Goal: Task Accomplishment & Management: Use online tool/utility

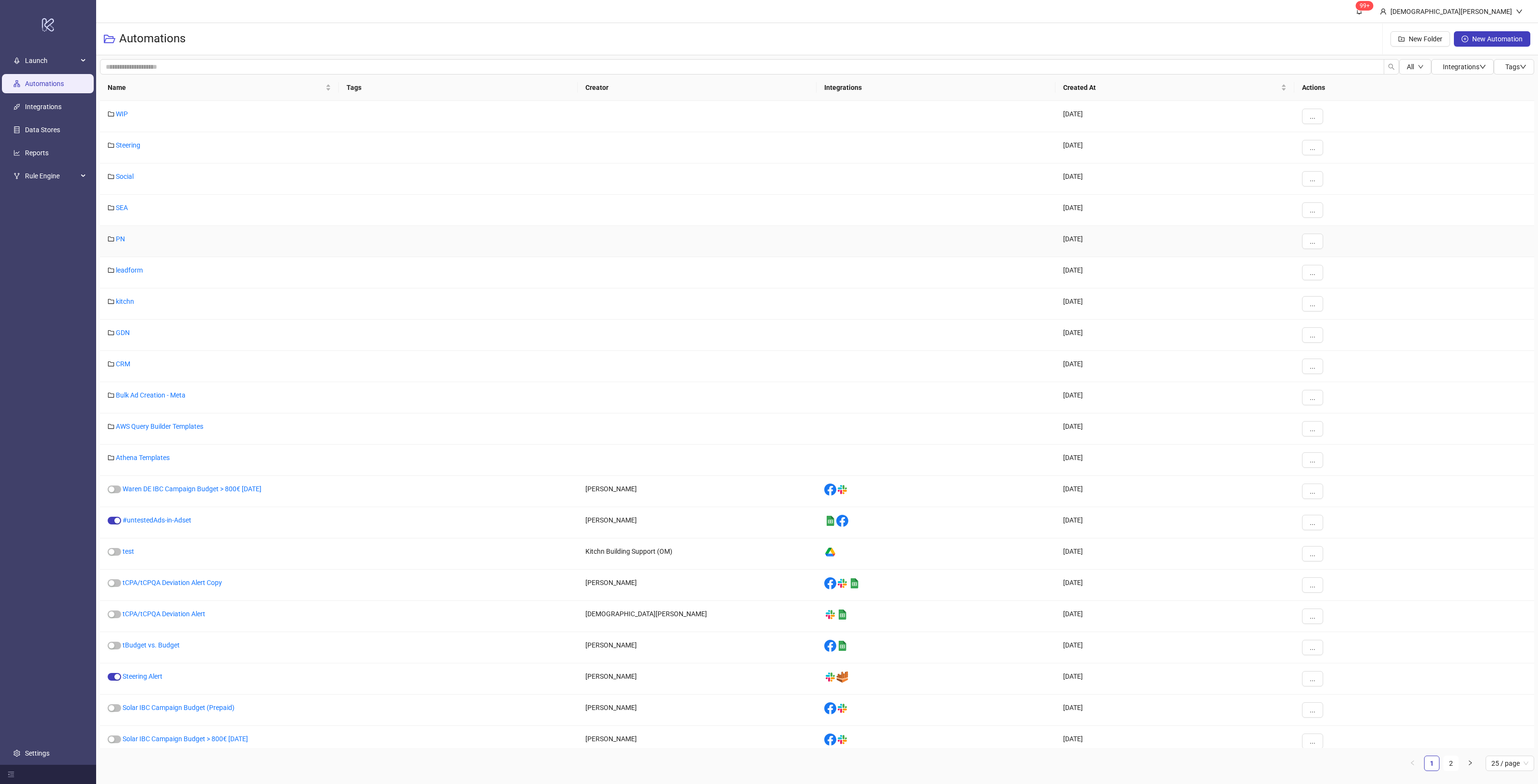
click at [114, 239] on div "PN" at bounding box center [220, 242] width 239 height 31
click at [125, 239] on link "PN" at bounding box center [120, 239] width 9 height 7
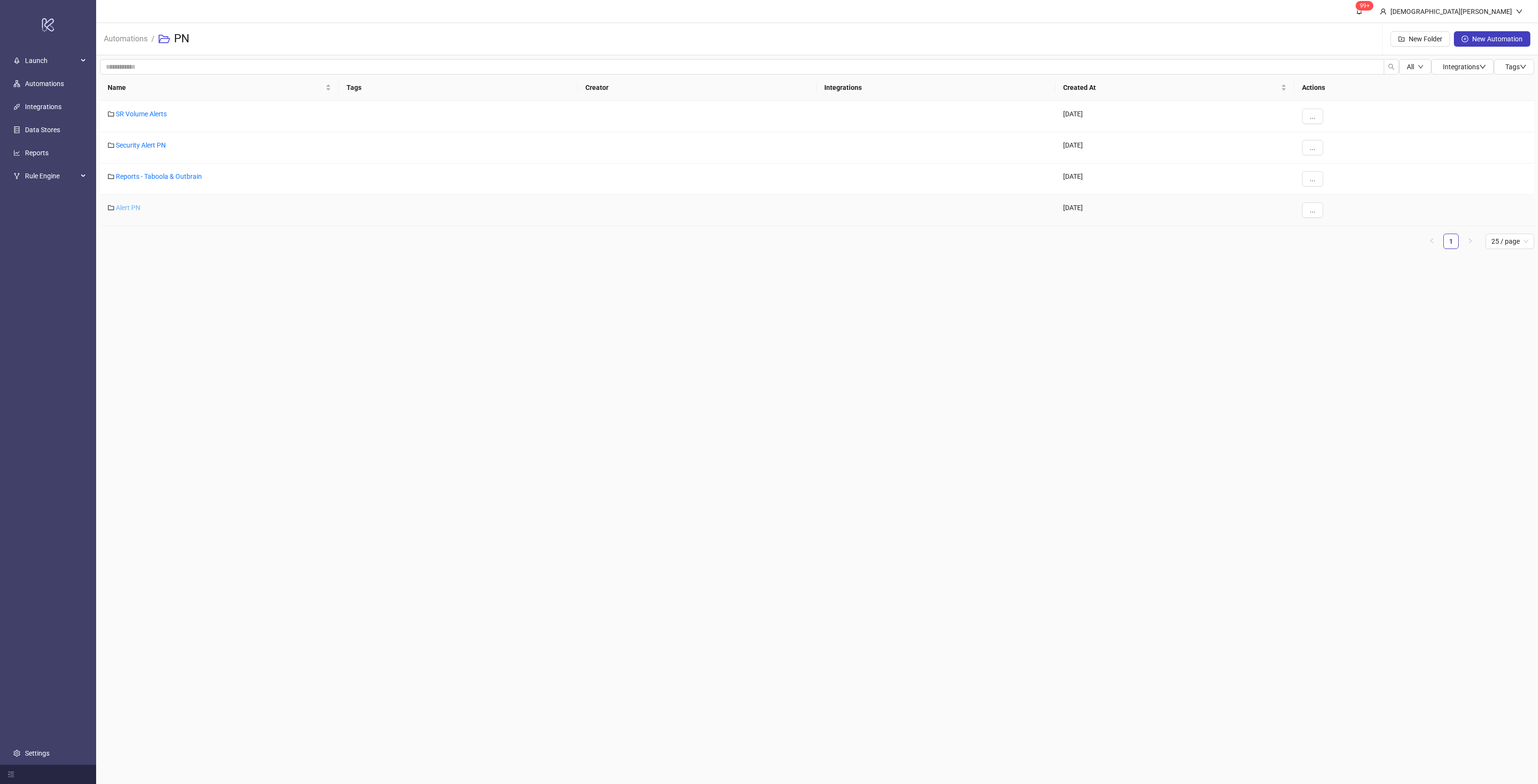
click at [128, 206] on link "Alert PN" at bounding box center [127, 208] width 24 height 7
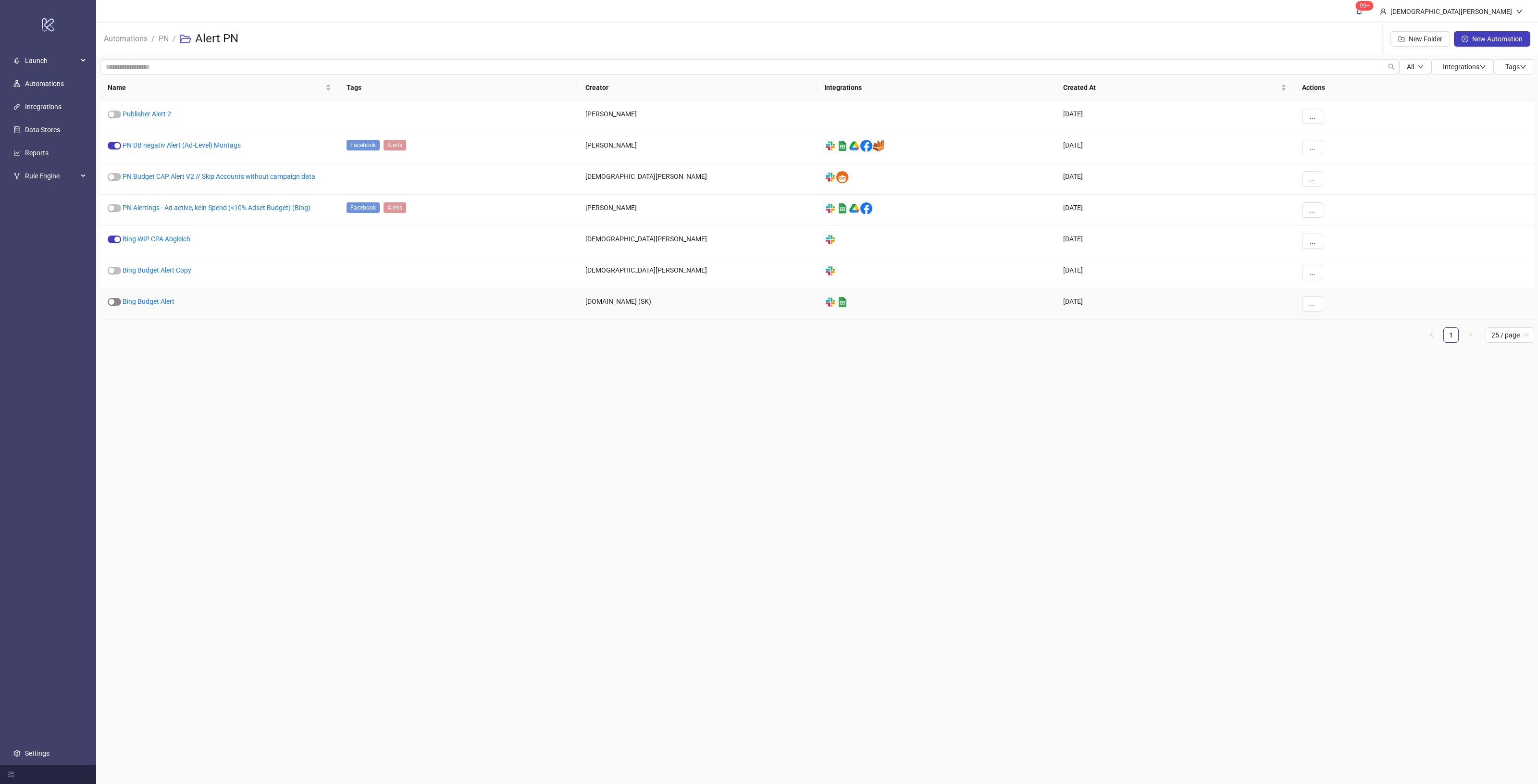
click at [111, 304] on div "button" at bounding box center [111, 302] width 6 height 6
click at [1503, 68] on span "OK" at bounding box center [1506, 69] width 9 height 7
click at [175, 304] on div "Bing Budget Alert" at bounding box center [220, 304] width 239 height 31
click at [169, 303] on link "Bing Budget Alert" at bounding box center [148, 301] width 52 height 7
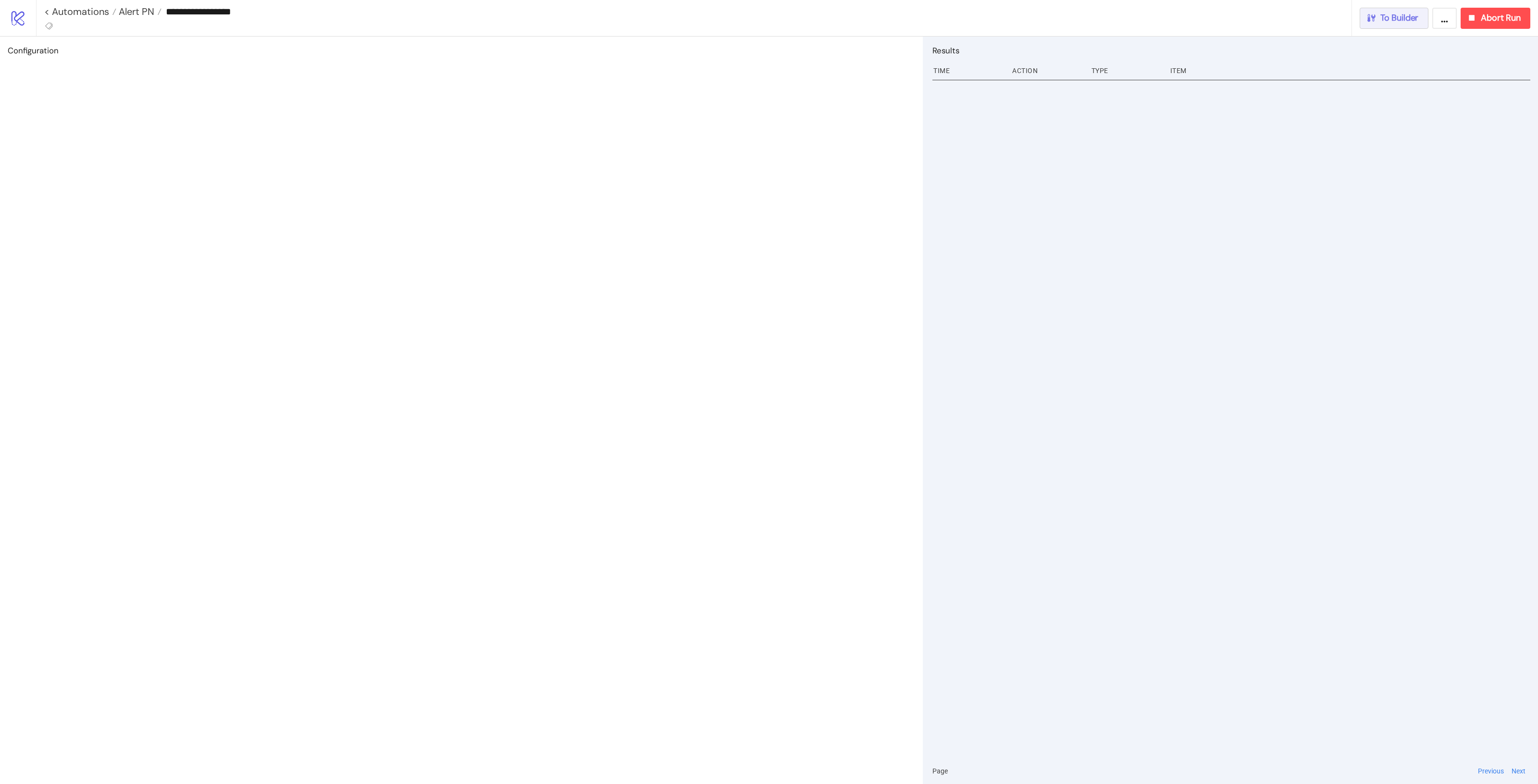
click at [1405, 19] on span "To Builder" at bounding box center [1399, 18] width 38 height 11
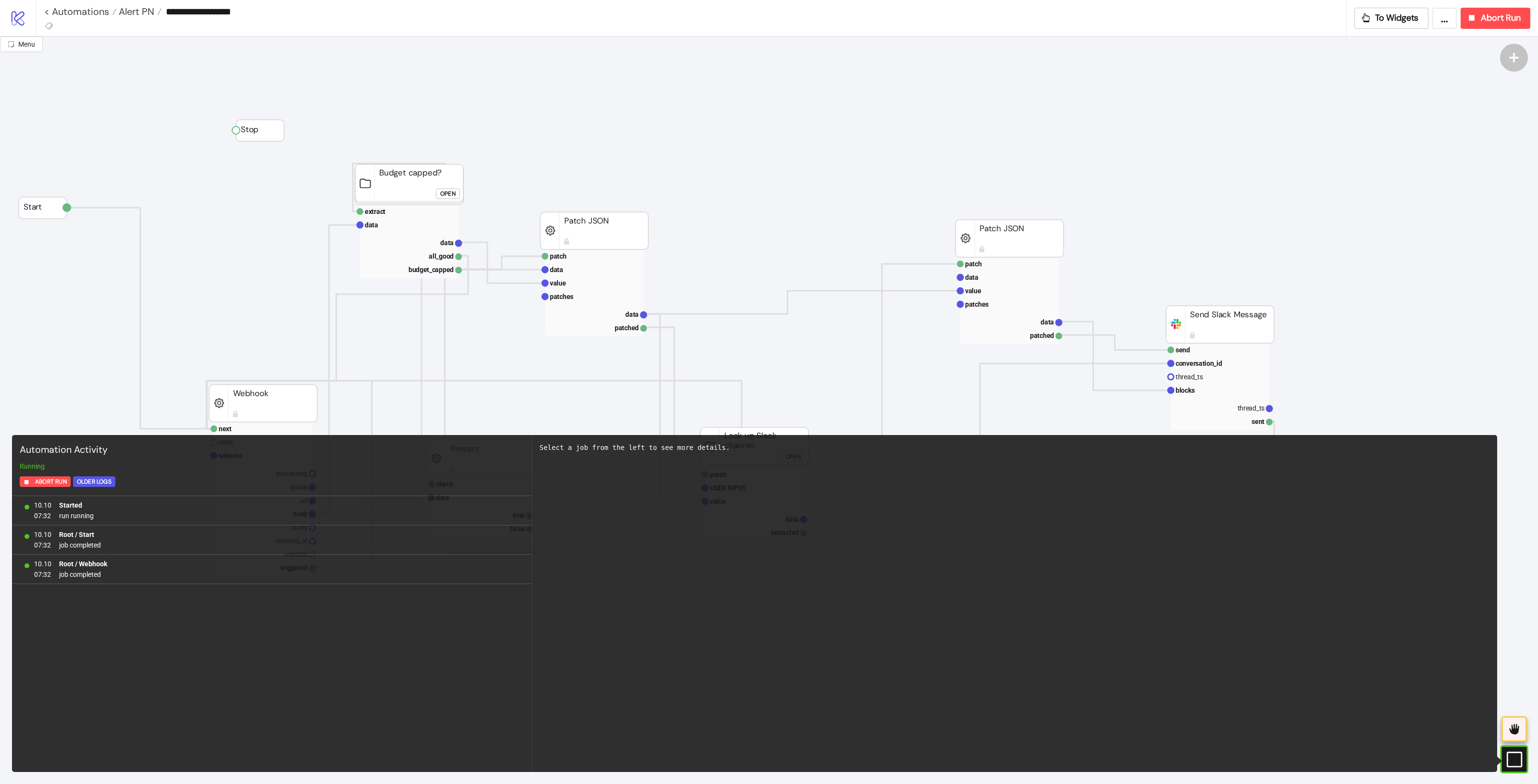
click at [1509, 752] on rect at bounding box center [1503, 760] width 15 height 15
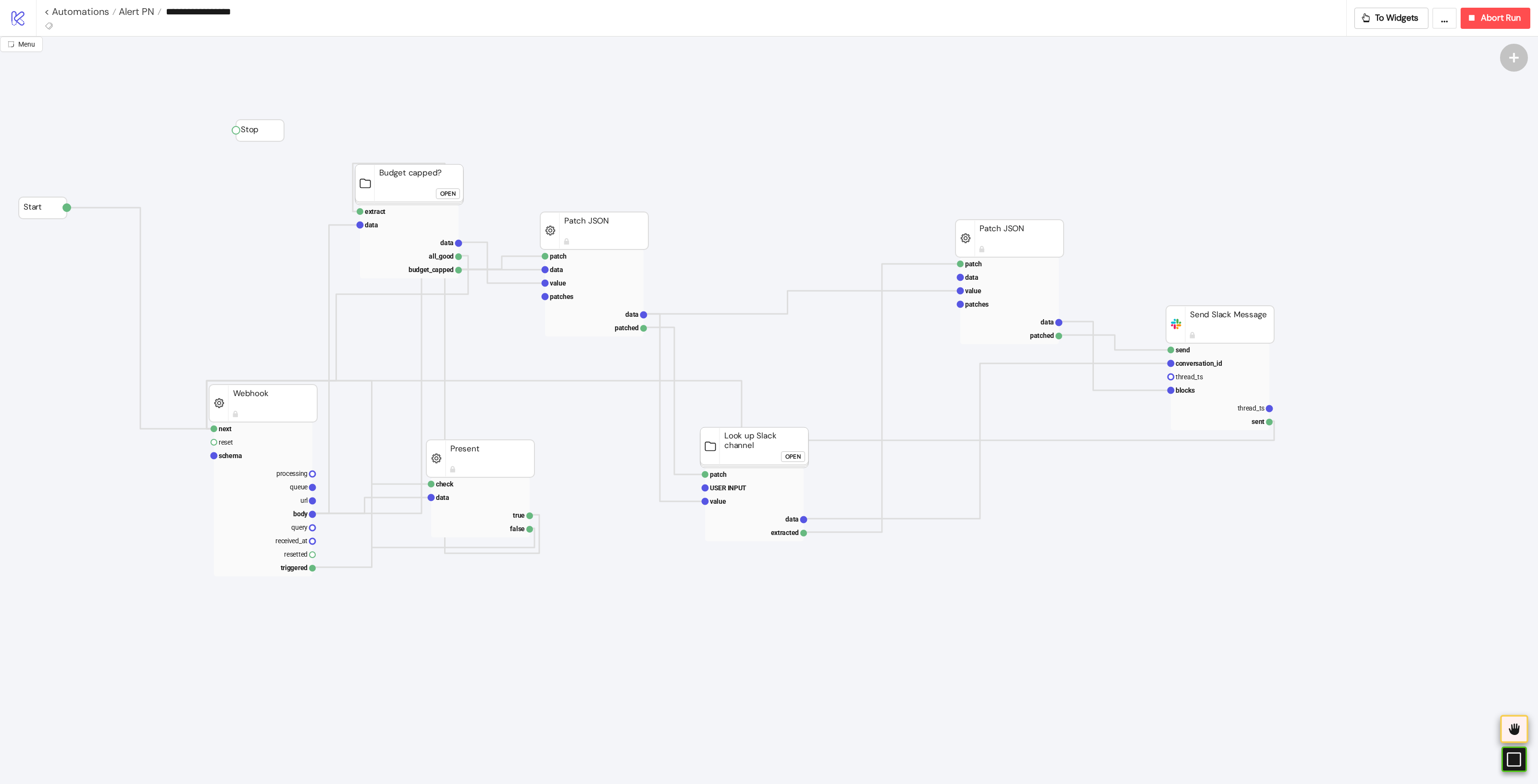
click at [1520, 735] on icon at bounding box center [1514, 729] width 16 height 16
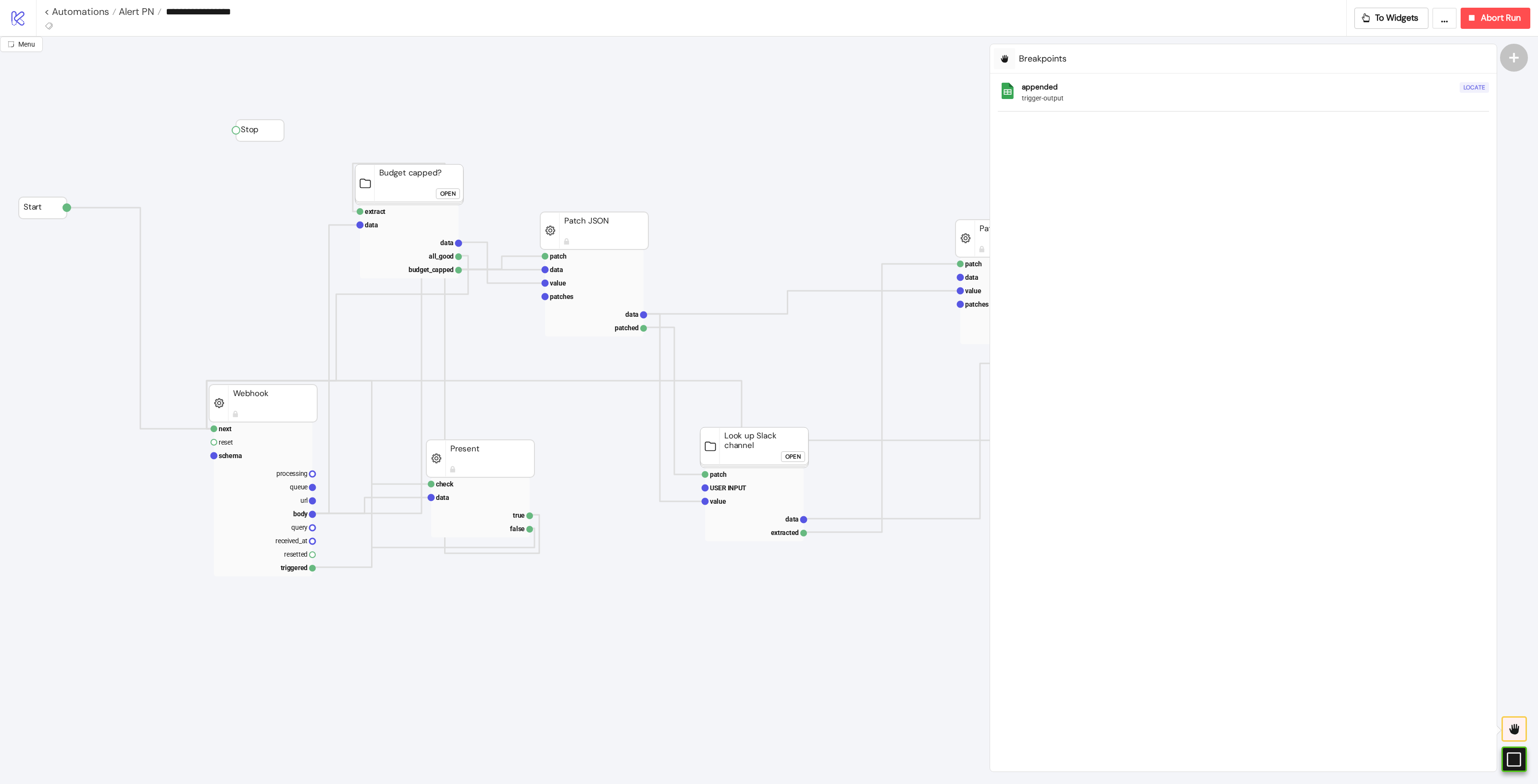
click at [1481, 85] on div "Locate" at bounding box center [1474, 88] width 21 height 11
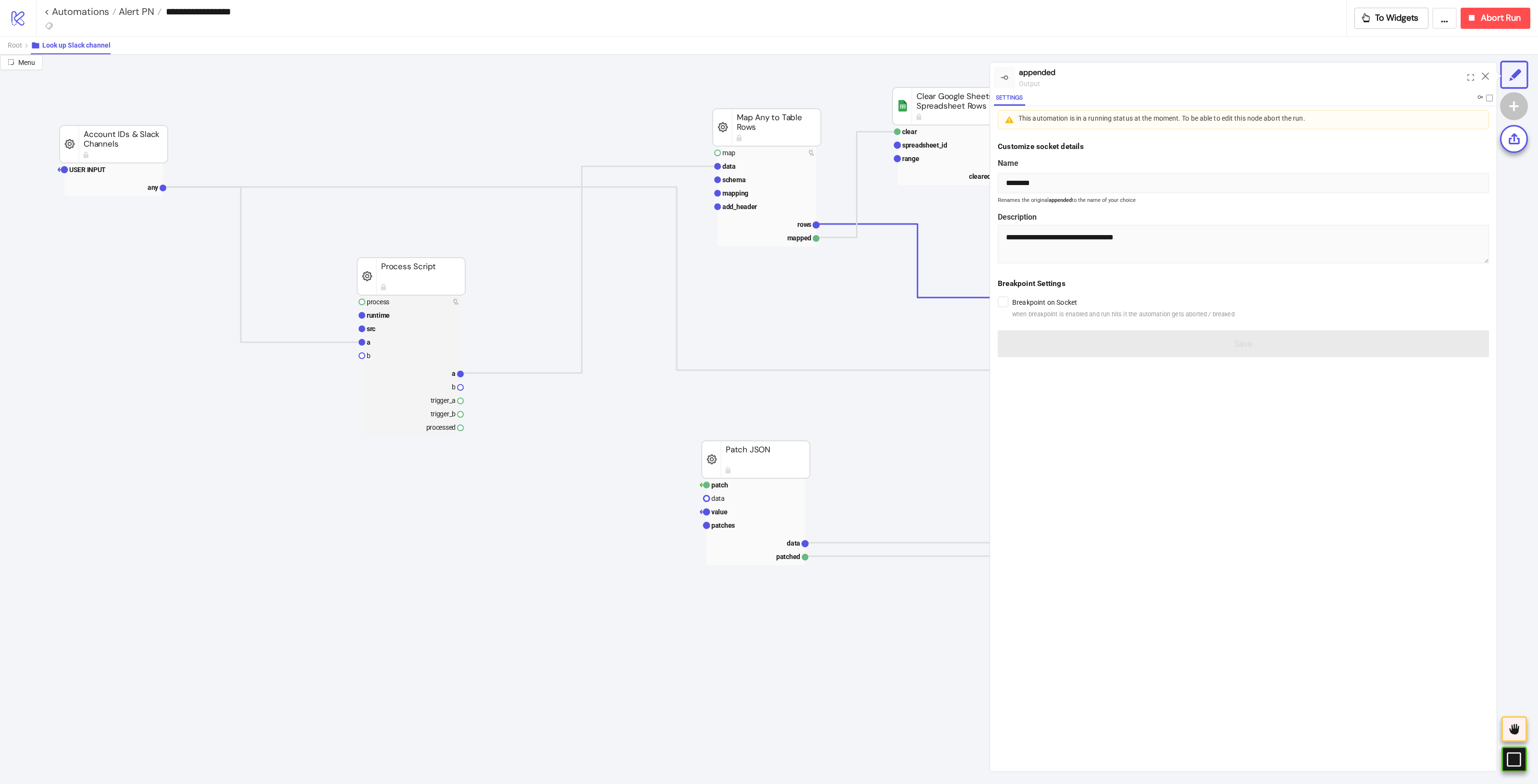
click at [1089, 338] on form "**********" at bounding box center [1243, 249] width 506 height 232
click at [1484, 75] on icon at bounding box center [1486, 76] width 7 height 7
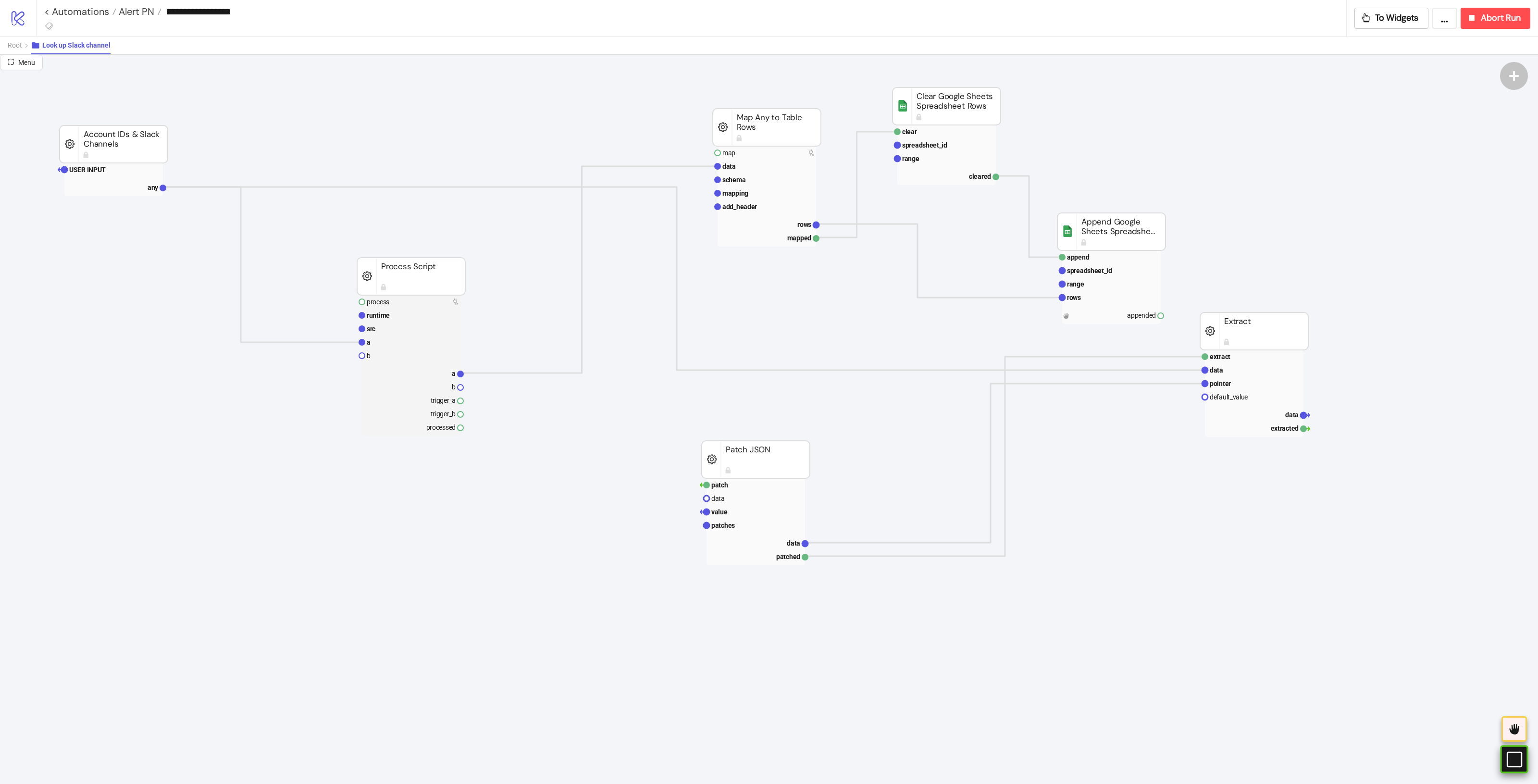
click at [1506, 752] on div "#e9k1n36qviq57_to { animation: e9k1n36qviq57_to__to 2000ms linear infinite norm…" at bounding box center [1514, 759] width 28 height 28
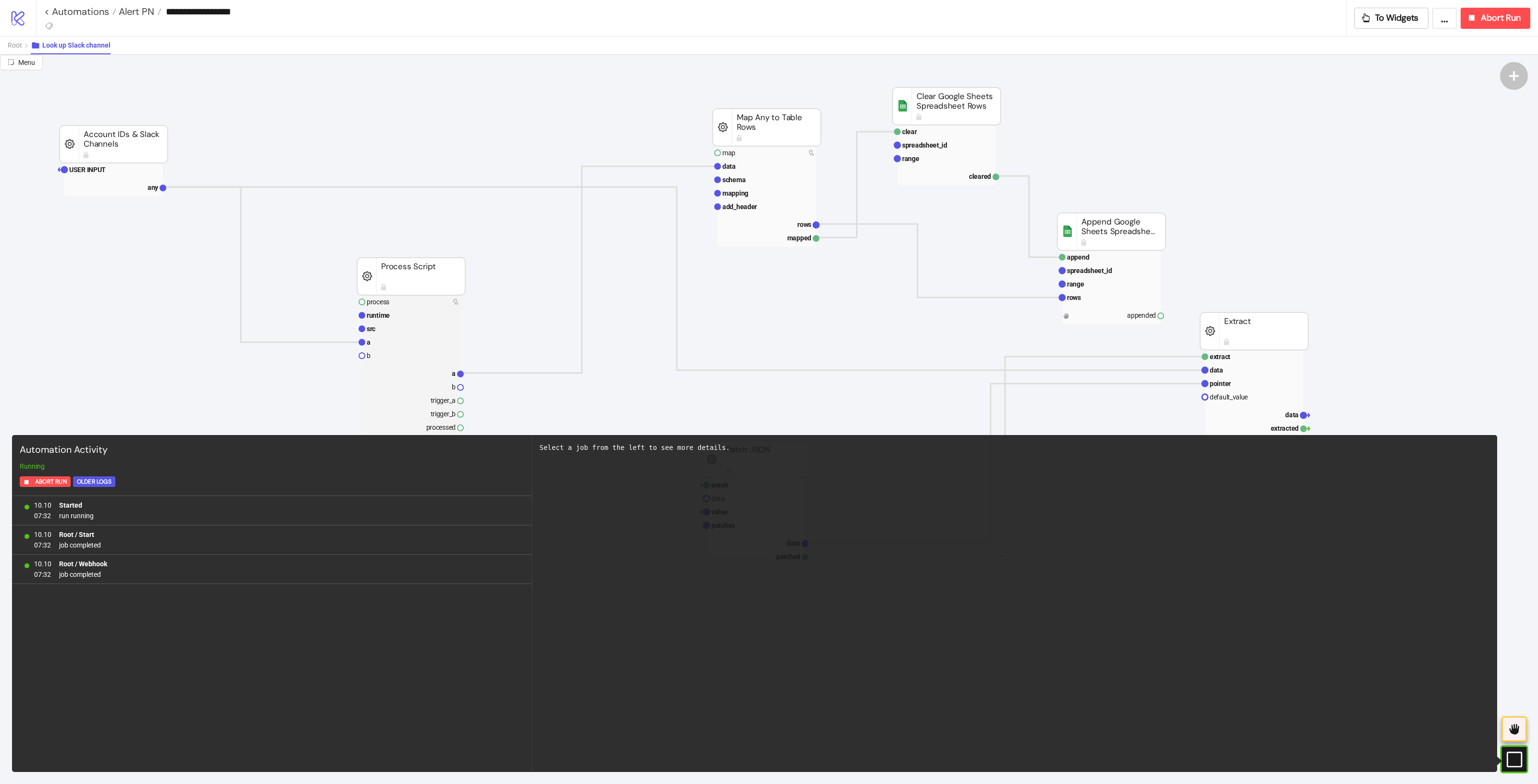
click at [1506, 752] on icon "#e9k1n36qviq57_to { animation: e9k1n36qviq57_to__to 2000ms linear infinite norm…" at bounding box center [1514, 759] width 17 height 17
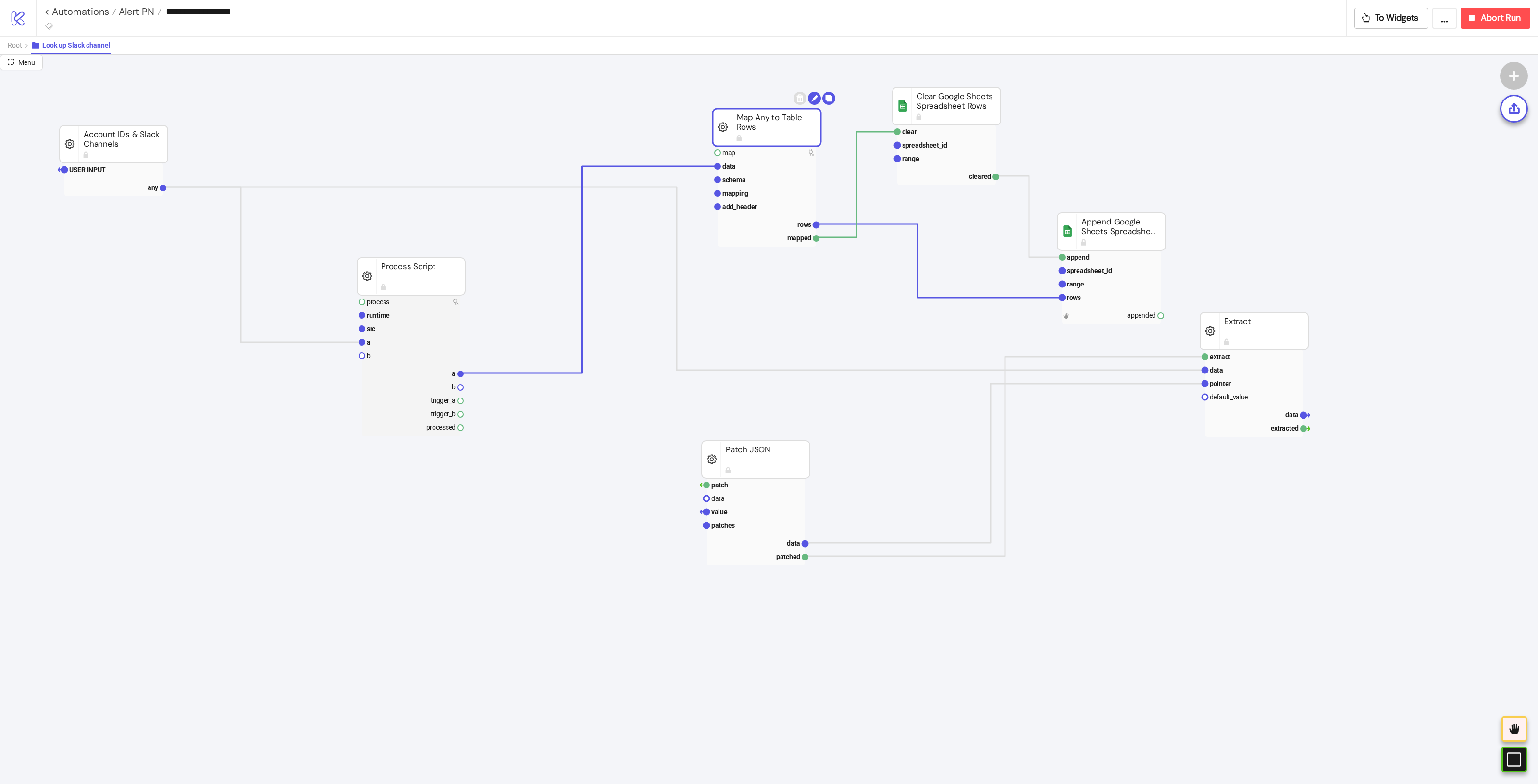
drag, startPoint x: 769, startPoint y: 120, endPoint x: 519, endPoint y: 105, distance: 250.4
click at [1079, 313] on rect at bounding box center [1112, 315] width 99 height 13
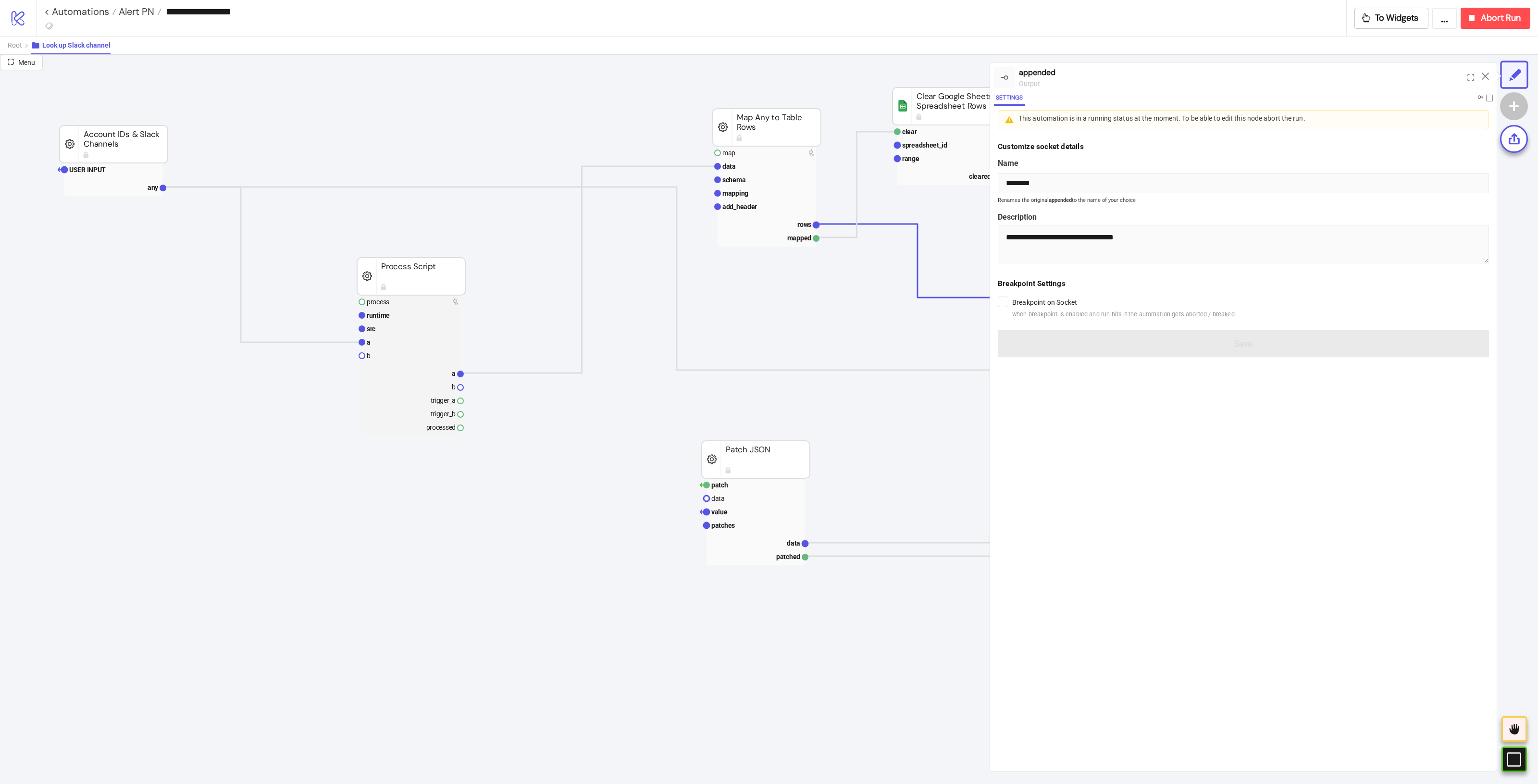
click at [1123, 345] on form "**********" at bounding box center [1243, 249] width 506 height 232
click at [1497, 17] on span "Abort Run" at bounding box center [1501, 18] width 40 height 11
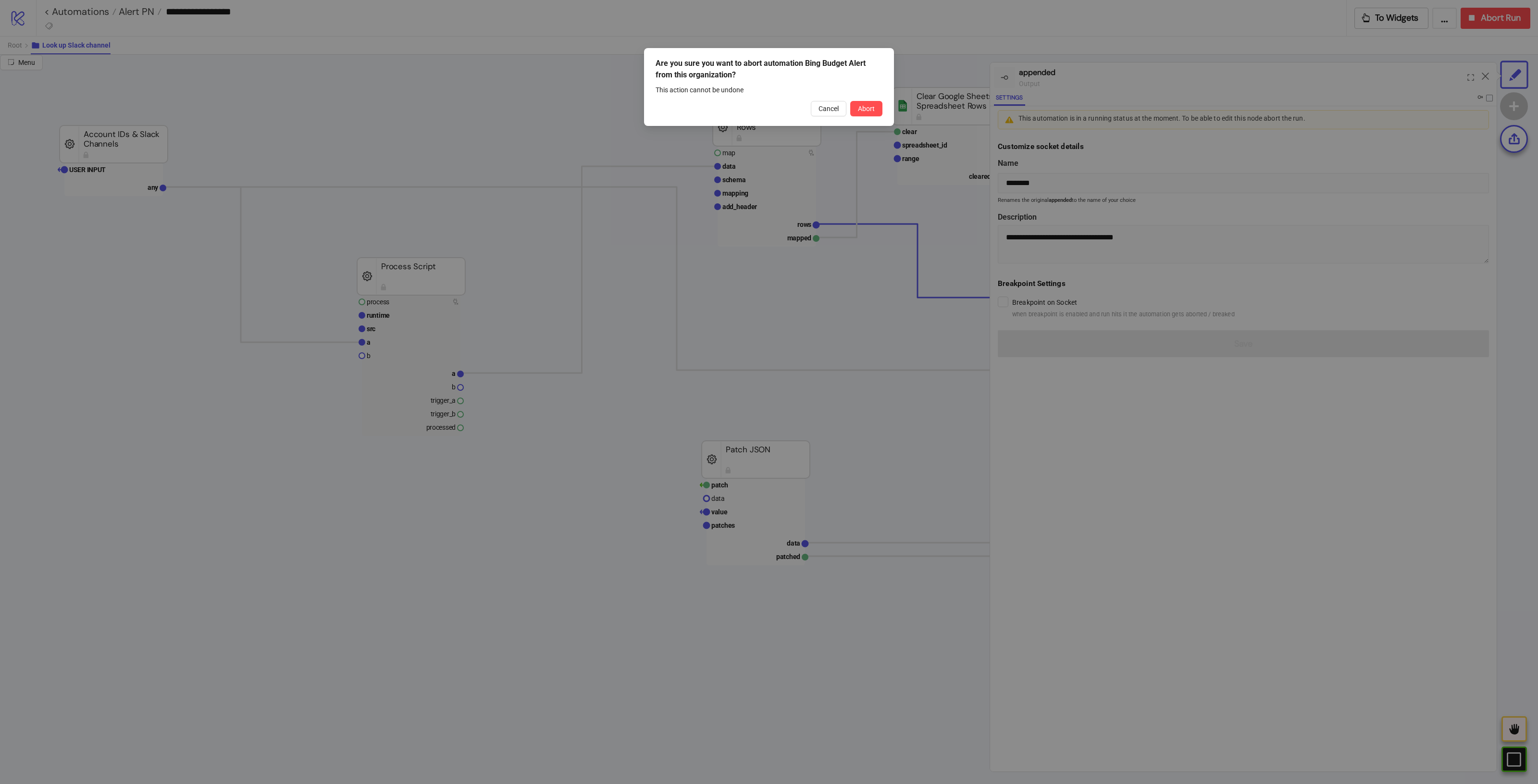
click at [871, 121] on div "Are you sure you want to abort automation Bing Budget Alert from this organizat…" at bounding box center [769, 87] width 250 height 78
click at [863, 113] on button "Abort" at bounding box center [867, 108] width 32 height 15
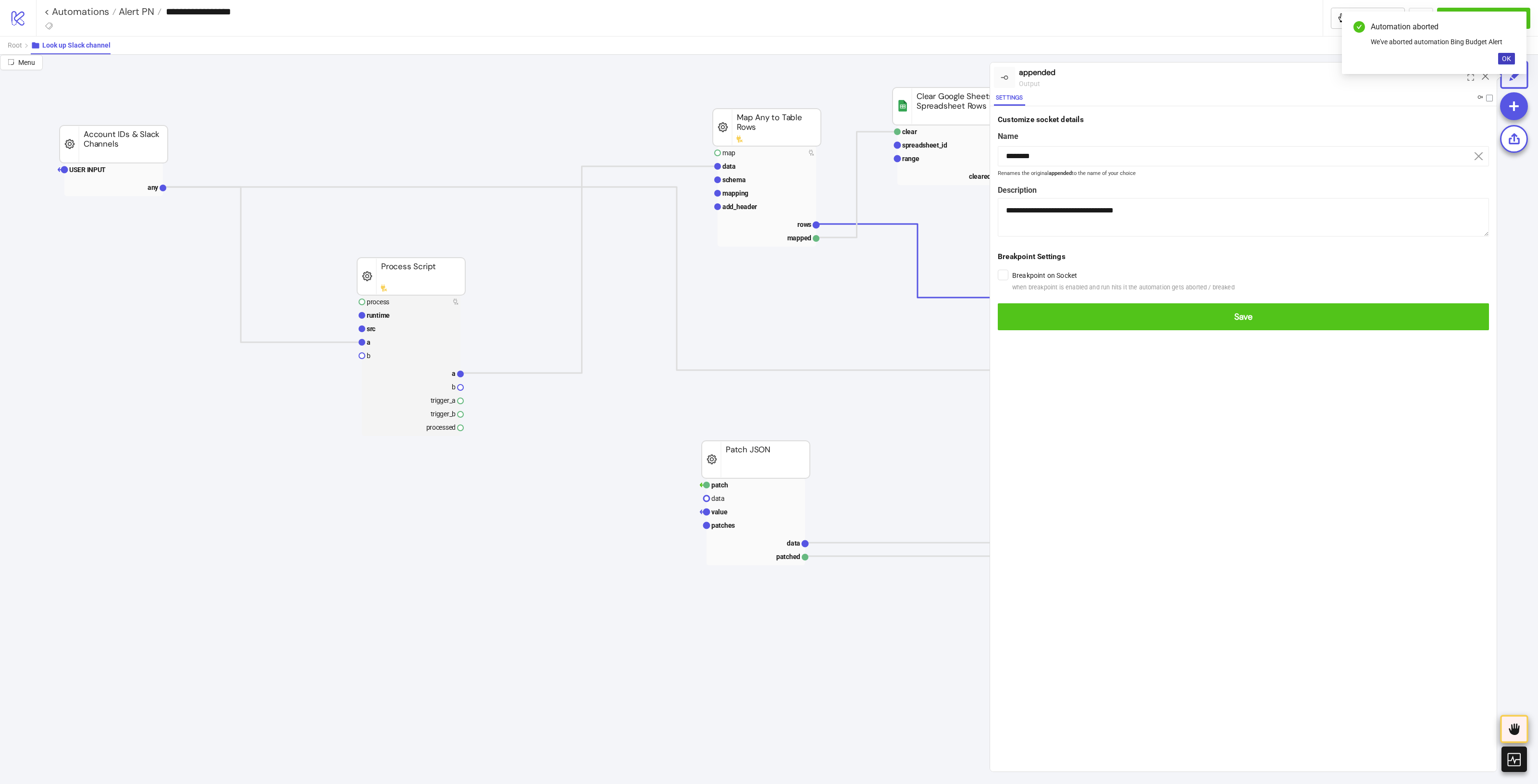
click at [1514, 718] on div at bounding box center [1514, 729] width 28 height 28
click at [1503, 57] on span "OK" at bounding box center [1506, 58] width 9 height 7
click at [1486, 74] on icon at bounding box center [1486, 76] width 7 height 7
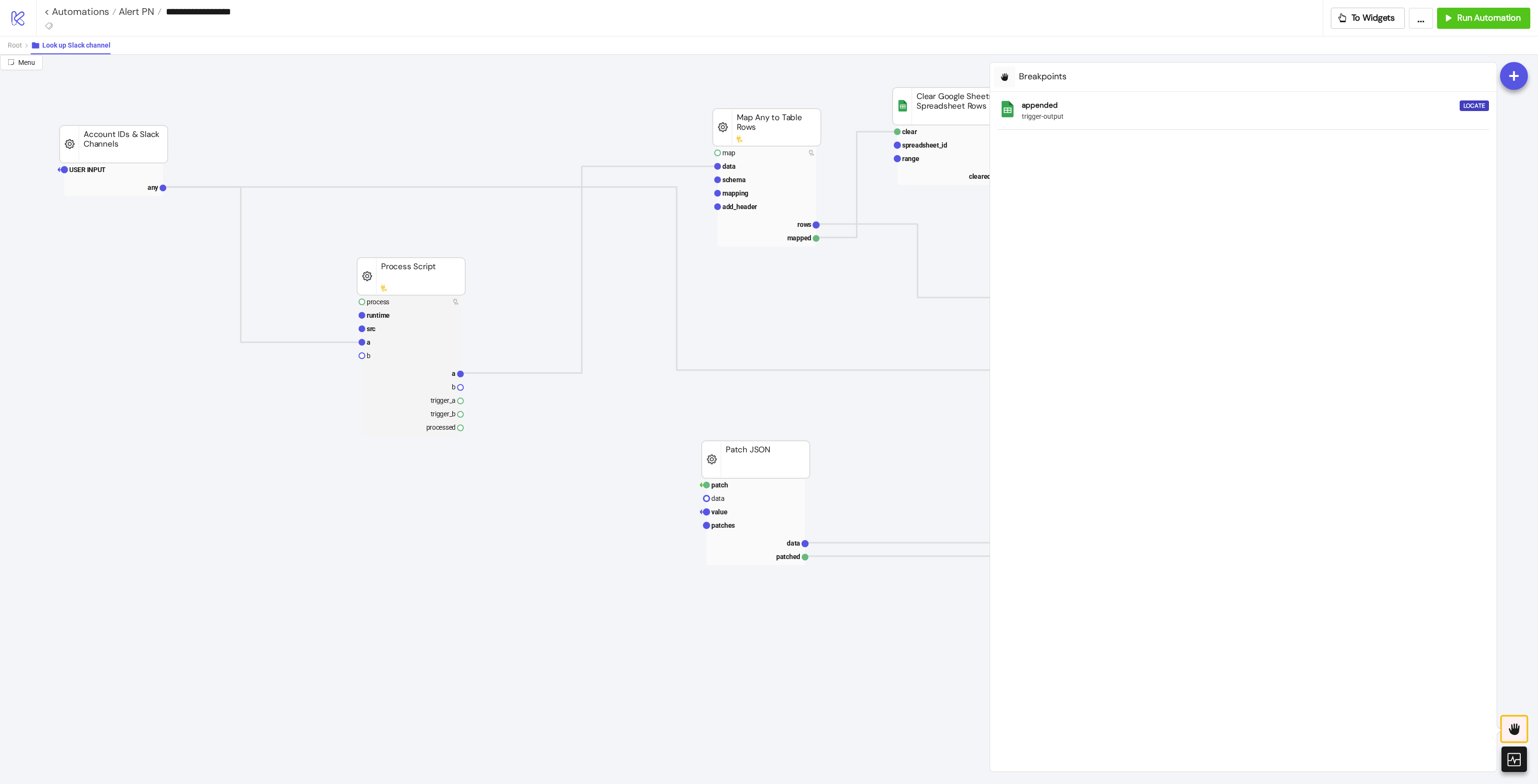
click at [1507, 735] on icon at bounding box center [1514, 729] width 16 height 16
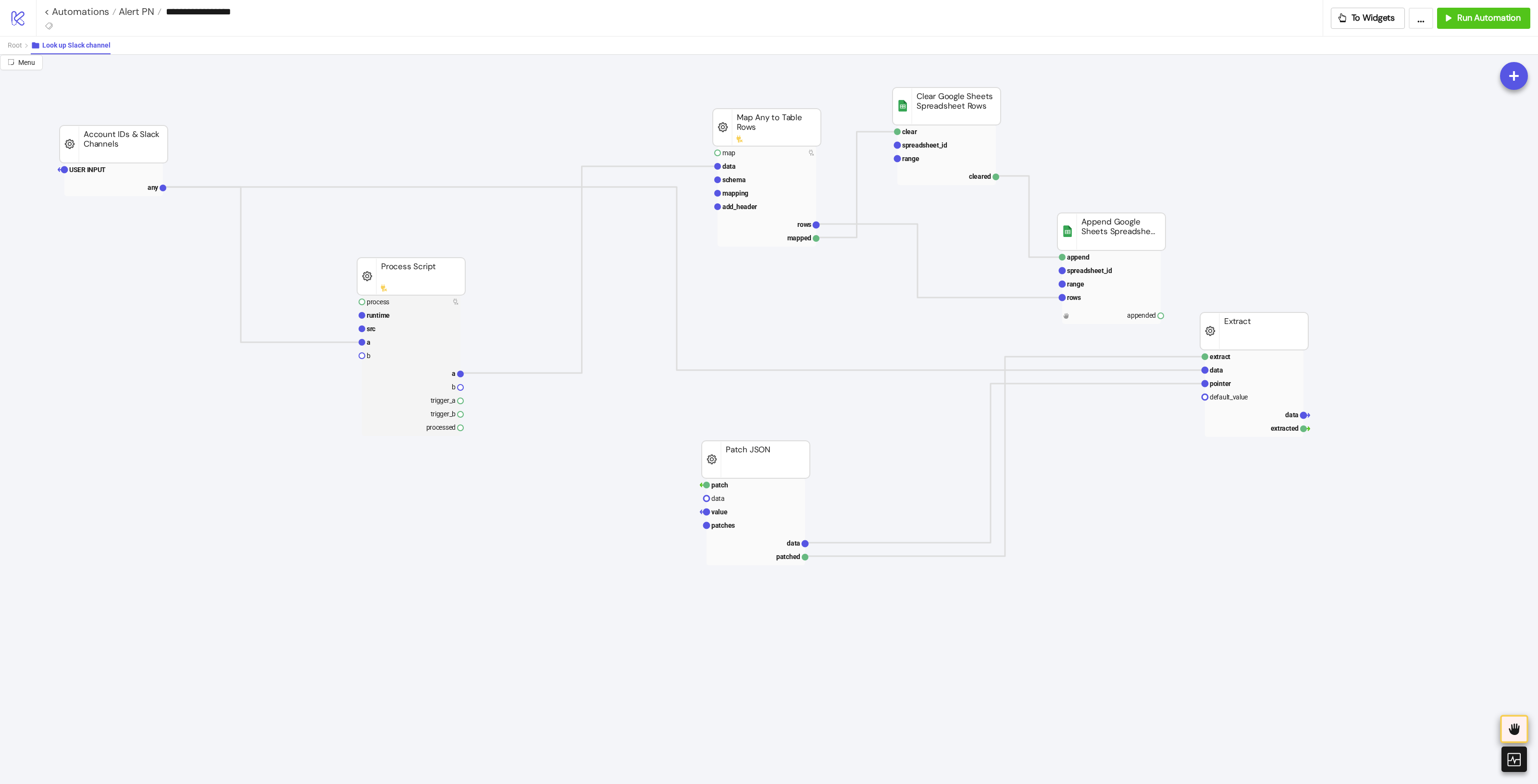
click at [1510, 736] on icon at bounding box center [1514, 729] width 16 height 16
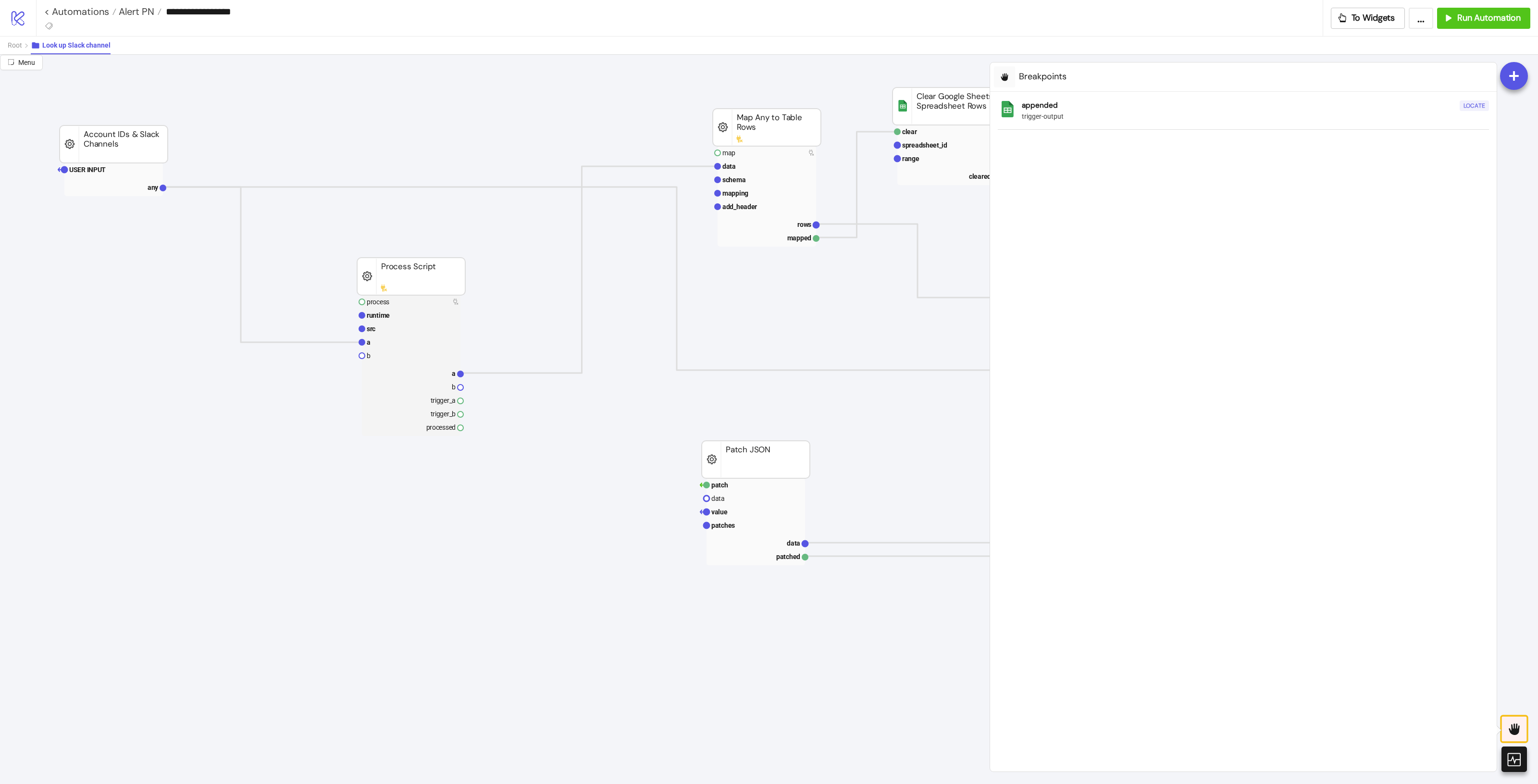
click at [1472, 104] on div "Locate" at bounding box center [1474, 105] width 21 height 11
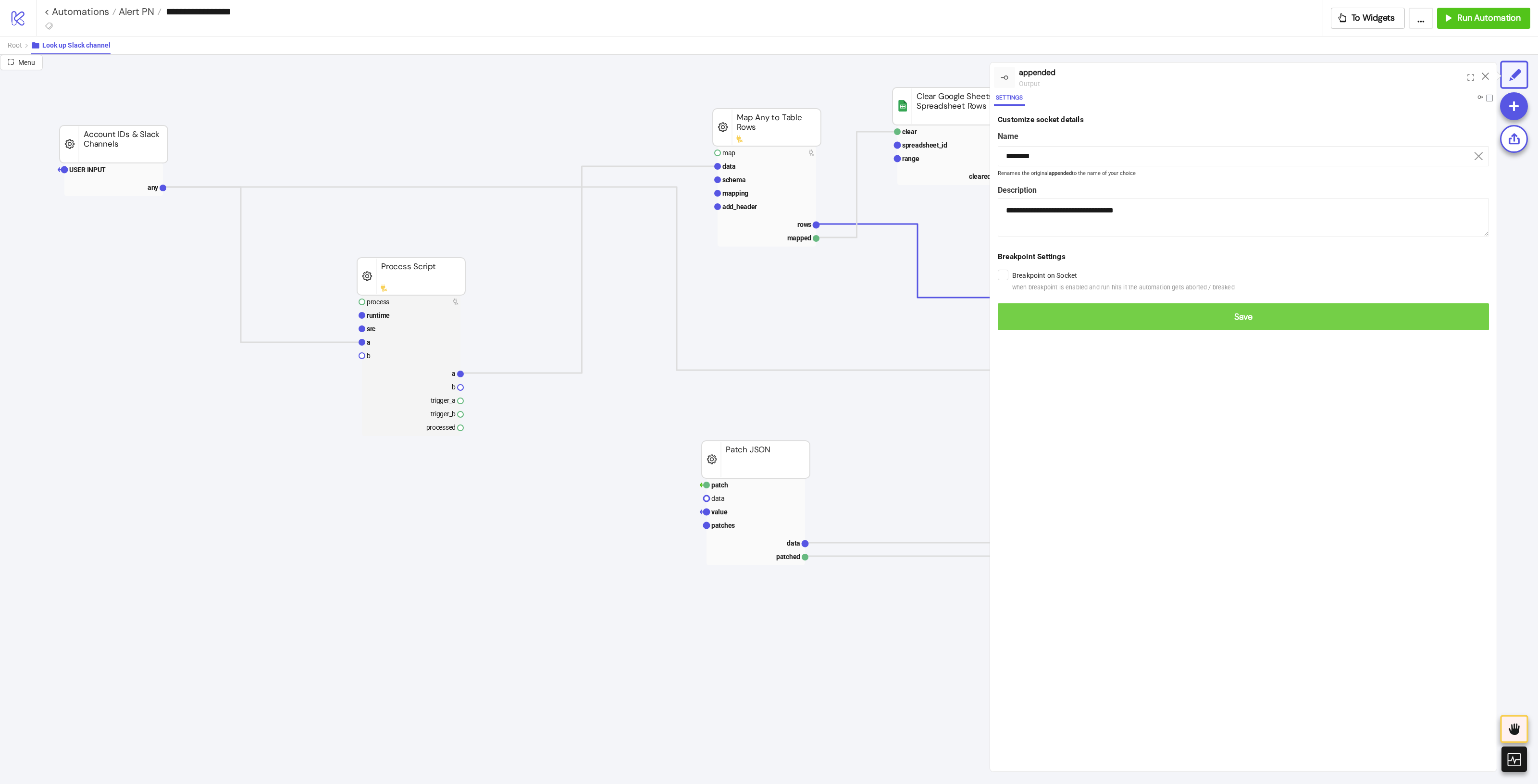
click at [1060, 316] on span "Save" at bounding box center [1244, 317] width 476 height 11
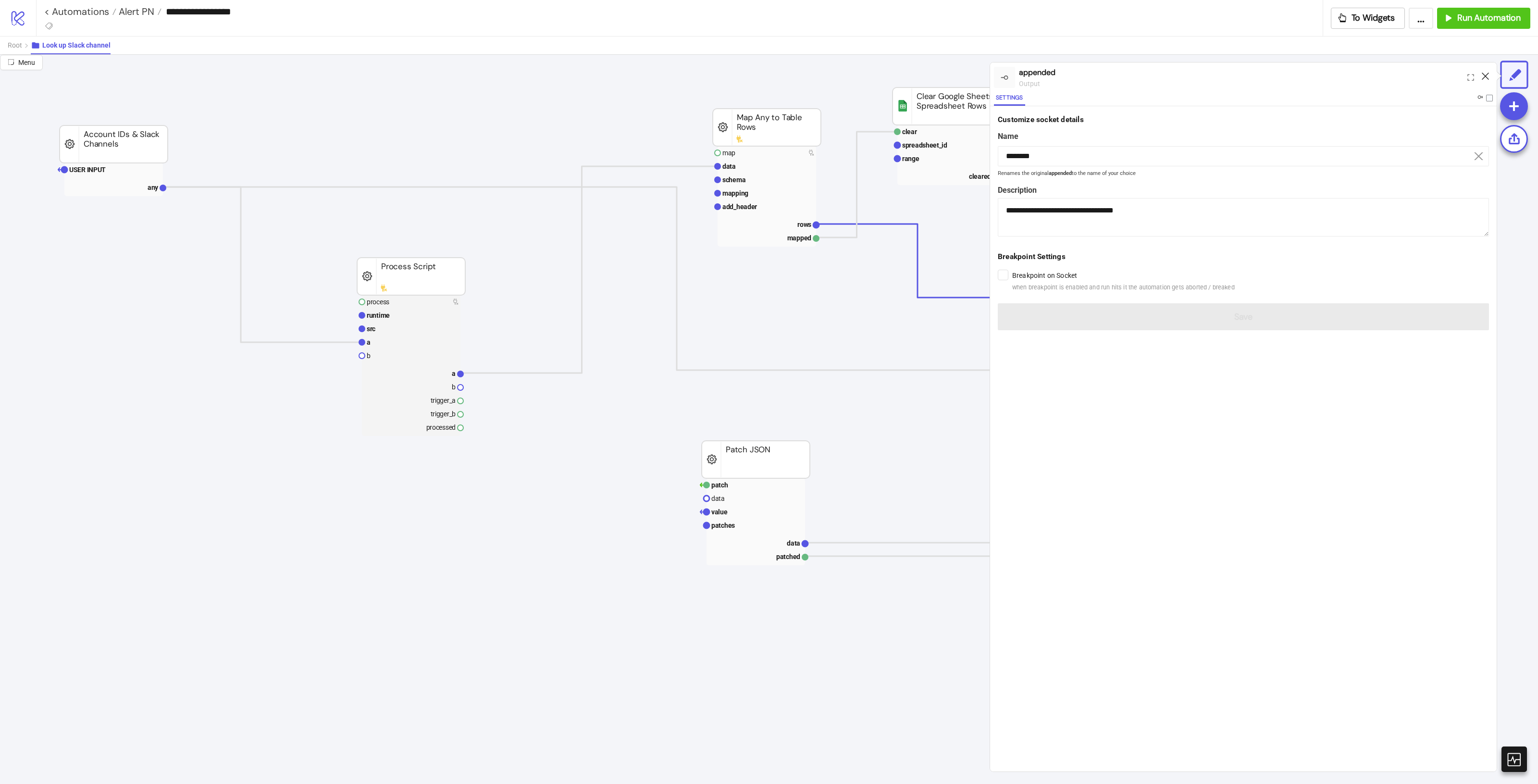
click at [1485, 77] on icon at bounding box center [1486, 76] width 7 height 7
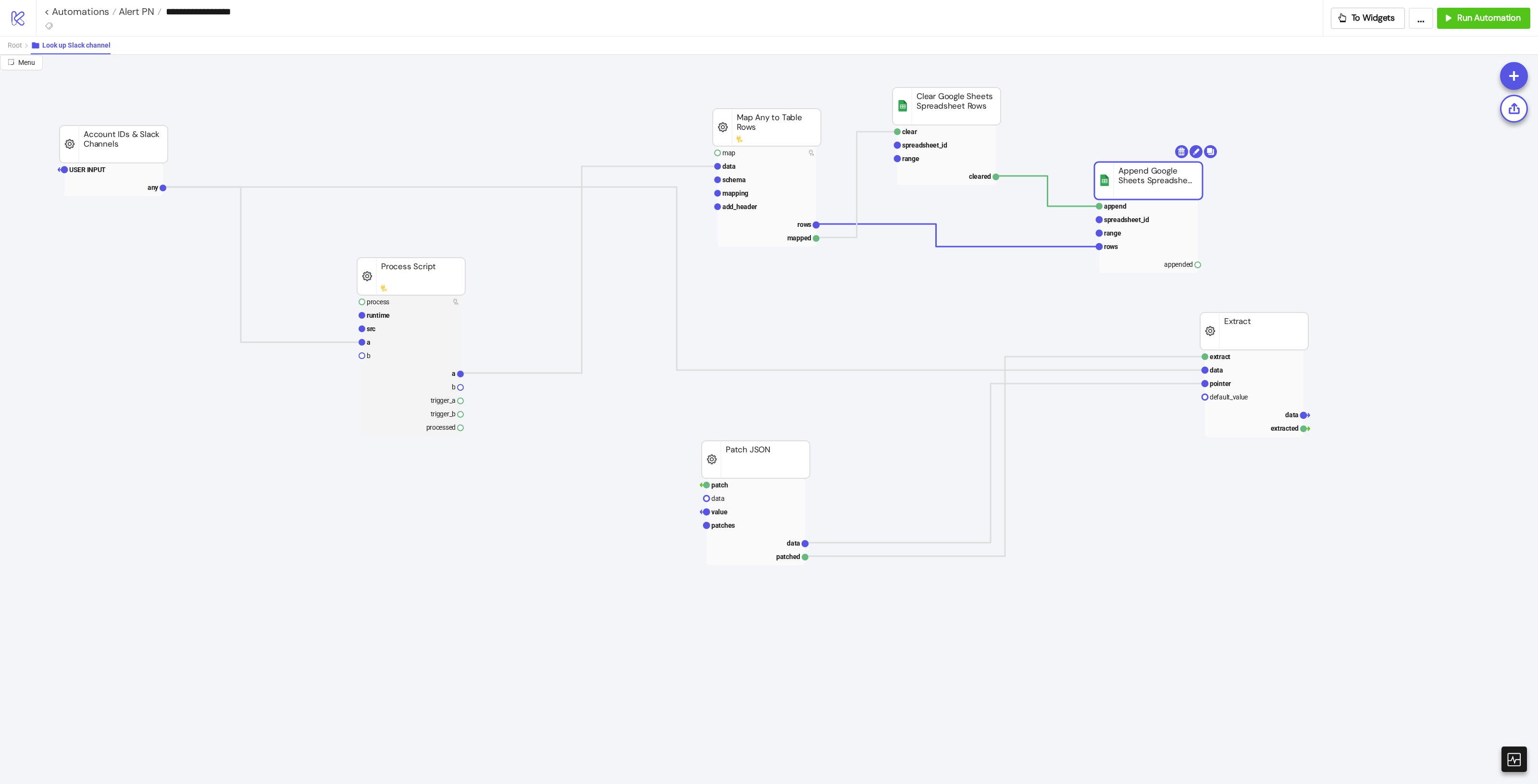
drag, startPoint x: 1136, startPoint y: 237, endPoint x: 1174, endPoint y: 169, distance: 77.9
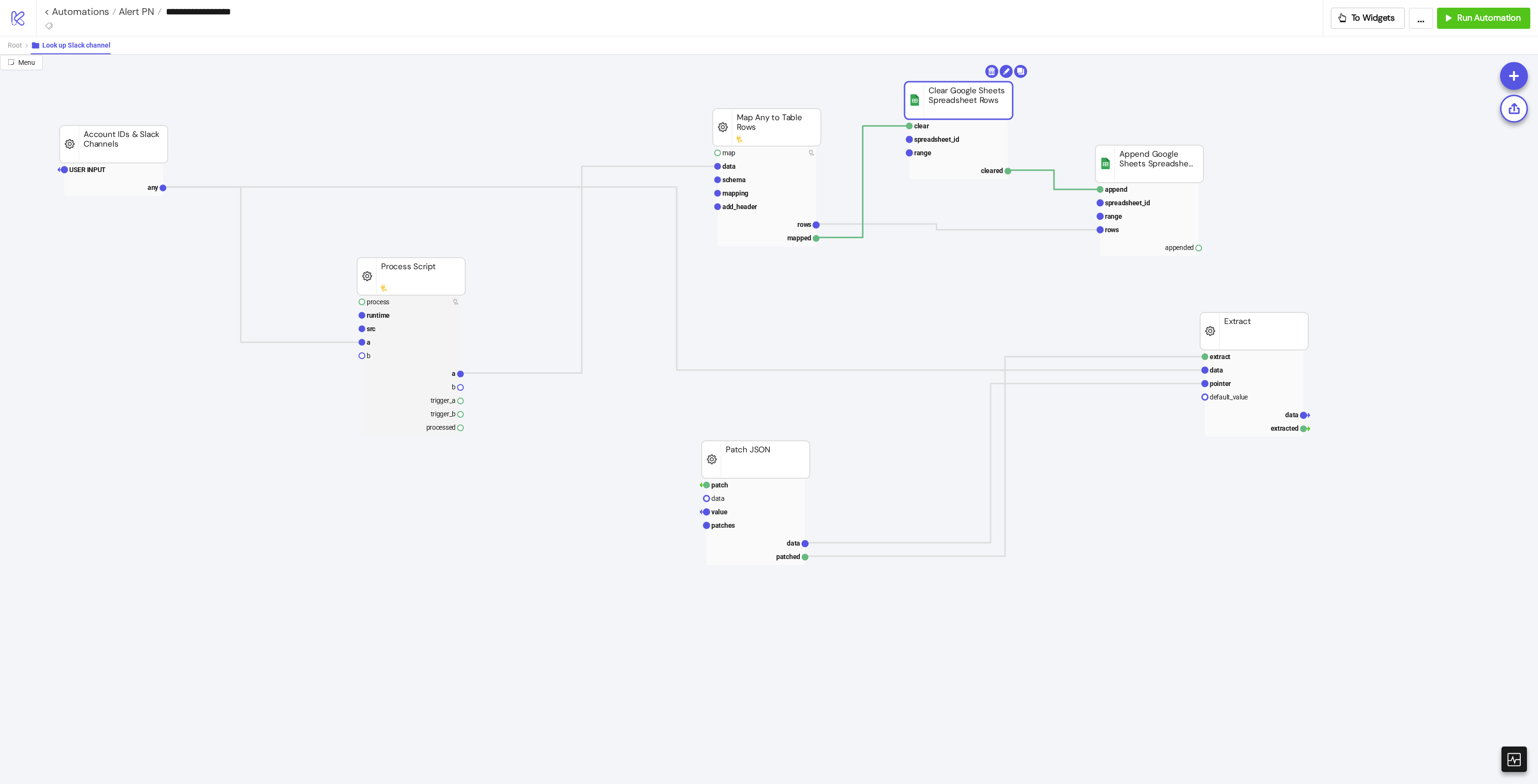
drag, startPoint x: 937, startPoint y: 94, endPoint x: 947, endPoint y: 83, distance: 14.9
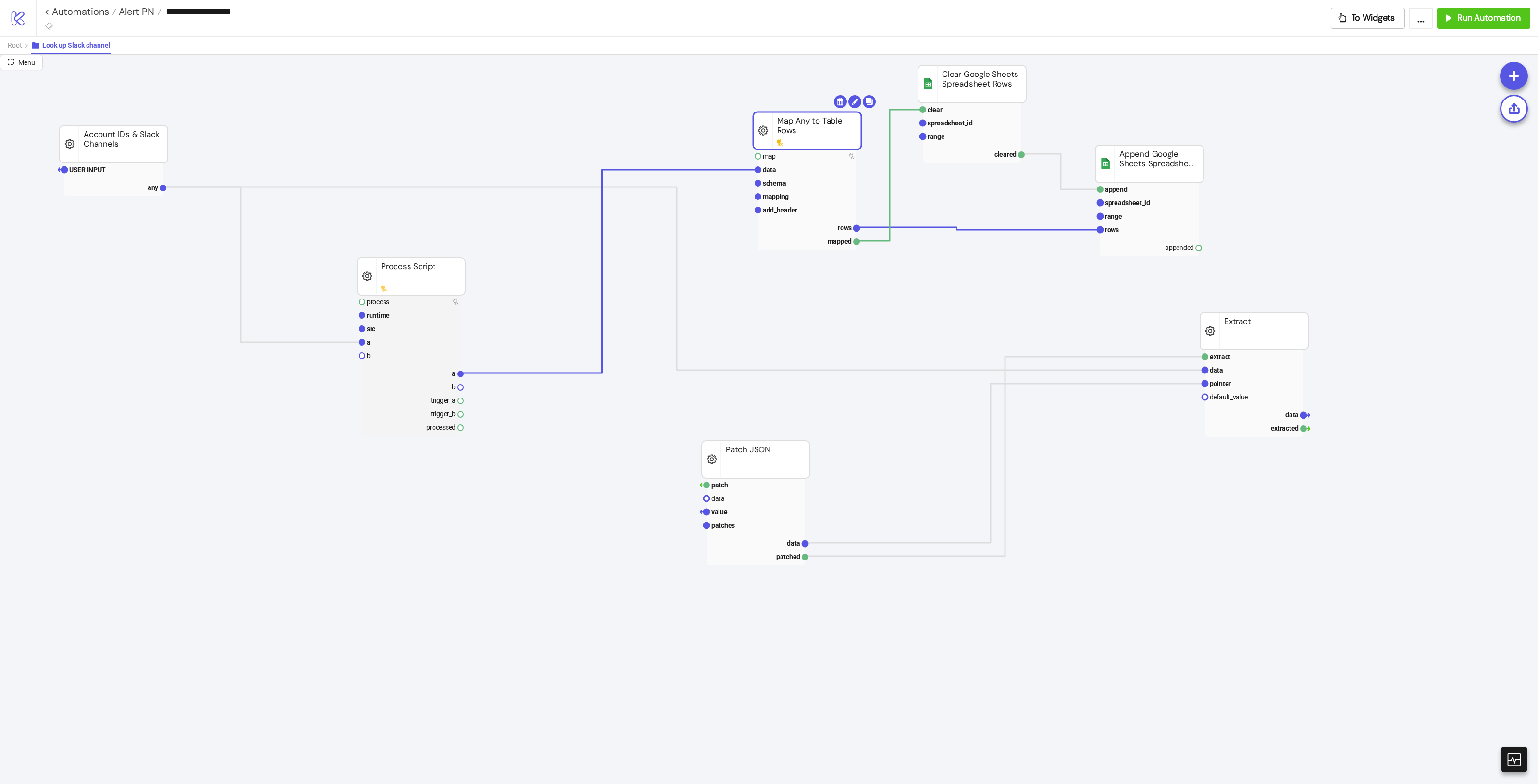
drag, startPoint x: 783, startPoint y: 127, endPoint x: 796, endPoint y: 124, distance: 13.3
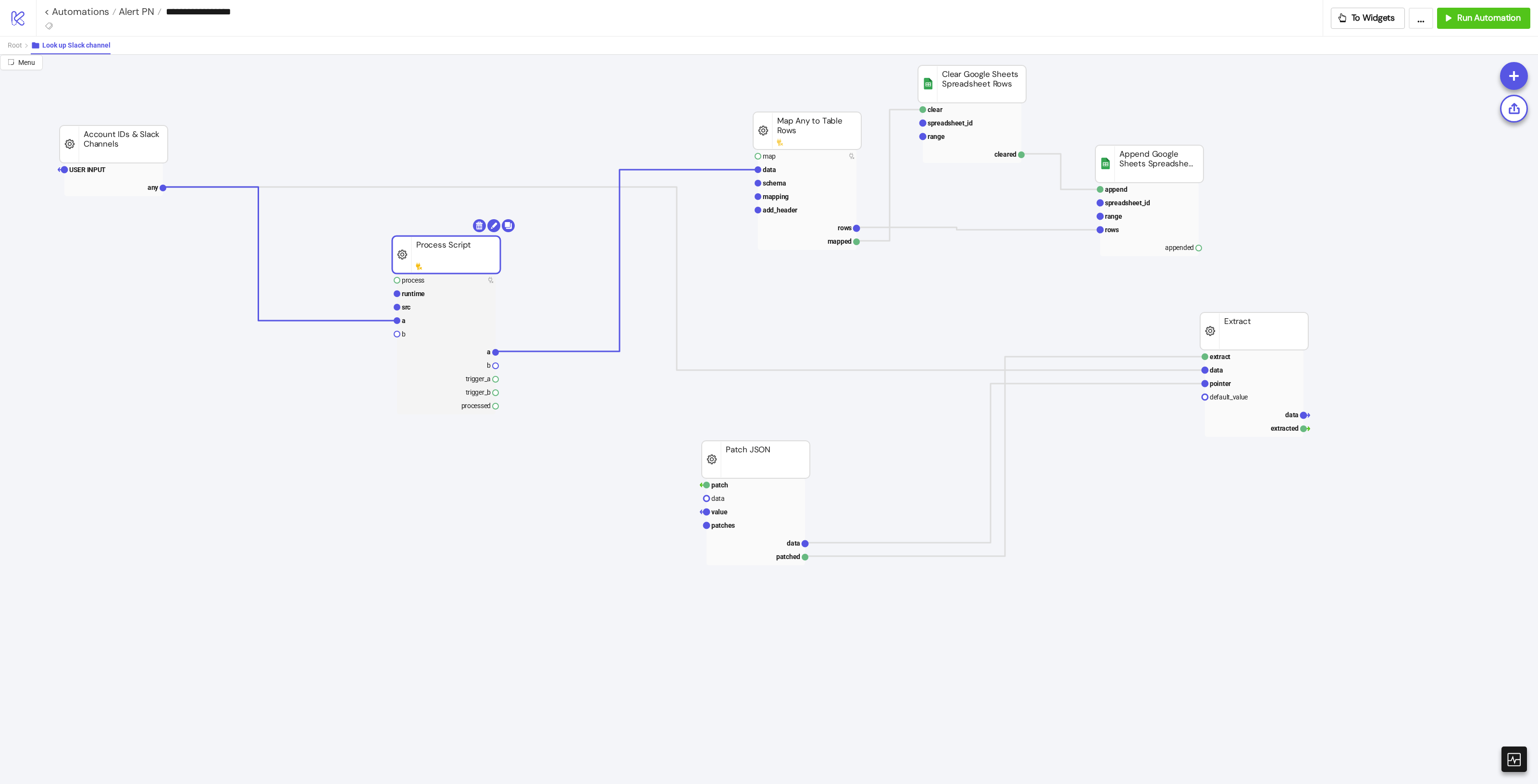
drag, startPoint x: 439, startPoint y: 280, endPoint x: 473, endPoint y: 259, distance: 40.0
click at [13, 48] on span "Root" at bounding box center [15, 45] width 15 height 7
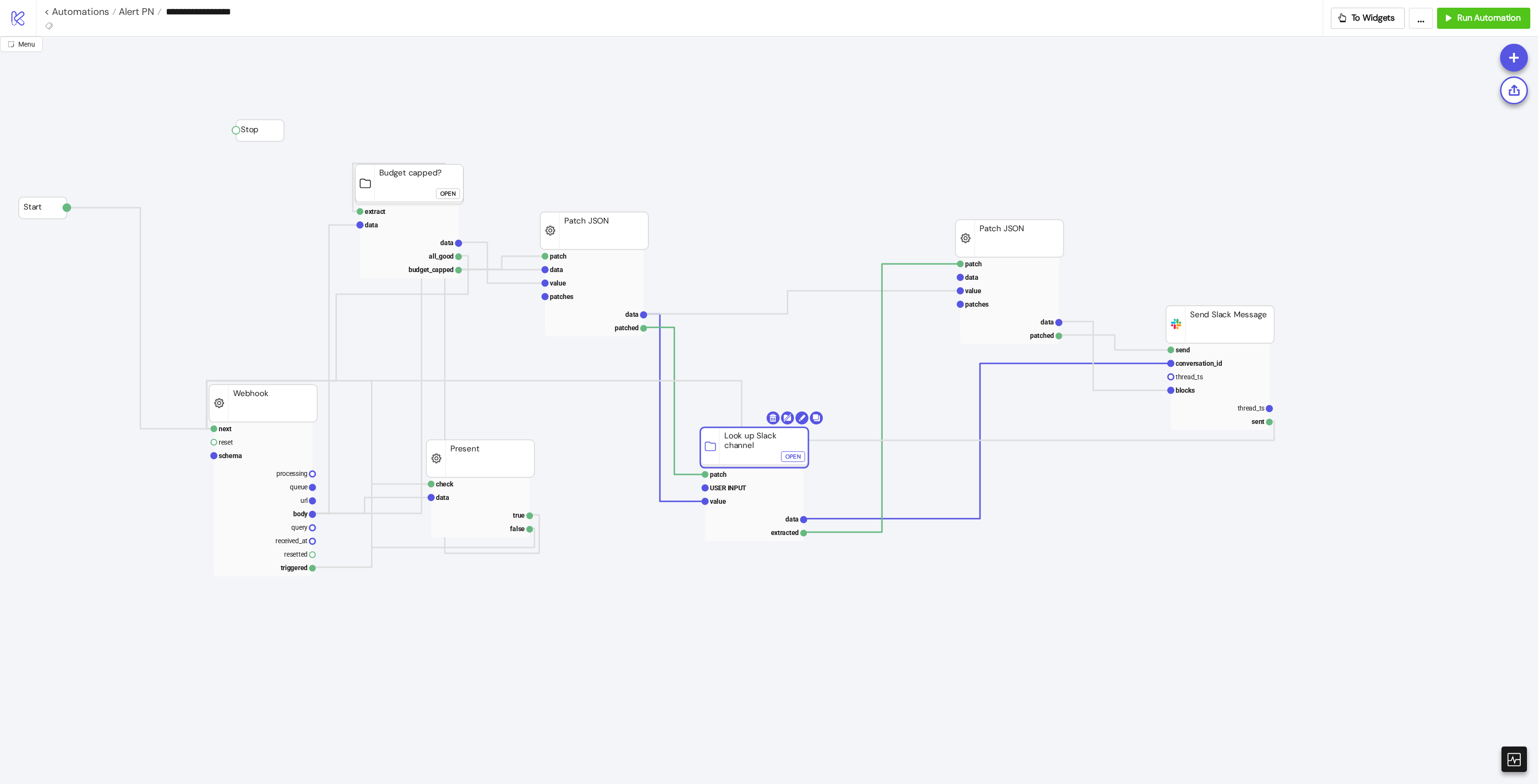
click at [758, 452] on rect at bounding box center [754, 447] width 108 height 41
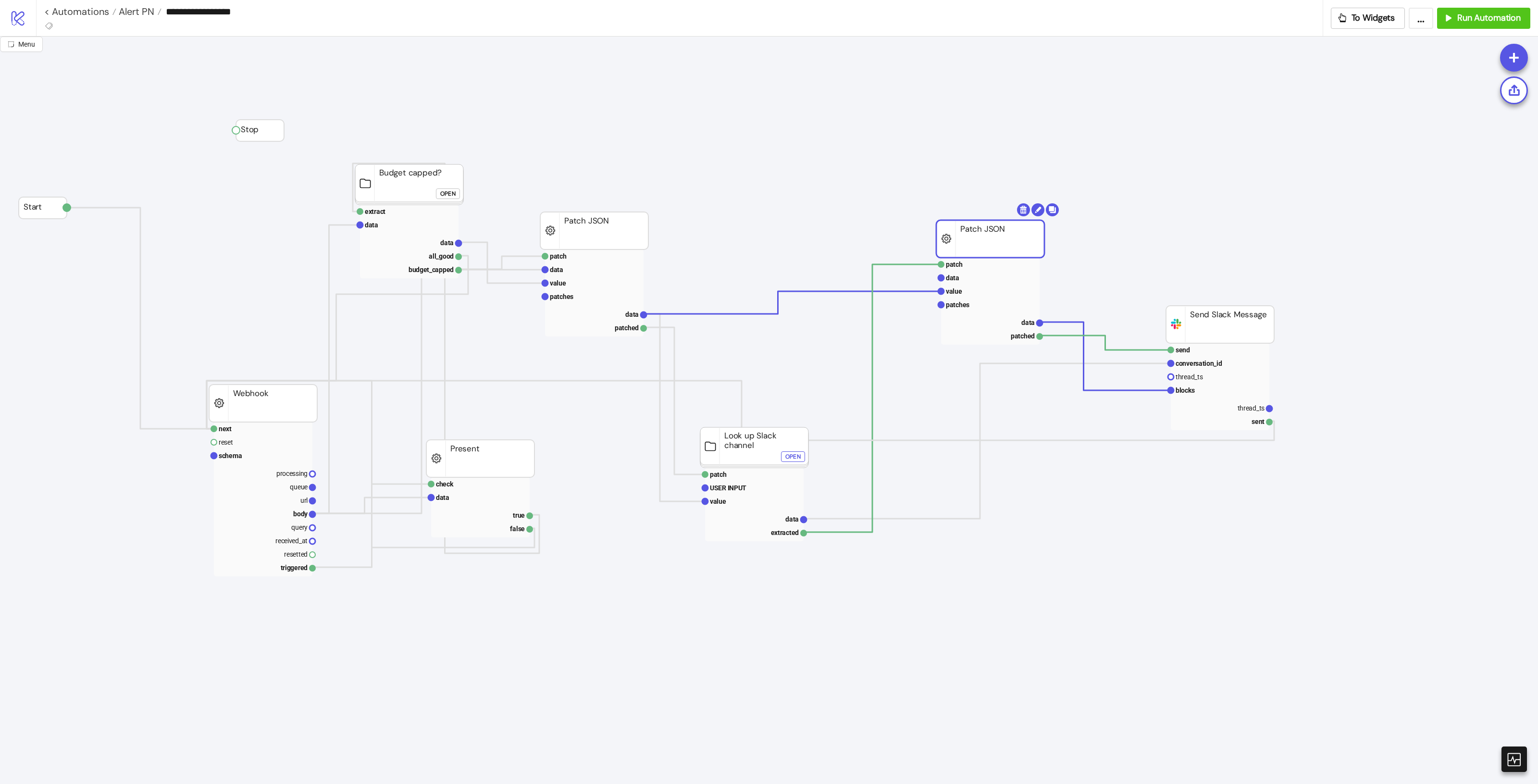
drag, startPoint x: 985, startPoint y: 244, endPoint x: 971, endPoint y: 245, distance: 14.0
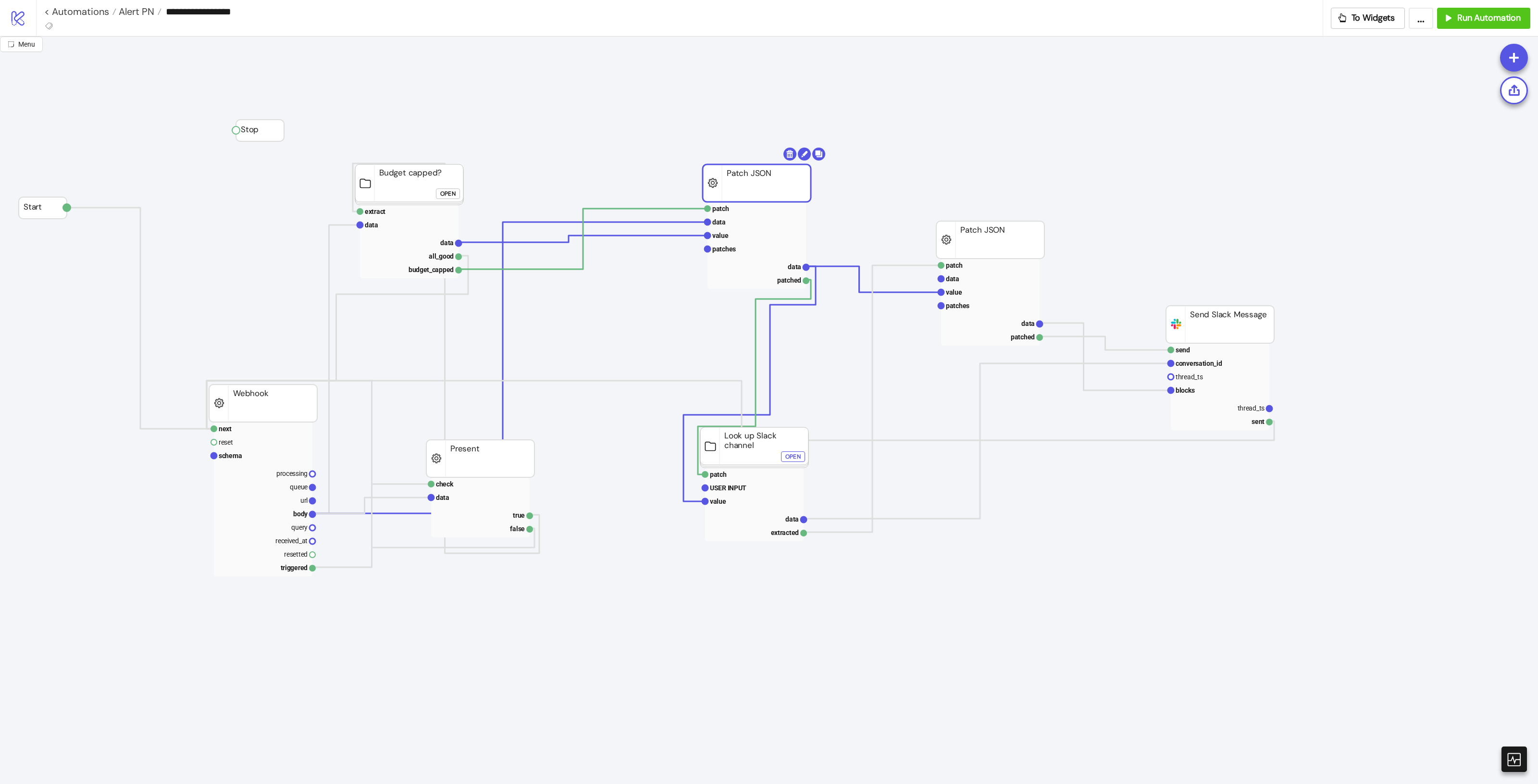
drag, startPoint x: 588, startPoint y: 228, endPoint x: 721, endPoint y: 152, distance: 153.2
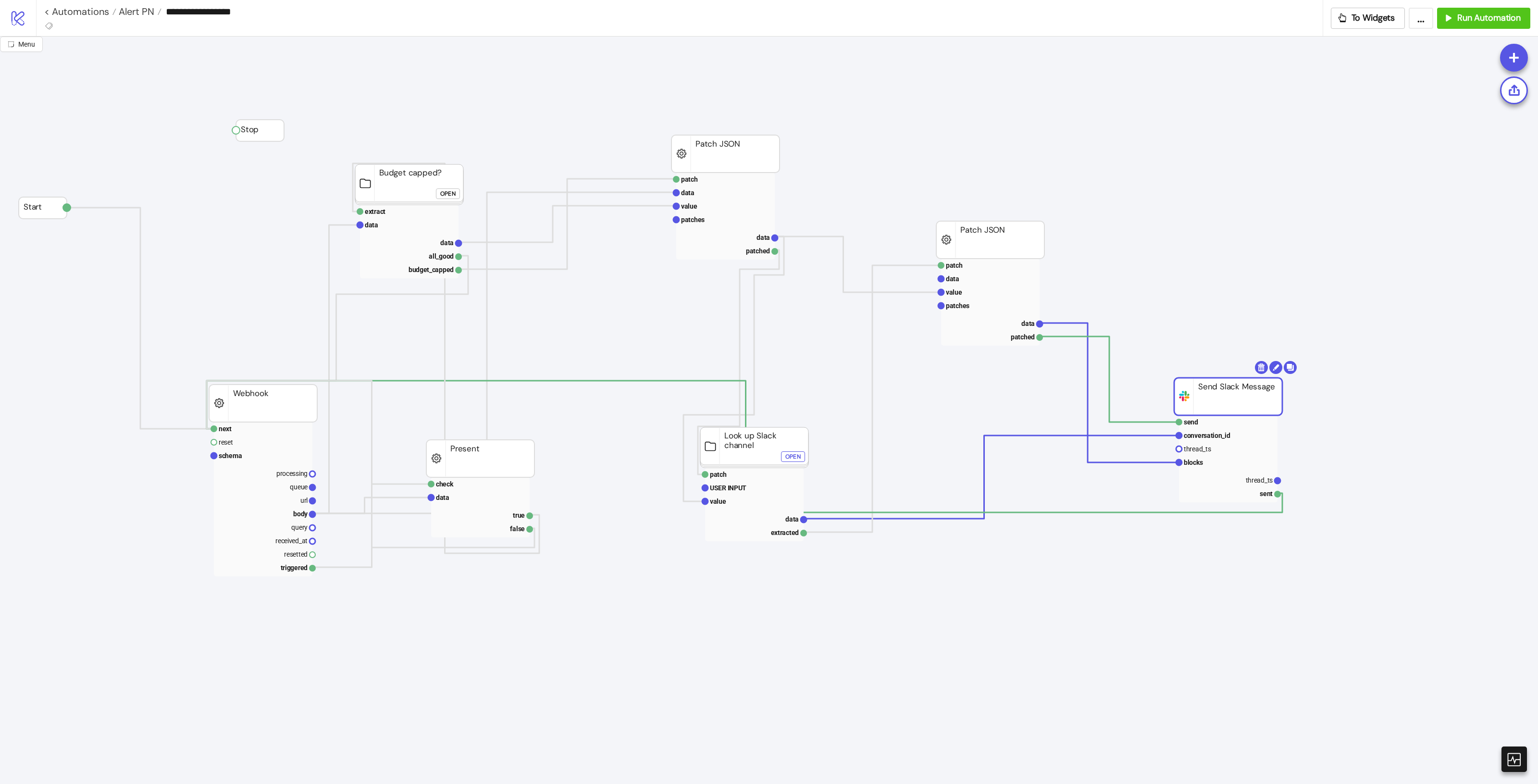
drag, startPoint x: 1214, startPoint y: 323, endPoint x: 1222, endPoint y: 396, distance: 73.4
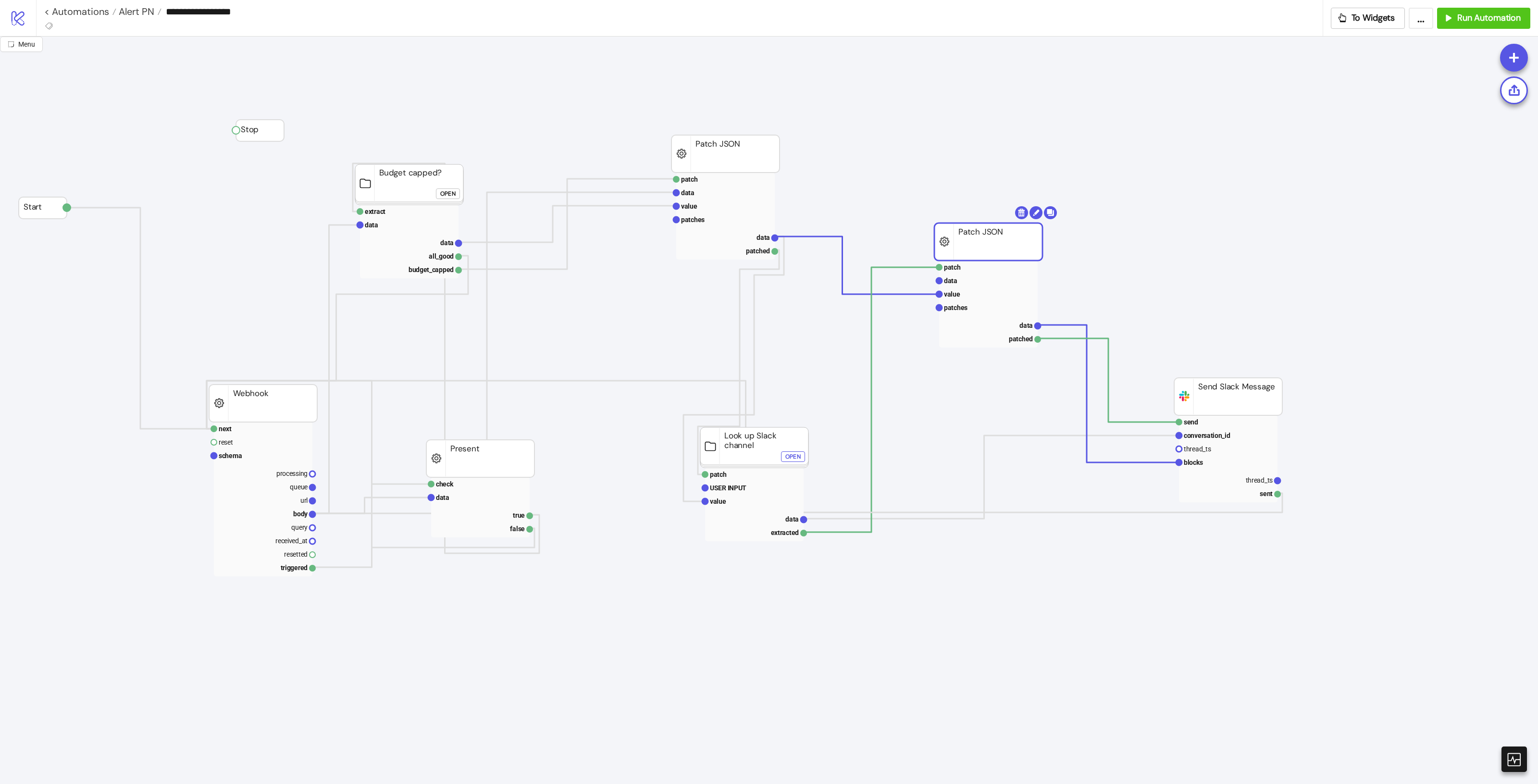
drag, startPoint x: 986, startPoint y: 223, endPoint x: 943, endPoint y: 181, distance: 60.1
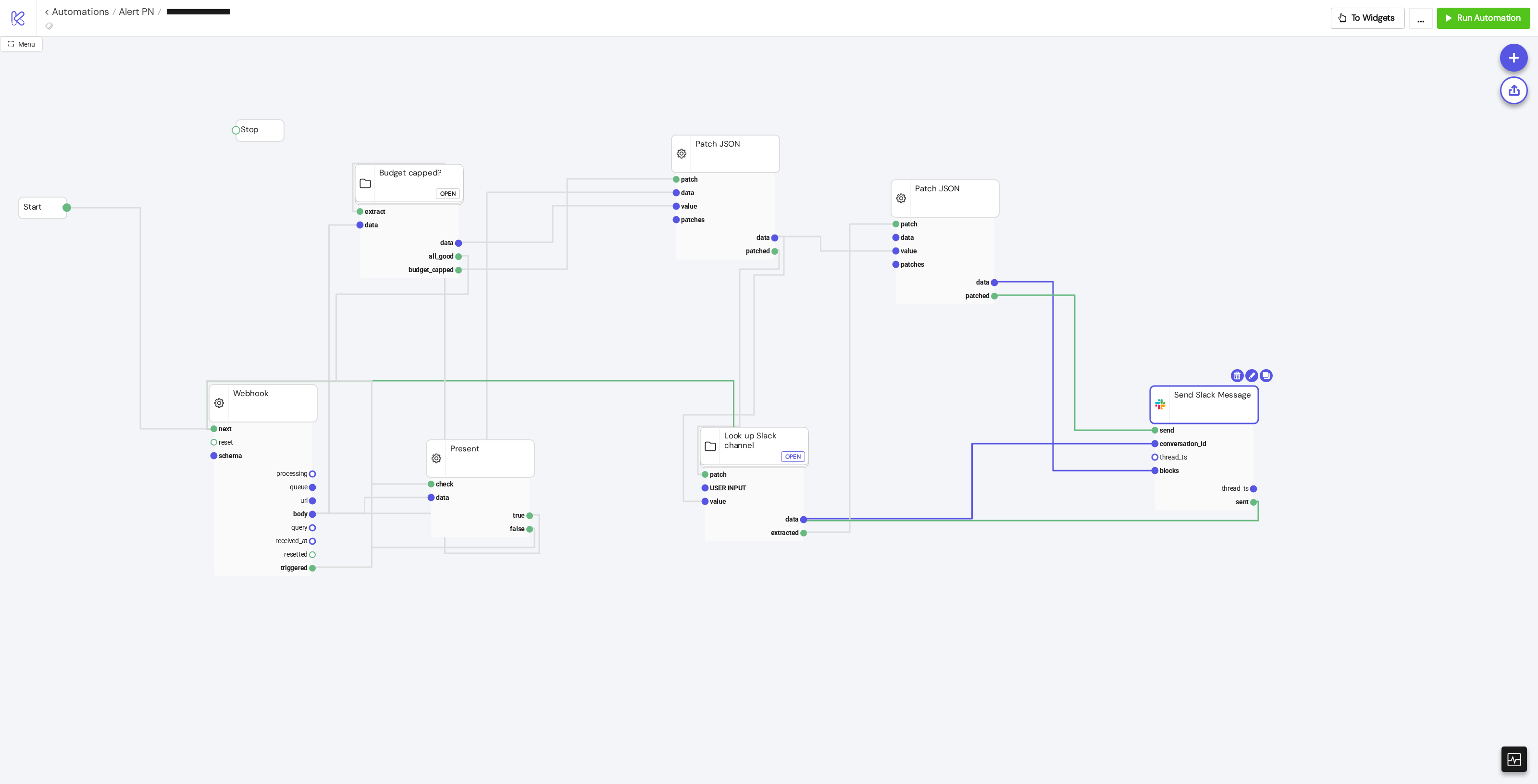
drag, startPoint x: 1218, startPoint y: 387, endPoint x: 1215, endPoint y: 375, distance: 12.4
click at [1353, 27] on button "To Widgets" at bounding box center [1368, 18] width 74 height 21
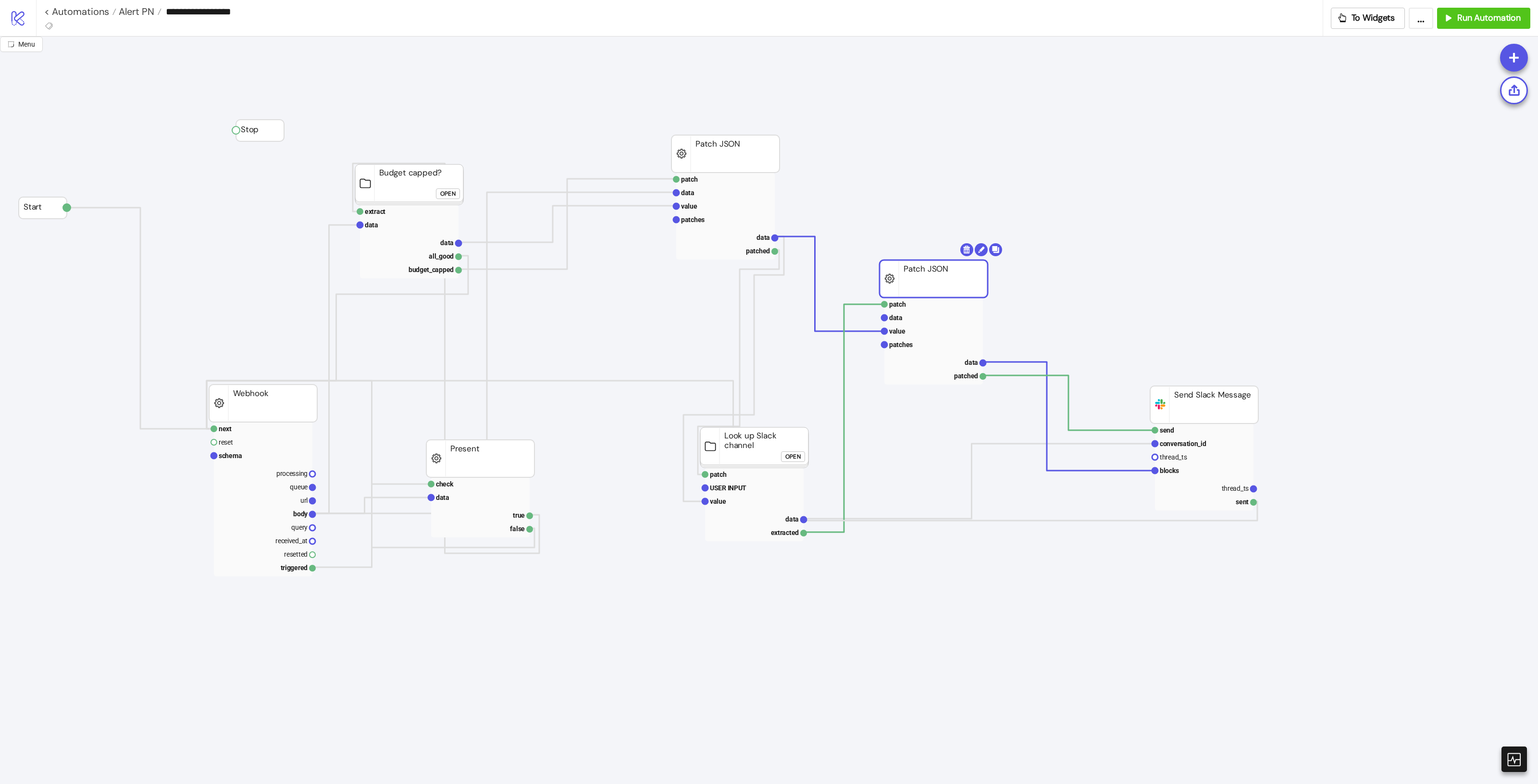
drag, startPoint x: 953, startPoint y: 248, endPoint x: 945, endPoint y: 280, distance: 33.0
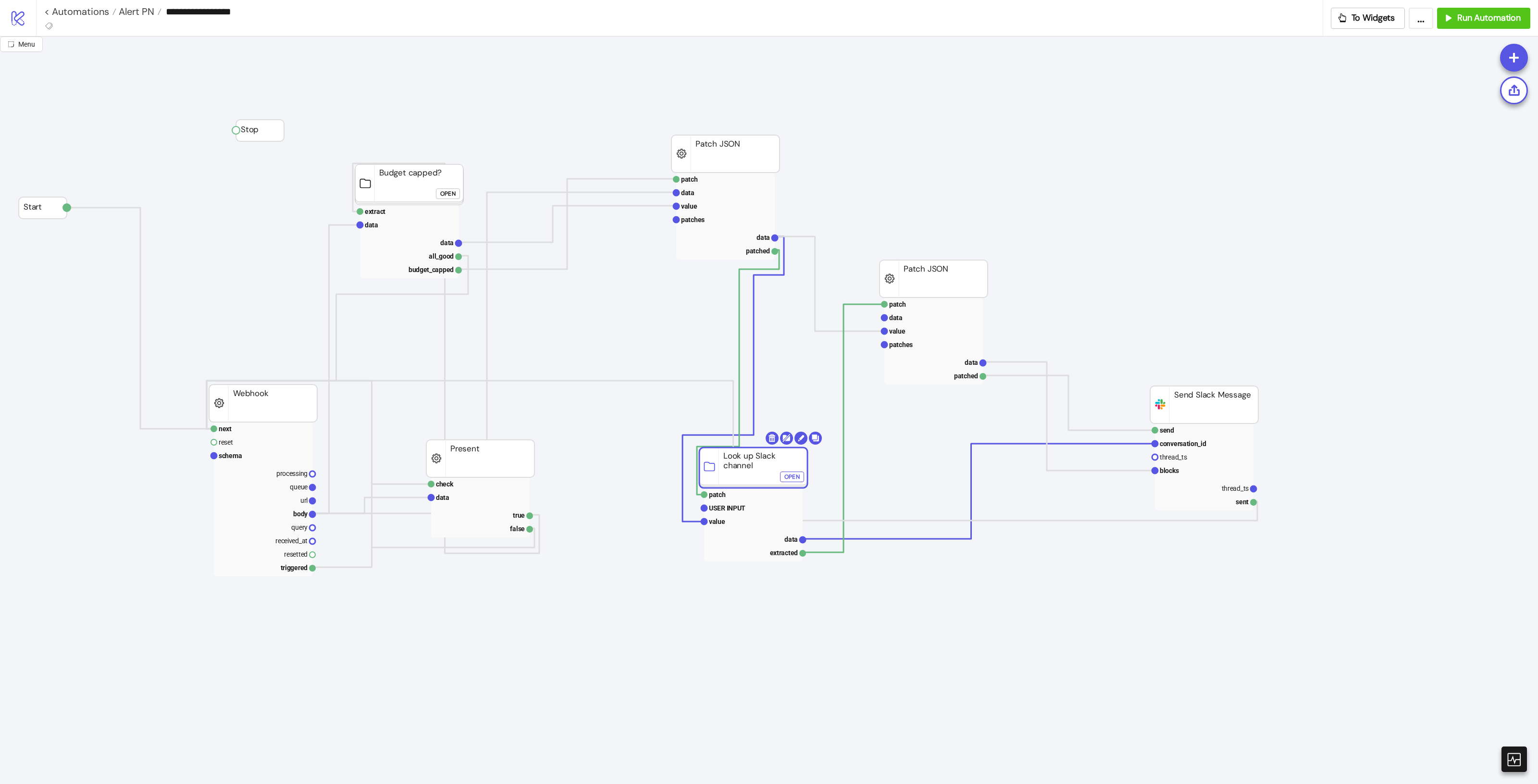
drag, startPoint x: 737, startPoint y: 461, endPoint x: 736, endPoint y: 482, distance: 21.0
click at [1510, 755] on icon at bounding box center [1514, 759] width 17 height 17
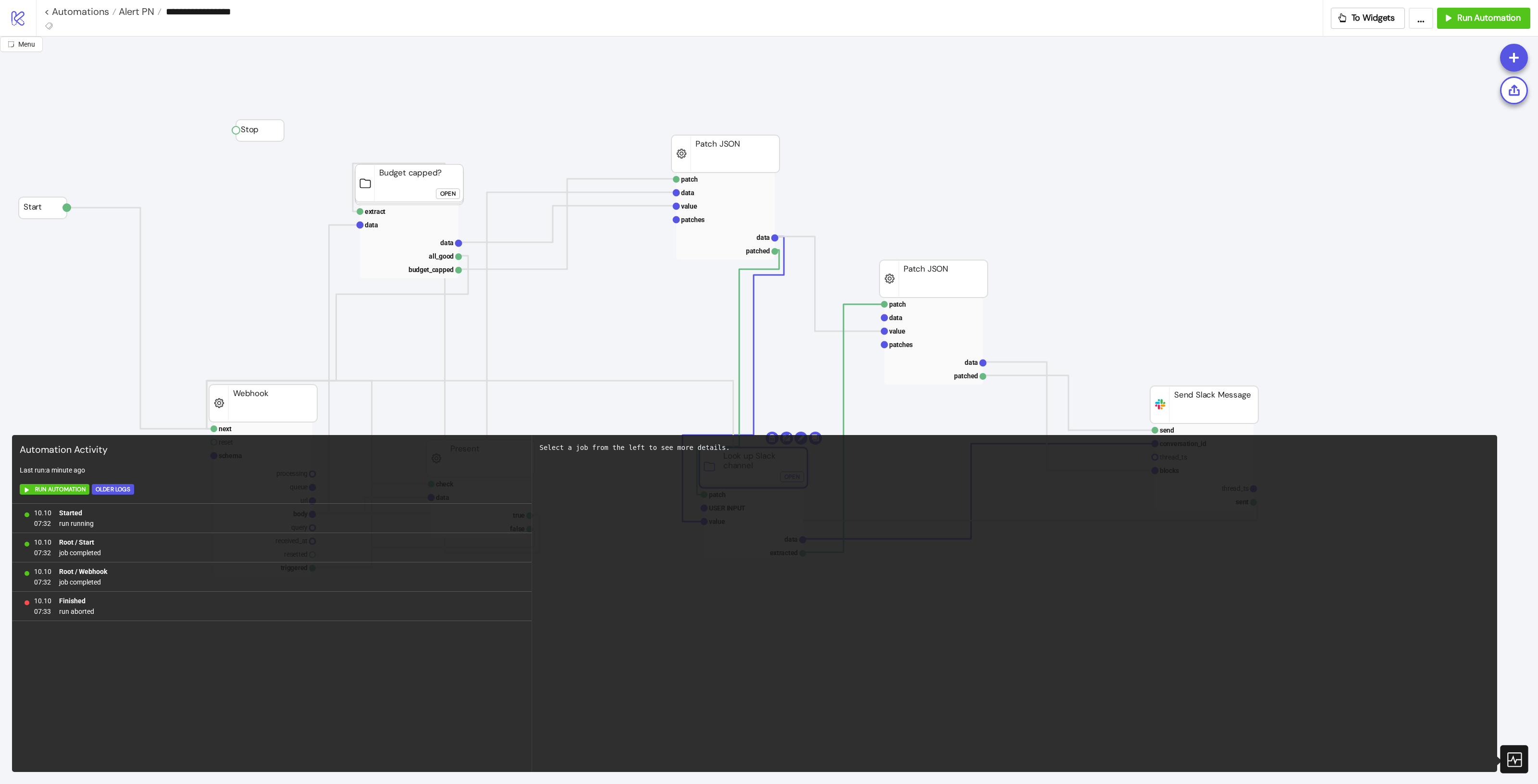
click at [1510, 757] on icon at bounding box center [1514, 759] width 17 height 17
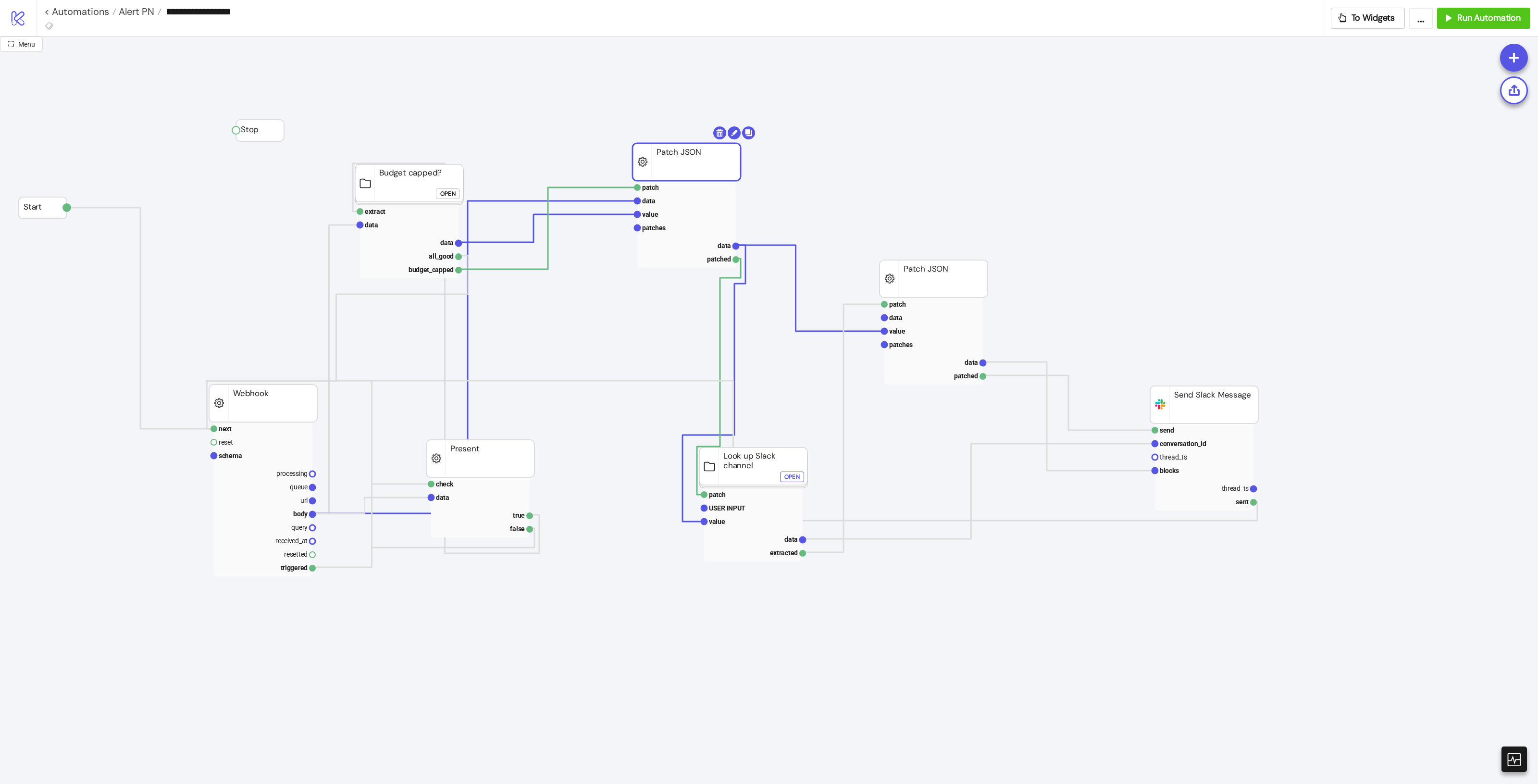
drag, startPoint x: 702, startPoint y: 160, endPoint x: 754, endPoint y: 200, distance: 65.6
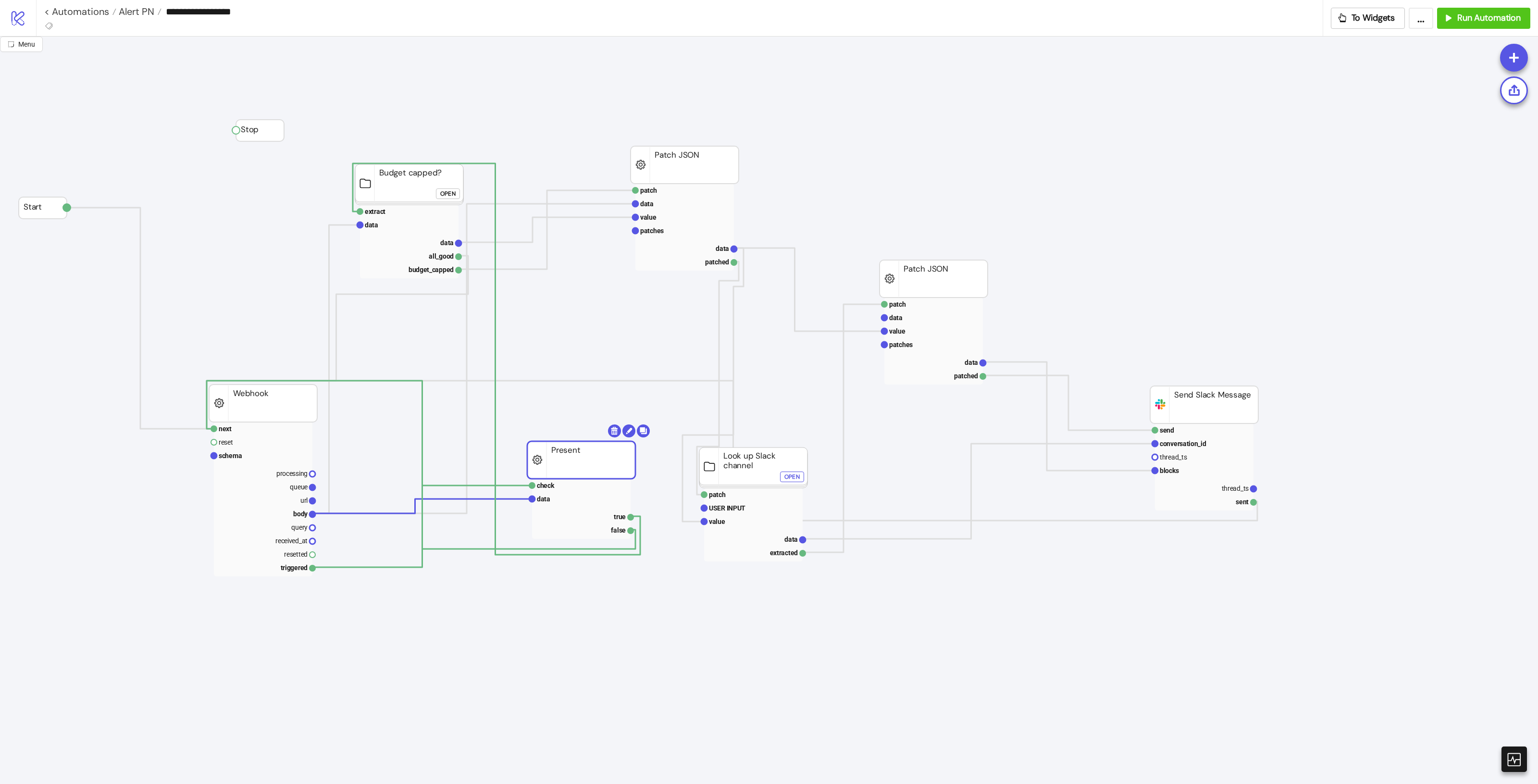
drag, startPoint x: 500, startPoint y: 481, endPoint x: 618, endPoint y: 463, distance: 119.4
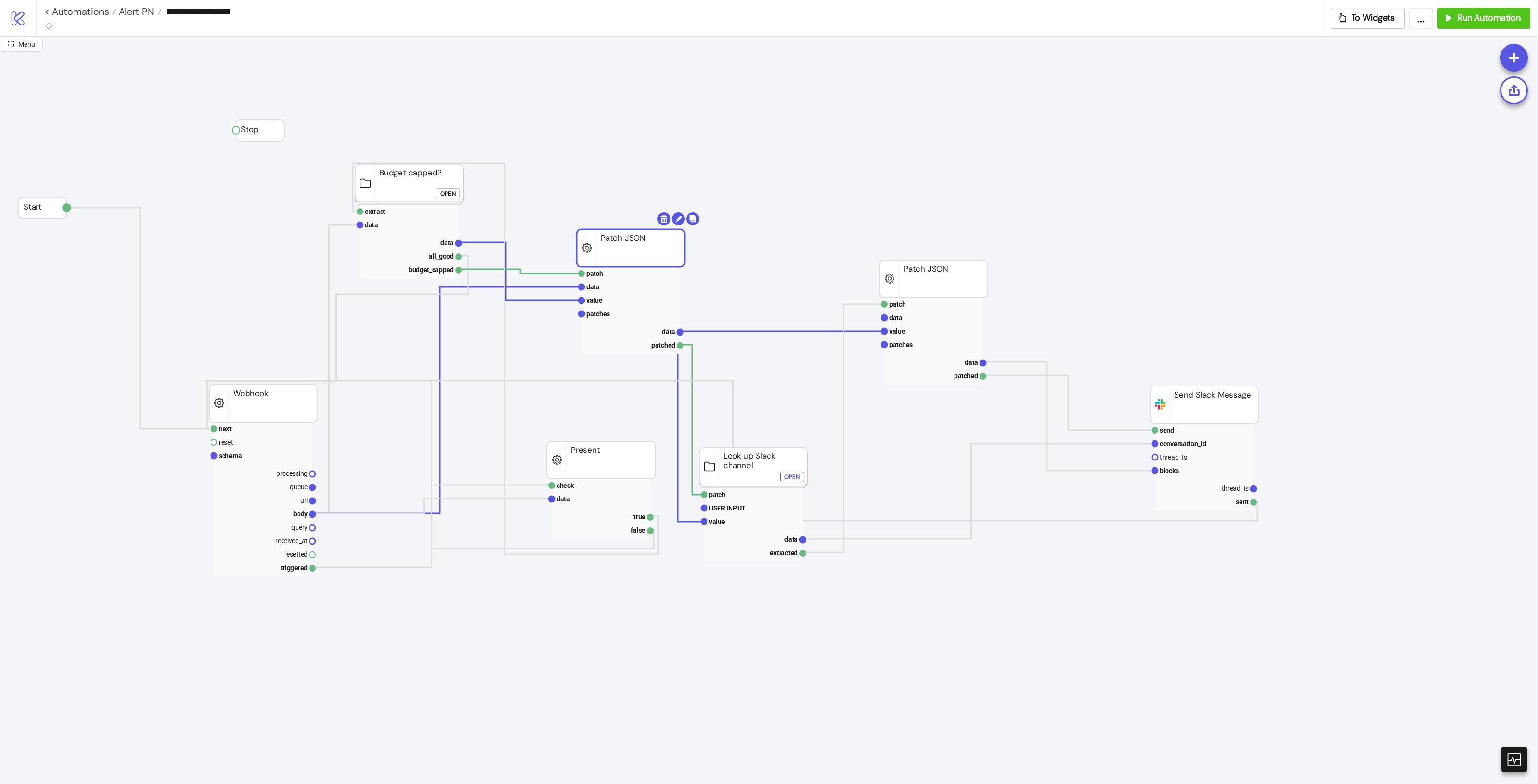
drag, startPoint x: 672, startPoint y: 167, endPoint x: 834, endPoint y: 267, distance: 190.4
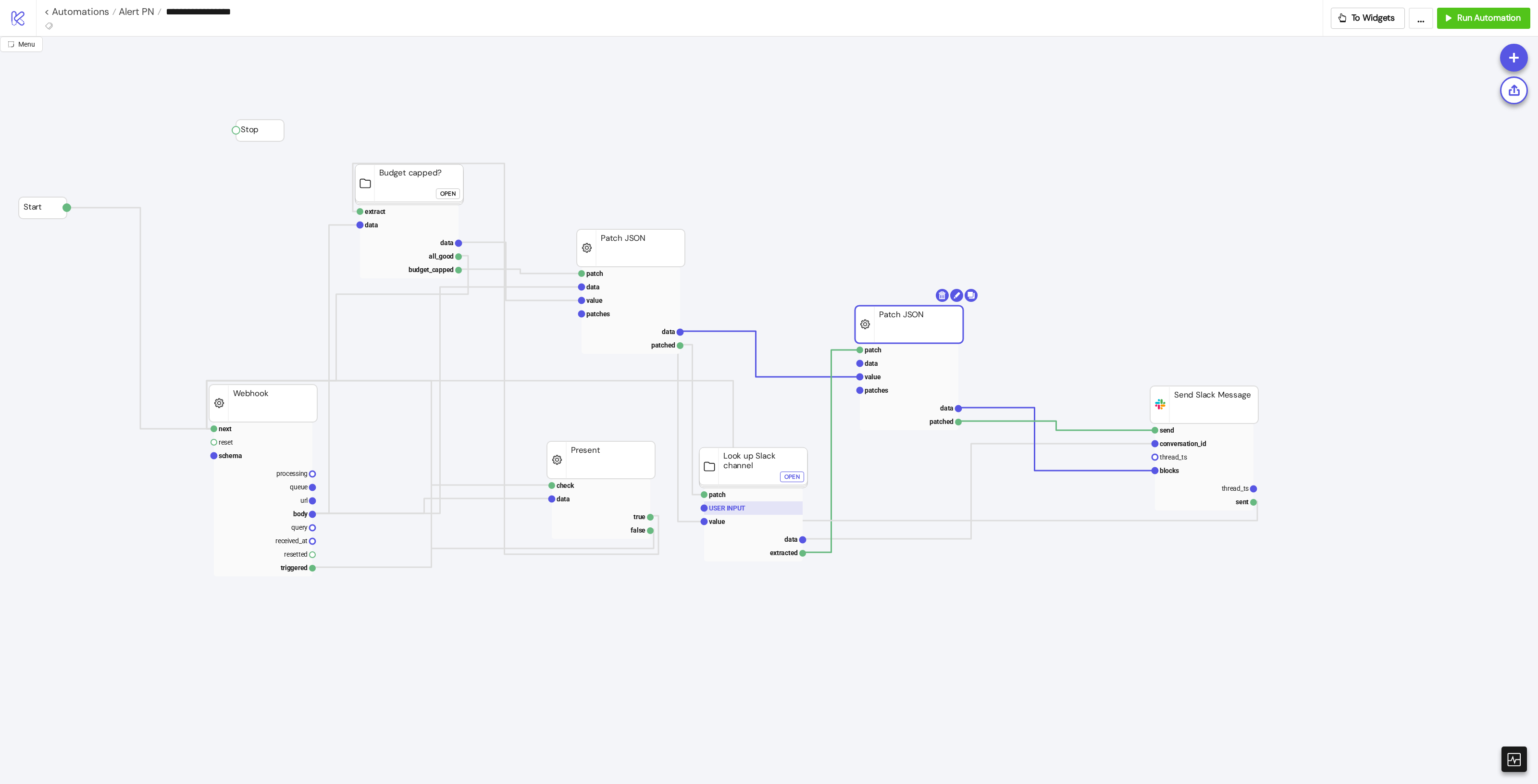
drag, startPoint x: 957, startPoint y: 287, endPoint x: 781, endPoint y: 503, distance: 278.6
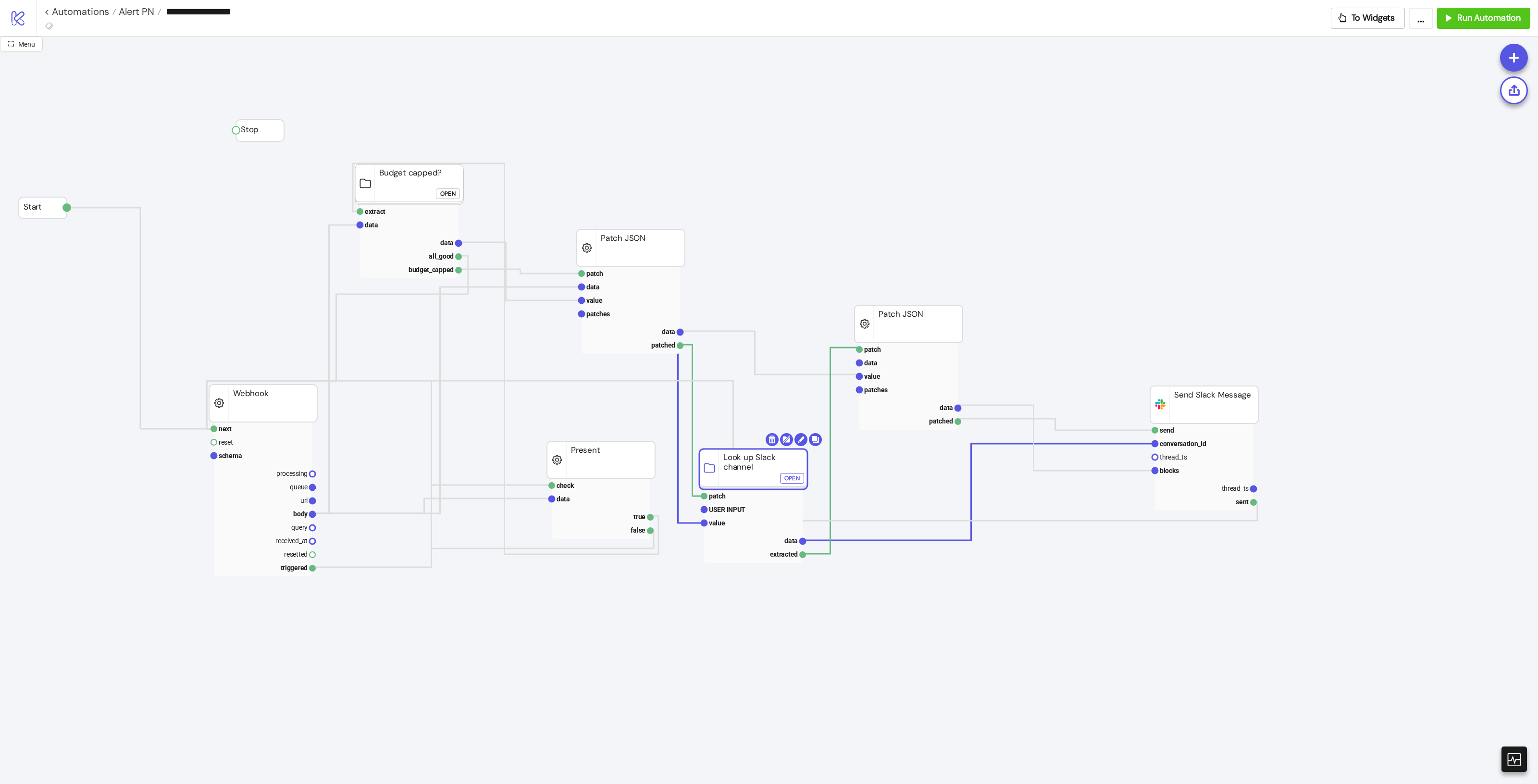
drag, startPoint x: 763, startPoint y: 473, endPoint x: 793, endPoint y: 503, distance: 42.4
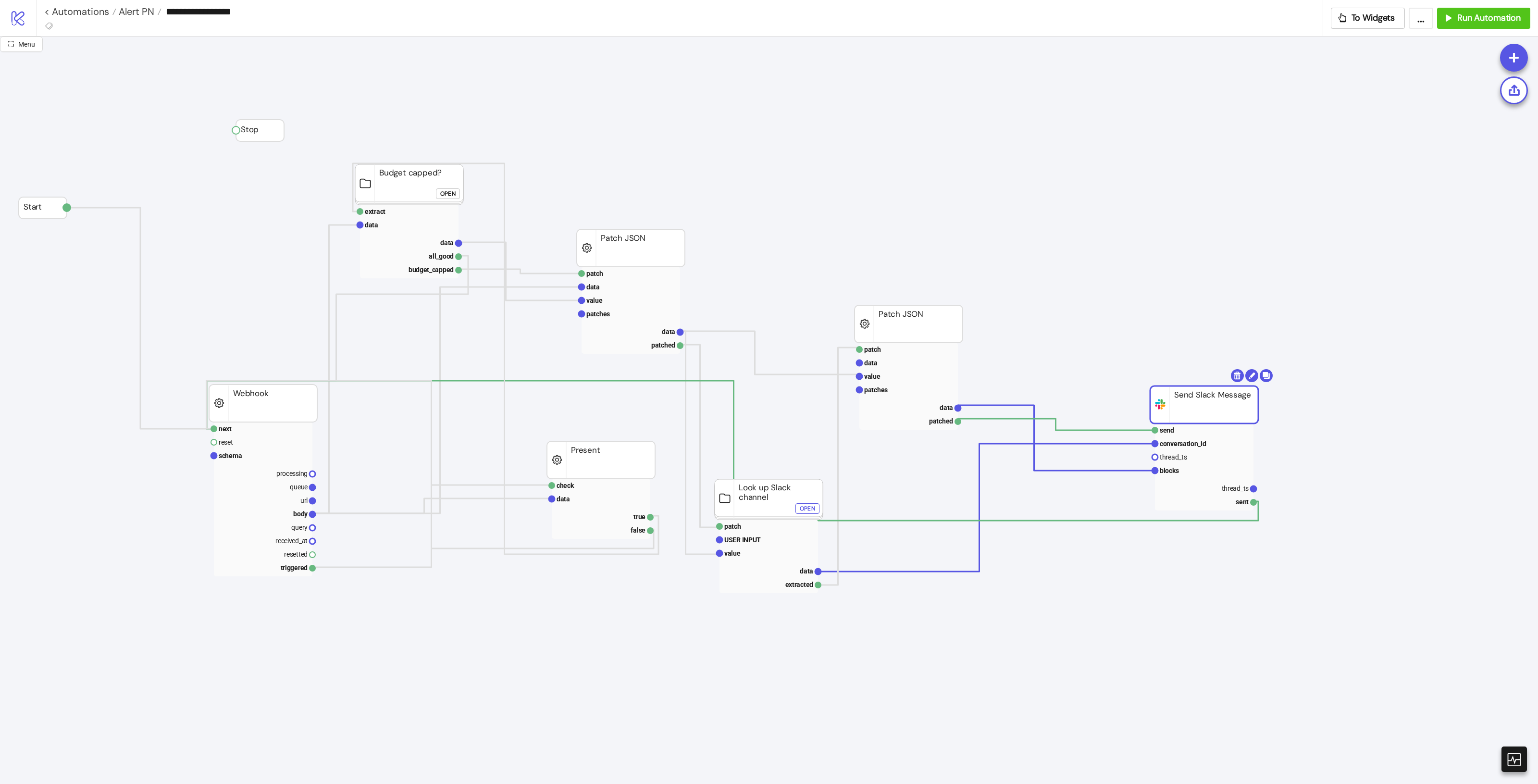
drag, startPoint x: 1214, startPoint y: 414, endPoint x: 1161, endPoint y: 459, distance: 69.5
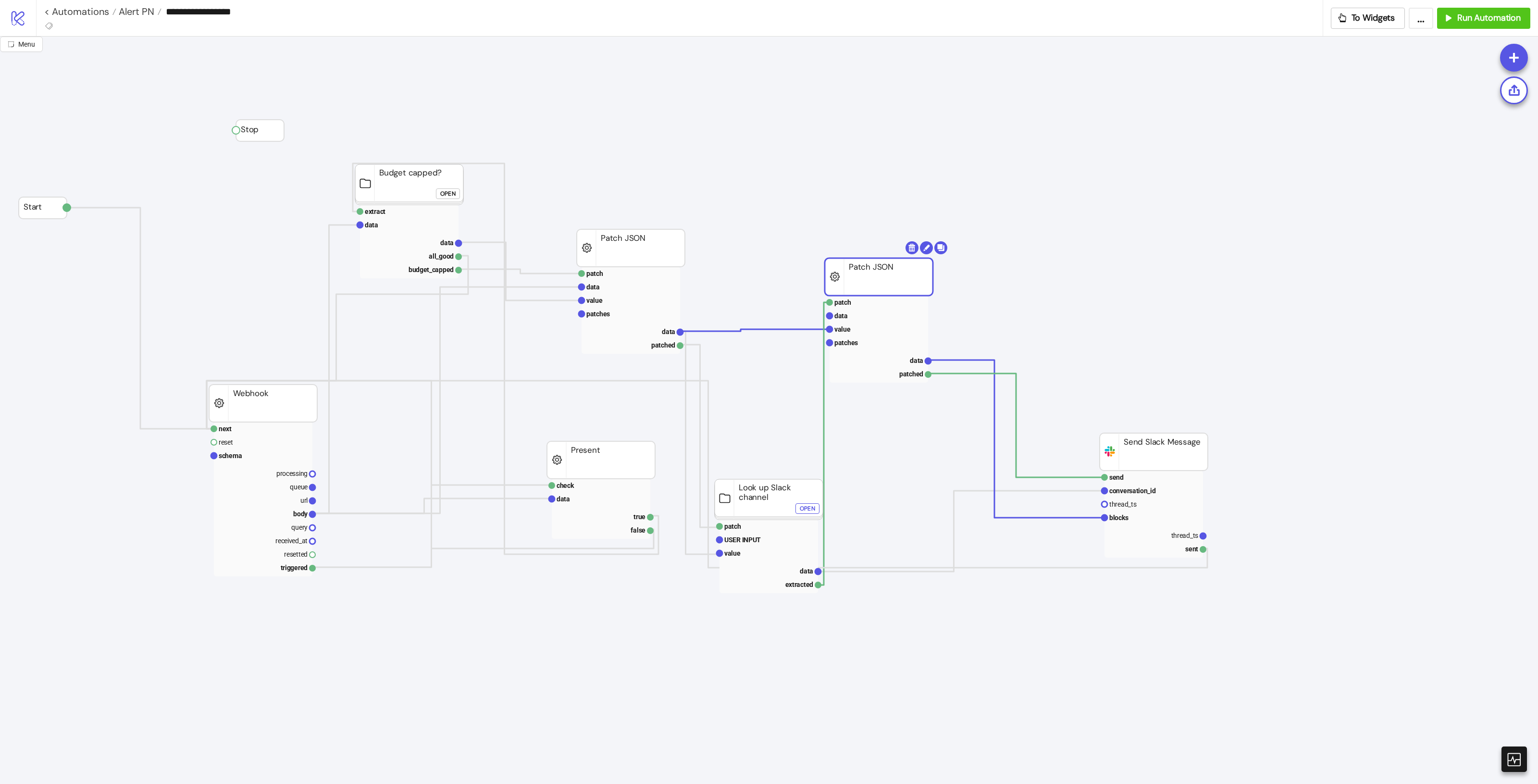
drag, startPoint x: 898, startPoint y: 315, endPoint x: 864, endPoint y: 272, distance: 54.8
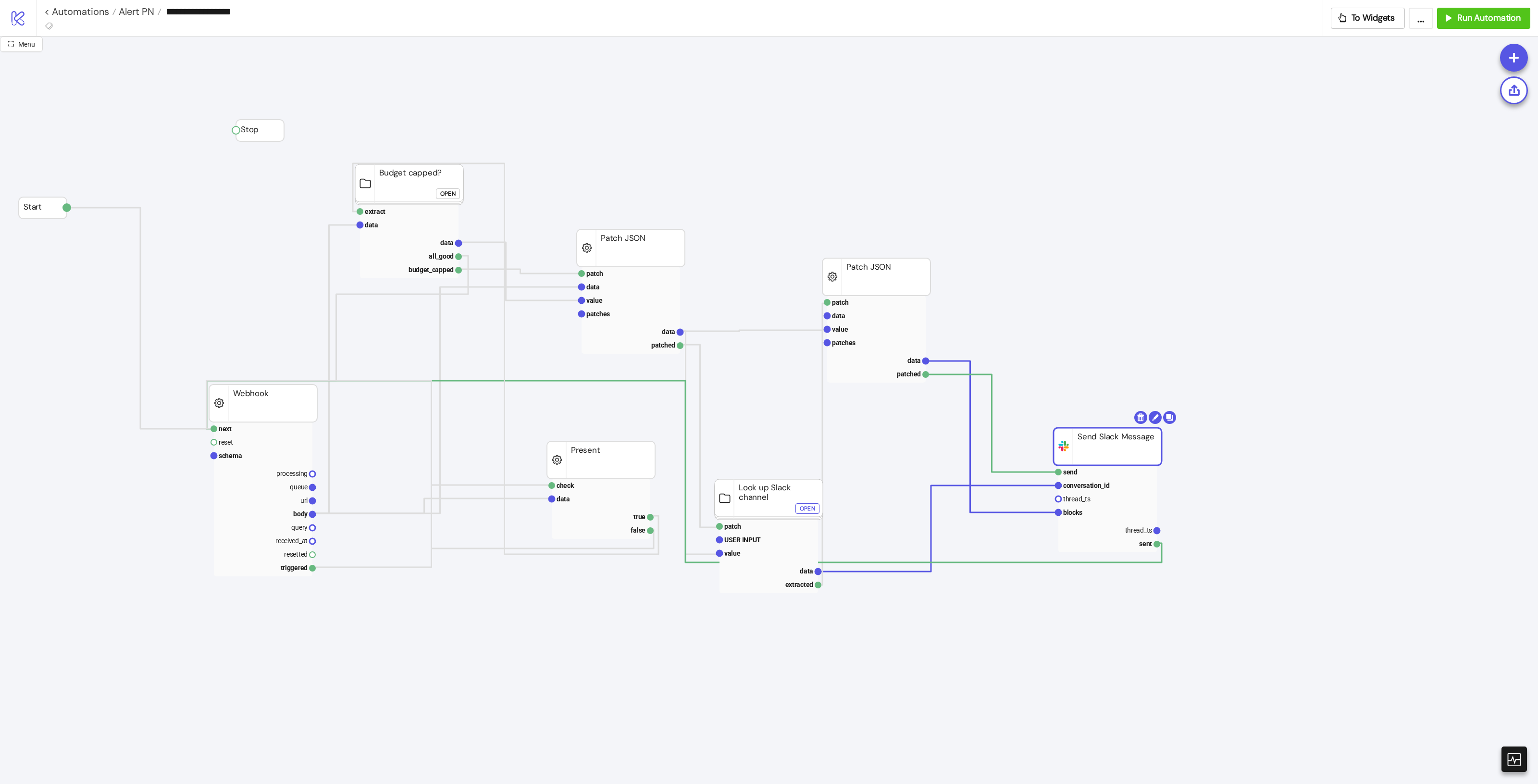
drag, startPoint x: 1150, startPoint y: 462, endPoint x: 1074, endPoint y: 452, distance: 76.7
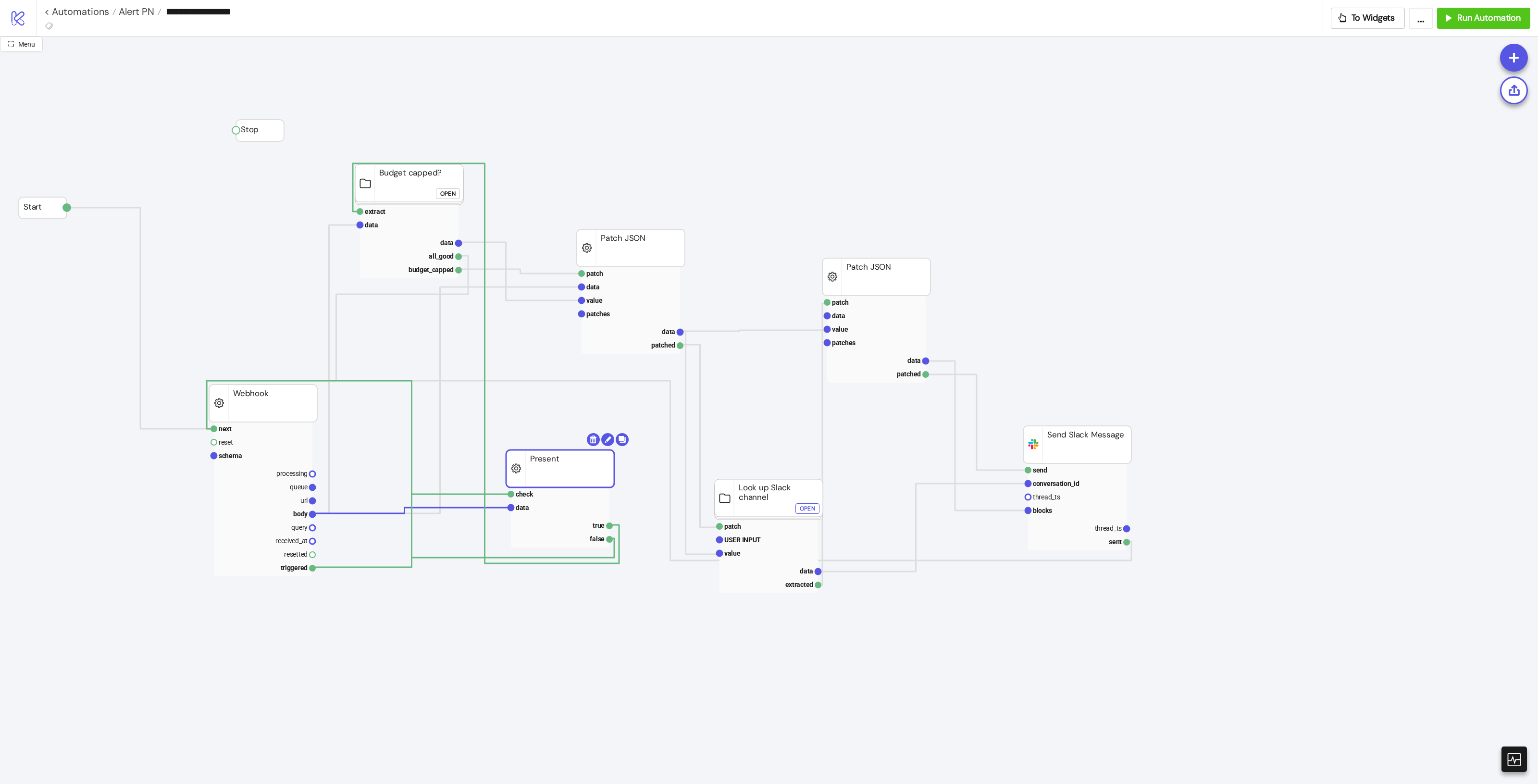
drag, startPoint x: 596, startPoint y: 461, endPoint x: 564, endPoint y: 471, distance: 33.5
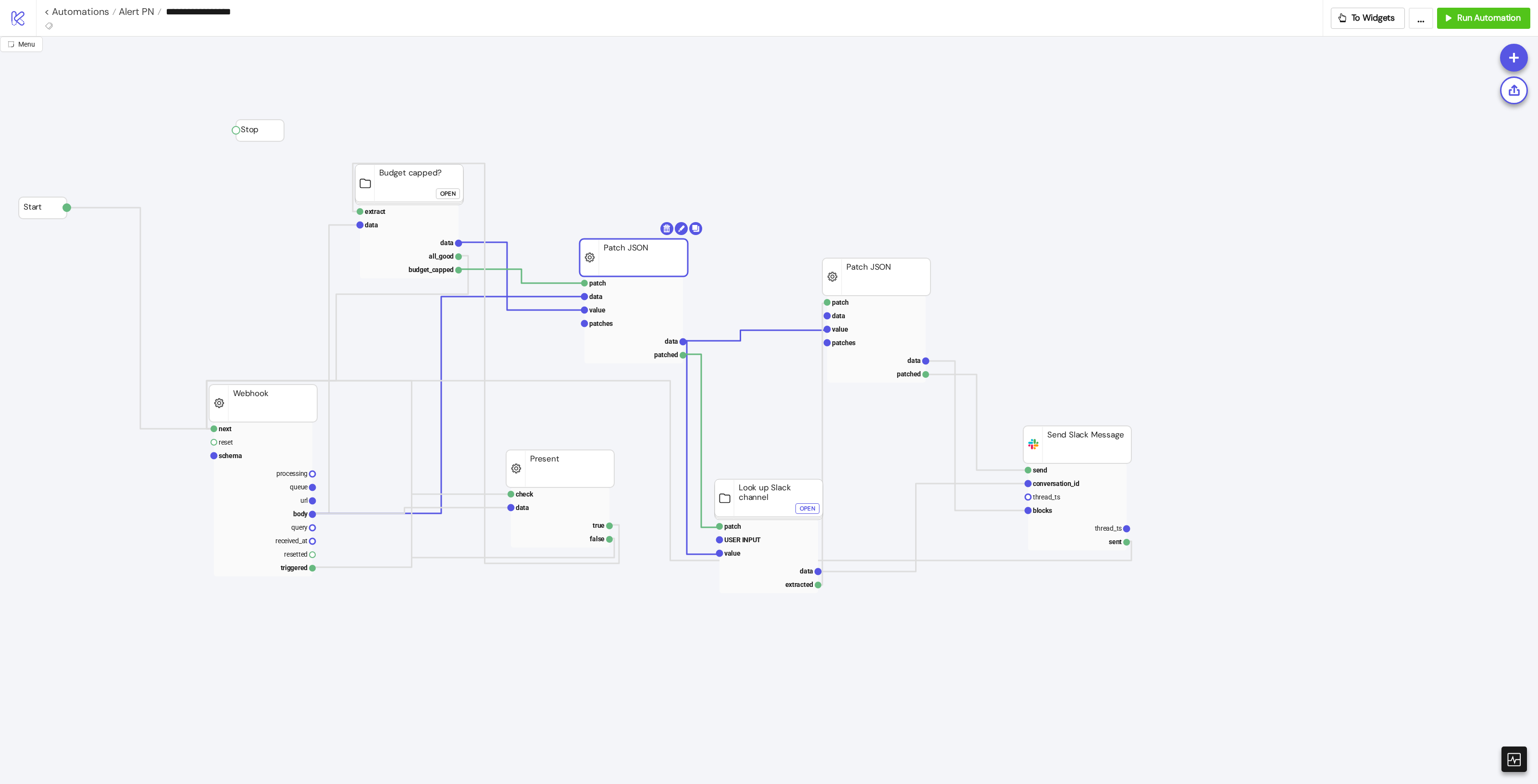
drag, startPoint x: 648, startPoint y: 256, endPoint x: 651, endPoint y: 265, distance: 9.5
drag, startPoint x: 882, startPoint y: 298, endPoint x: 896, endPoint y: 273, distance: 28.7
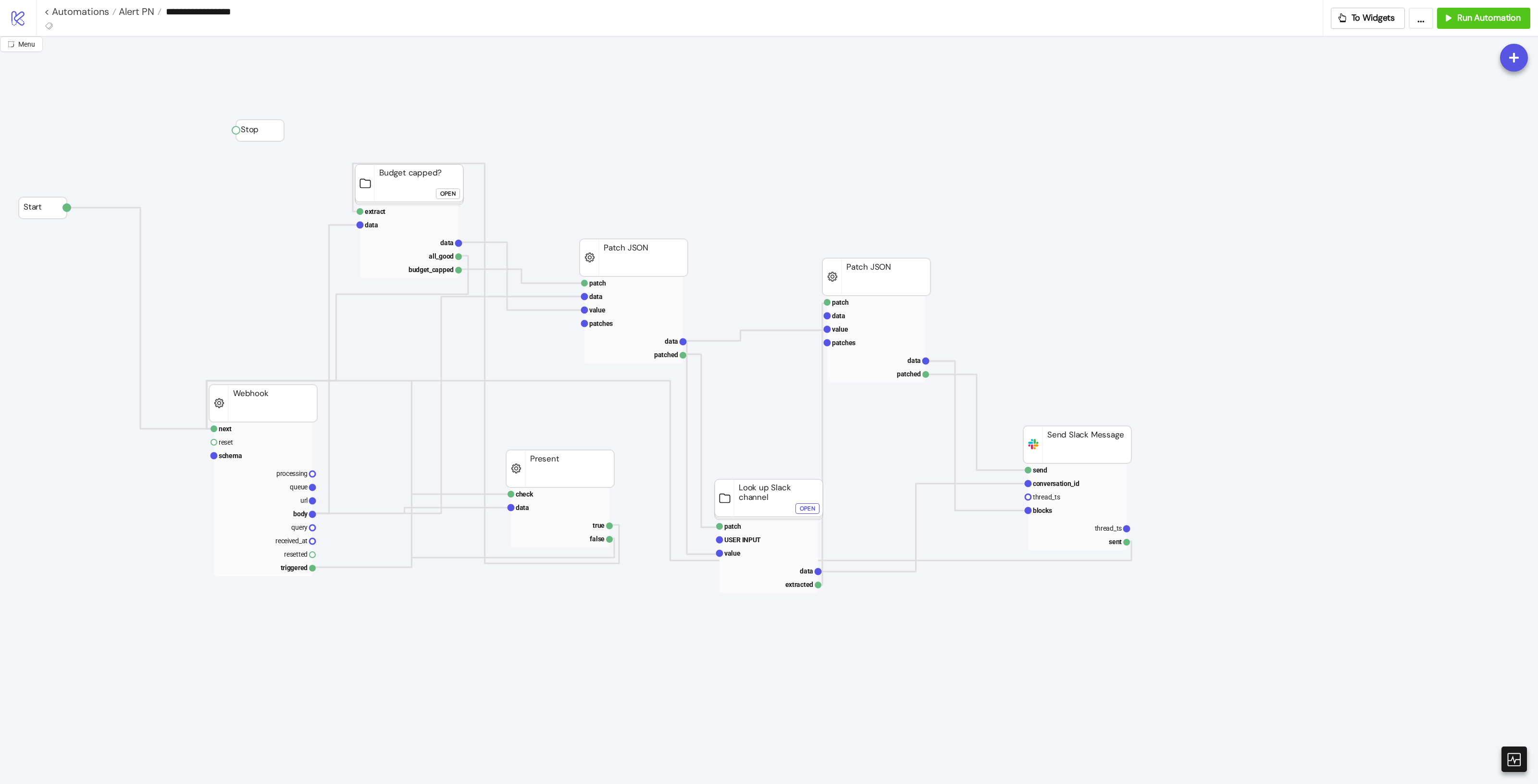
click at [441, 197] on div "Open" at bounding box center [447, 194] width 15 height 11
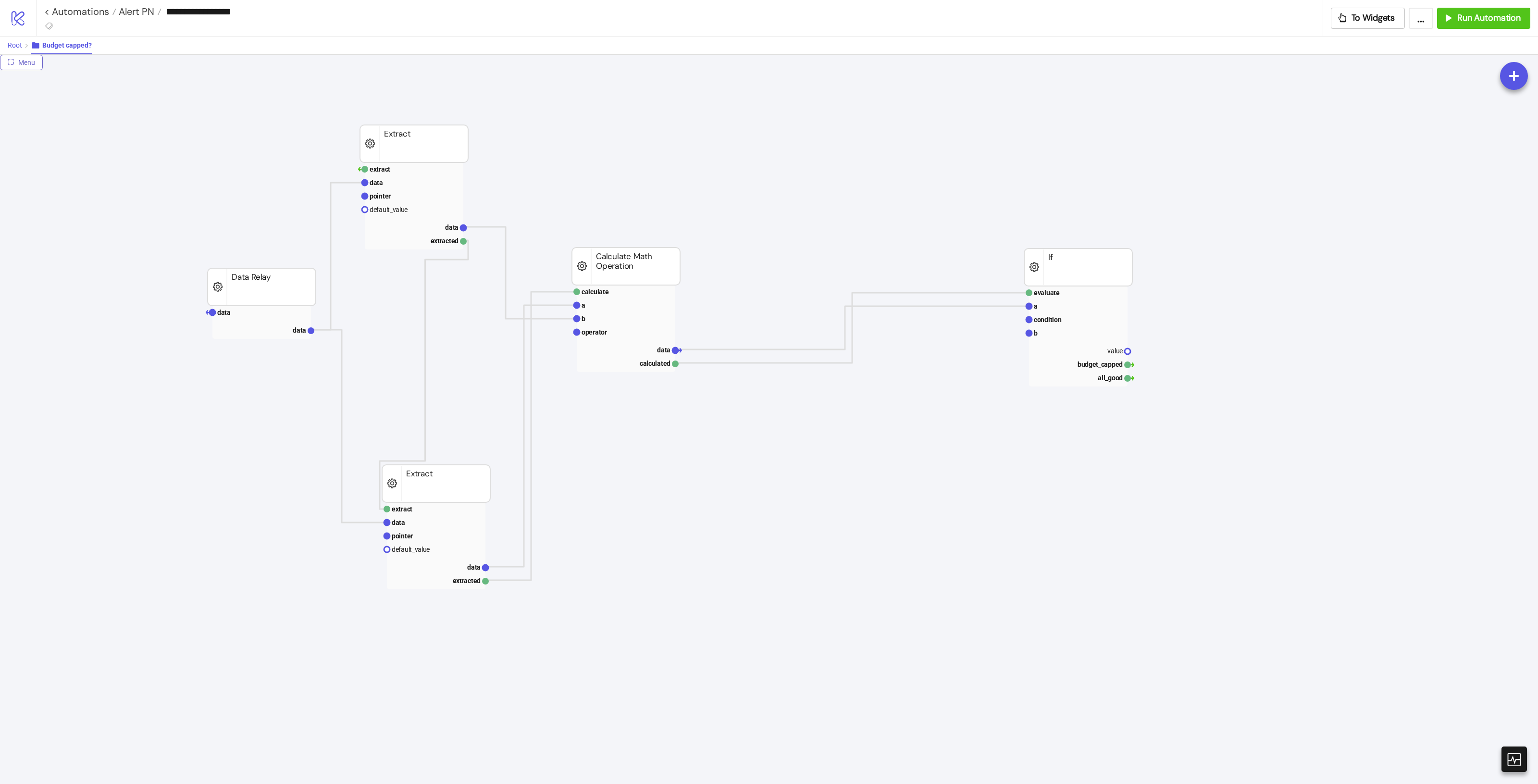
click at [23, 49] on button "Root" at bounding box center [18, 46] width 23 height 18
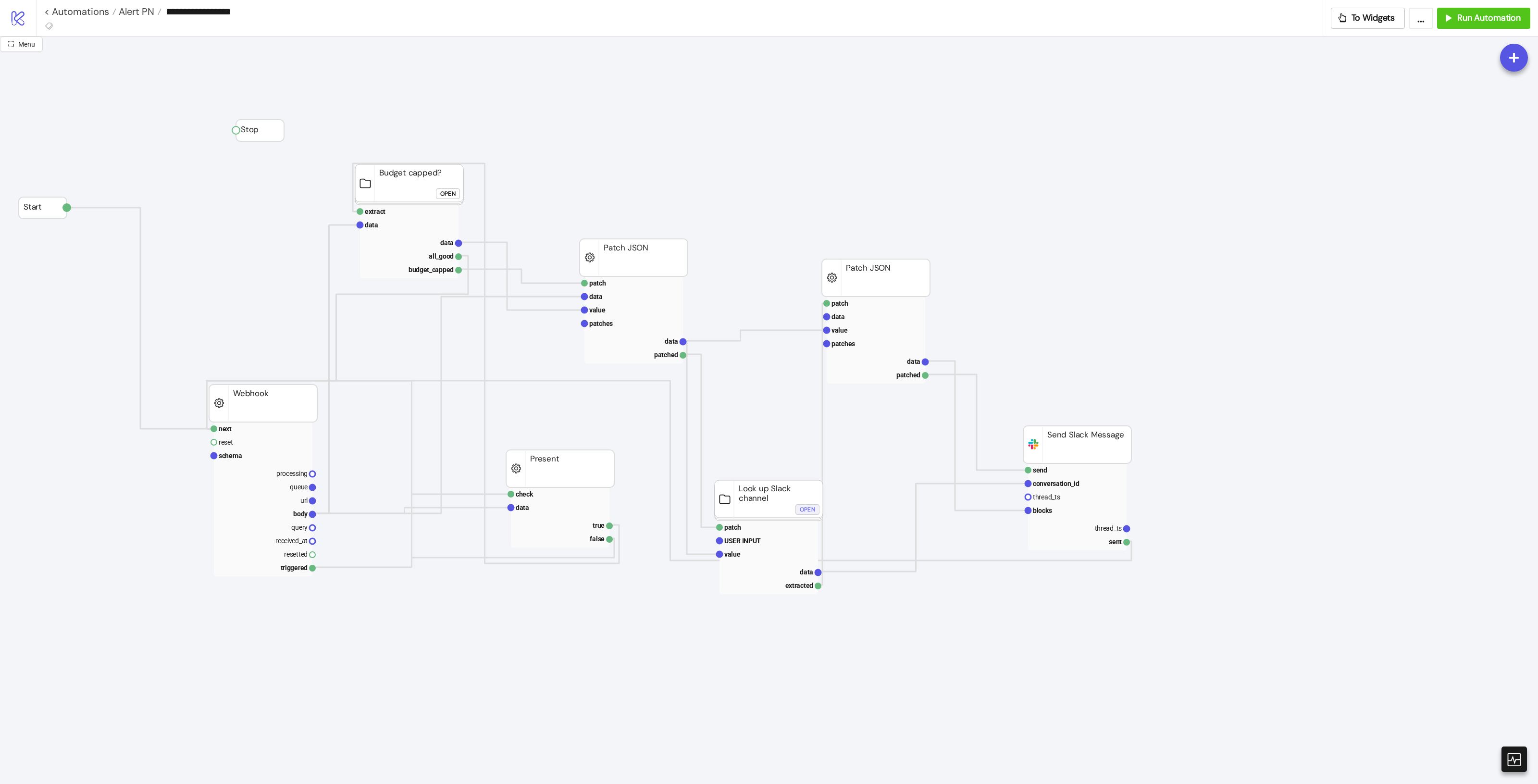
click at [806, 511] on div "Open" at bounding box center [807, 509] width 15 height 11
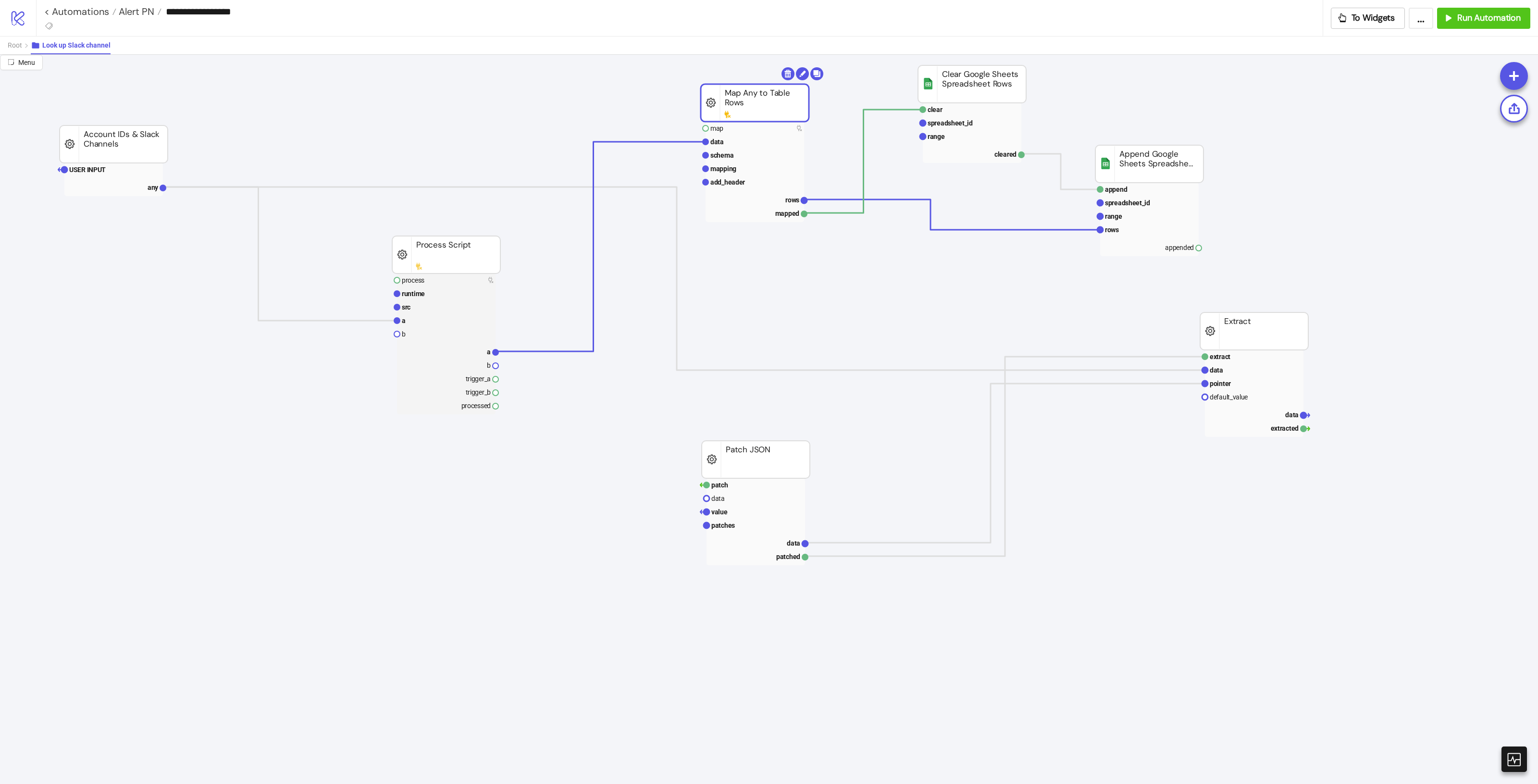
drag, startPoint x: 791, startPoint y: 130, endPoint x: 738, endPoint y: 102, distance: 59.9
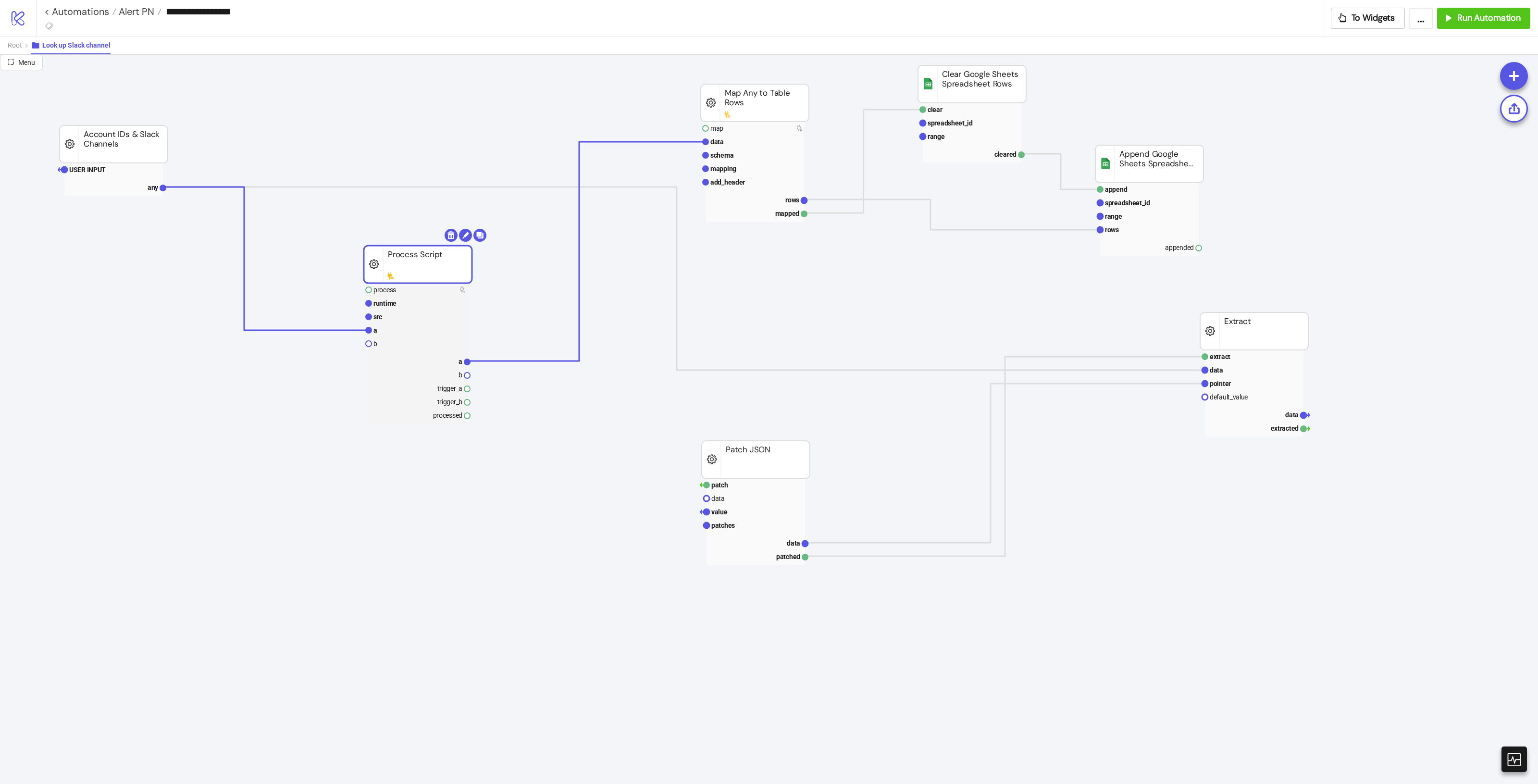
drag, startPoint x: 472, startPoint y: 257, endPoint x: 442, endPoint y: 265, distance: 31.0
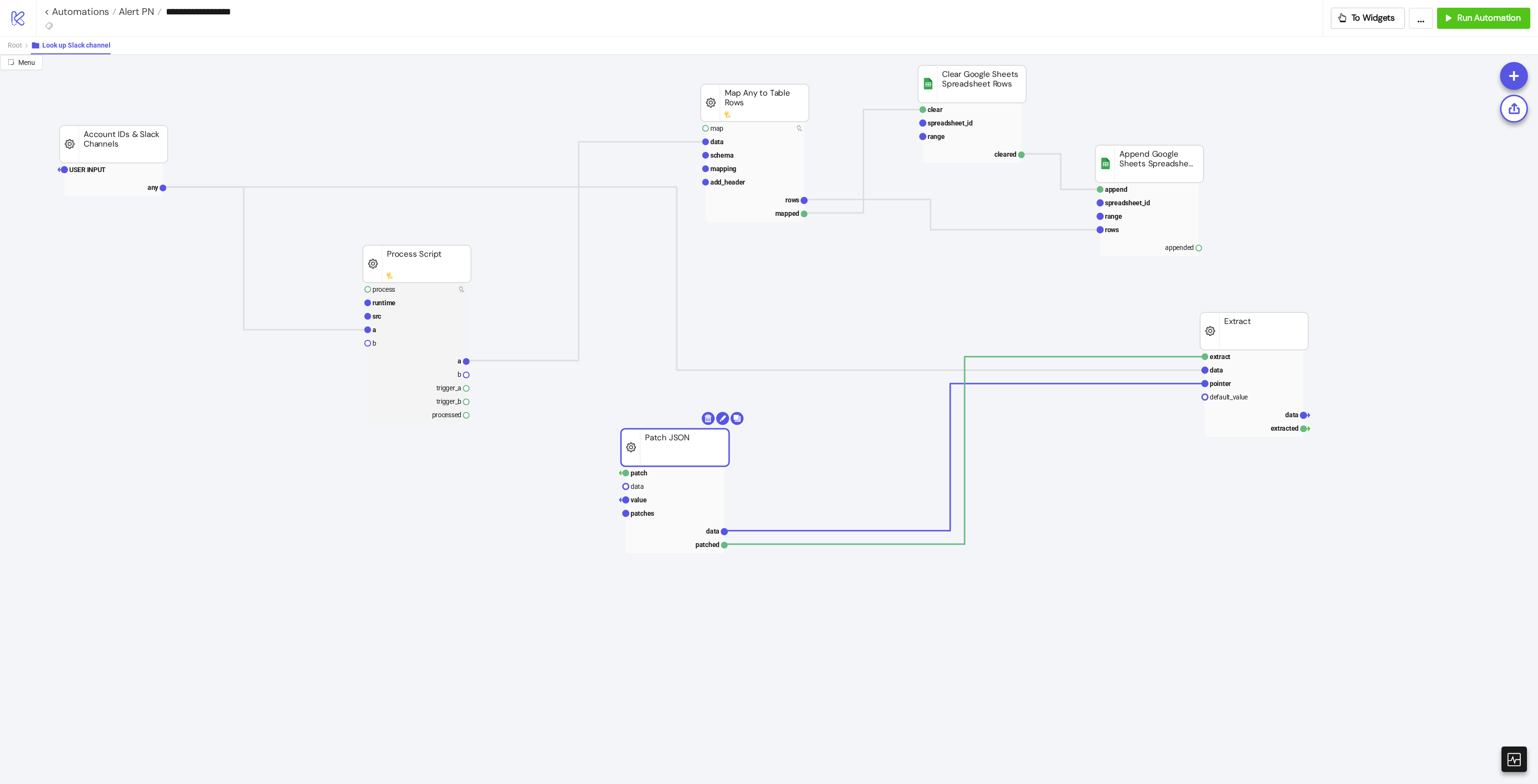
drag, startPoint x: 766, startPoint y: 451, endPoint x: 686, endPoint y: 438, distance: 81.0
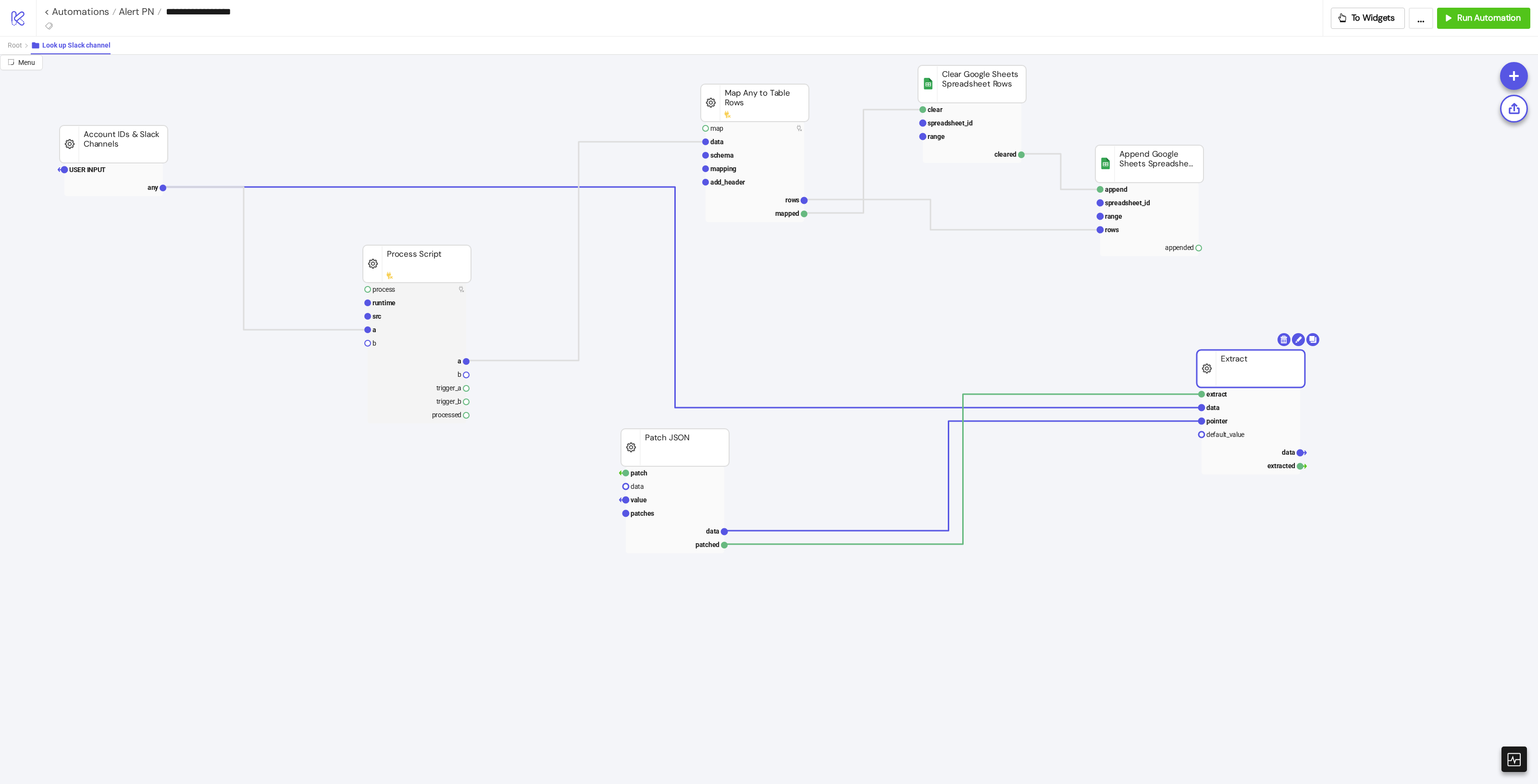
drag, startPoint x: 1251, startPoint y: 337, endPoint x: 1248, endPoint y: 375, distance: 38.1
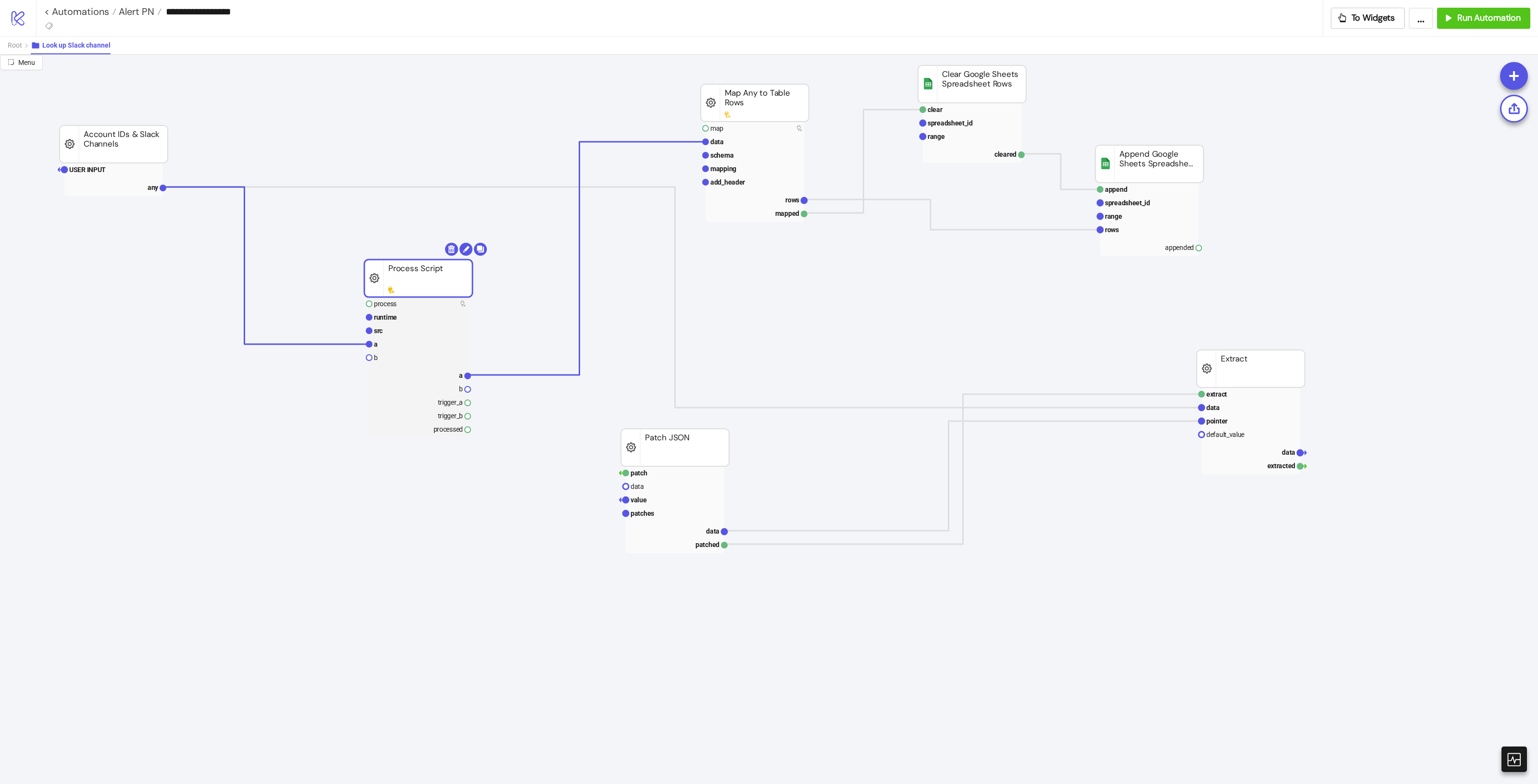
drag, startPoint x: 394, startPoint y: 270, endPoint x: 395, endPoint y: 285, distance: 15.0
click at [13, 49] on span "Root" at bounding box center [15, 45] width 15 height 7
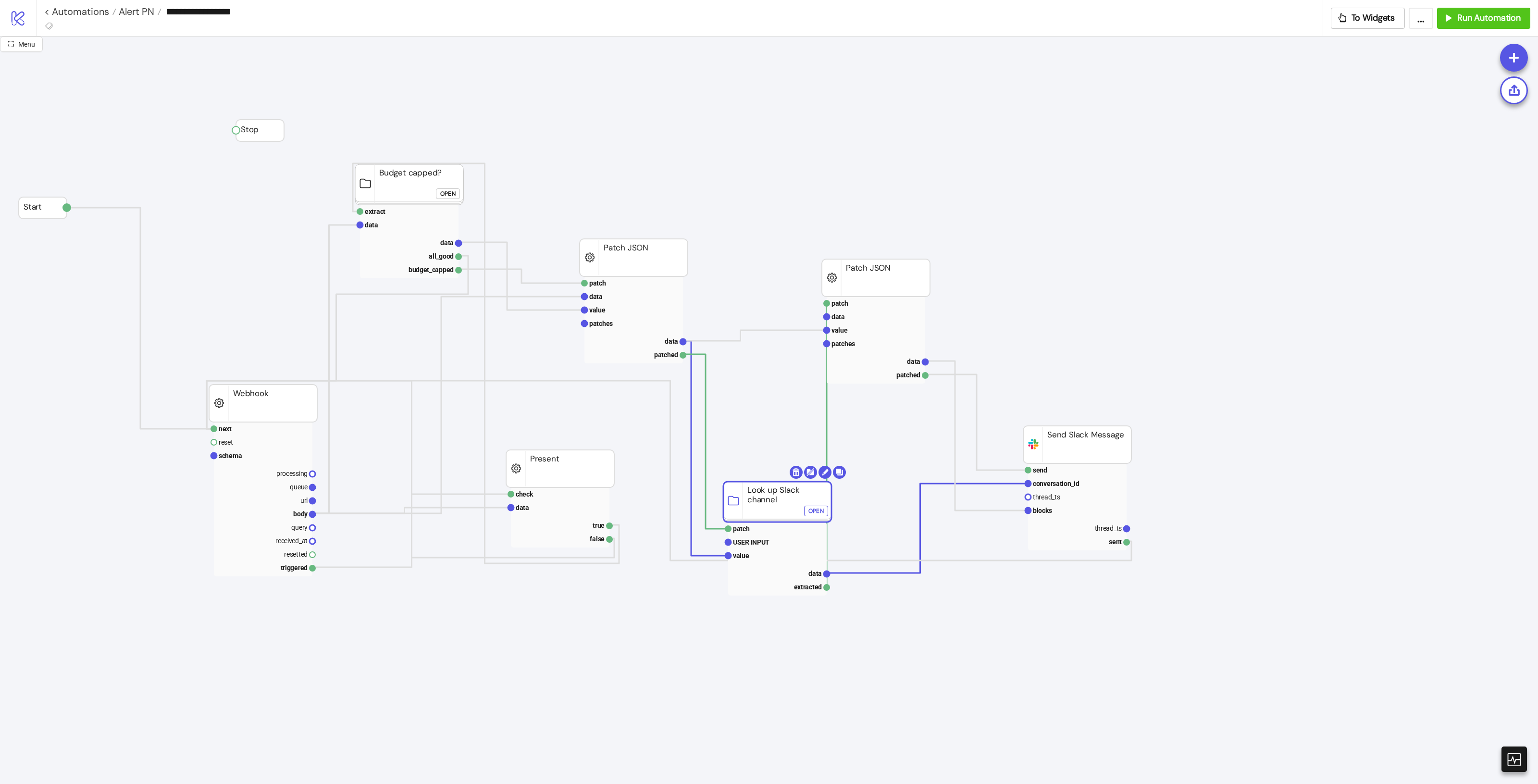
drag, startPoint x: 752, startPoint y: 500, endPoint x: 766, endPoint y: 501, distance: 14.0
click at [766, 501] on rect at bounding box center [777, 502] width 108 height 41
click at [825, 515] on div "Open" at bounding box center [821, 511] width 15 height 11
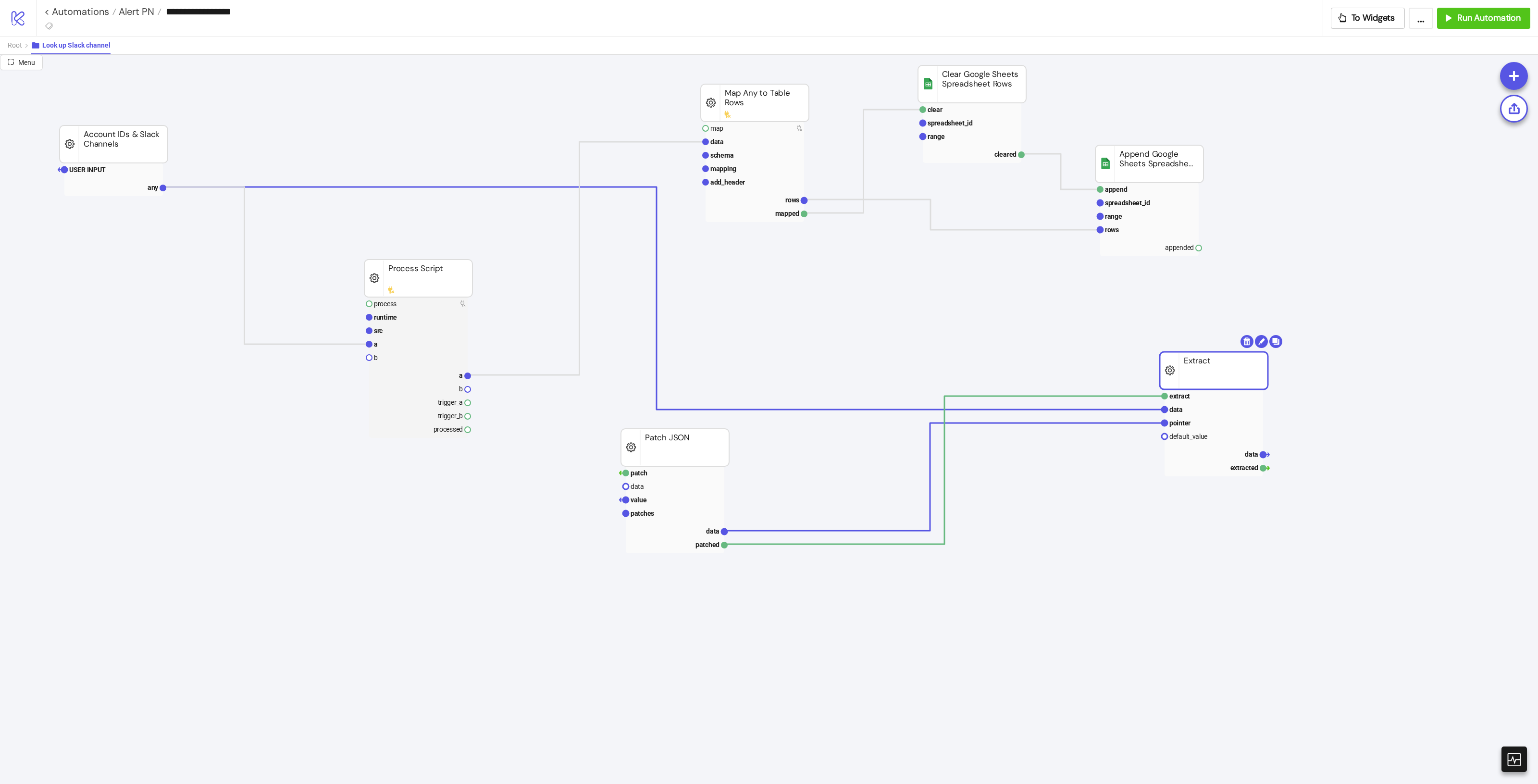
drag, startPoint x: 1256, startPoint y: 365, endPoint x: 1219, endPoint y: 368, distance: 37.1
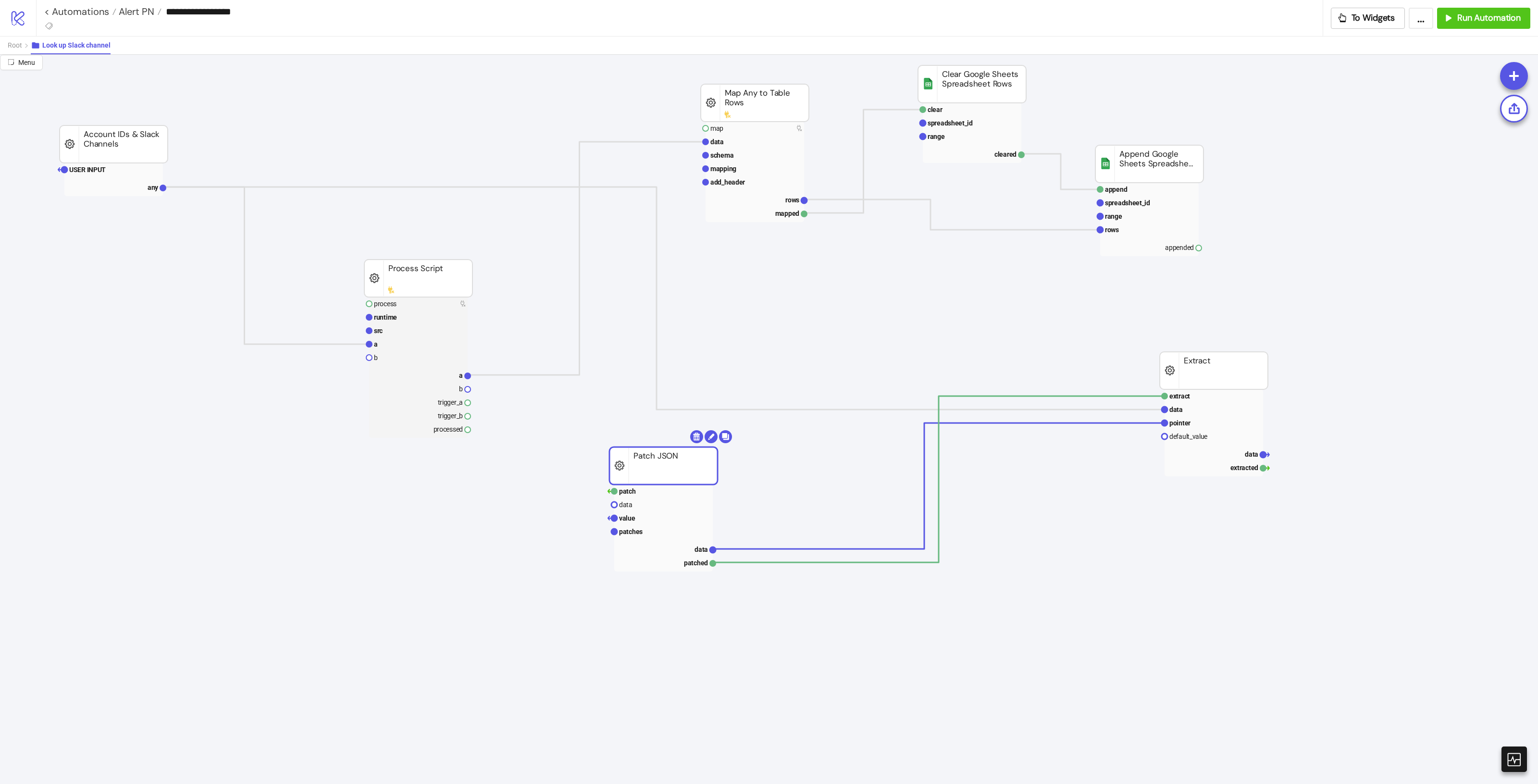
drag, startPoint x: 636, startPoint y: 457, endPoint x: 626, endPoint y: 473, distance: 18.9
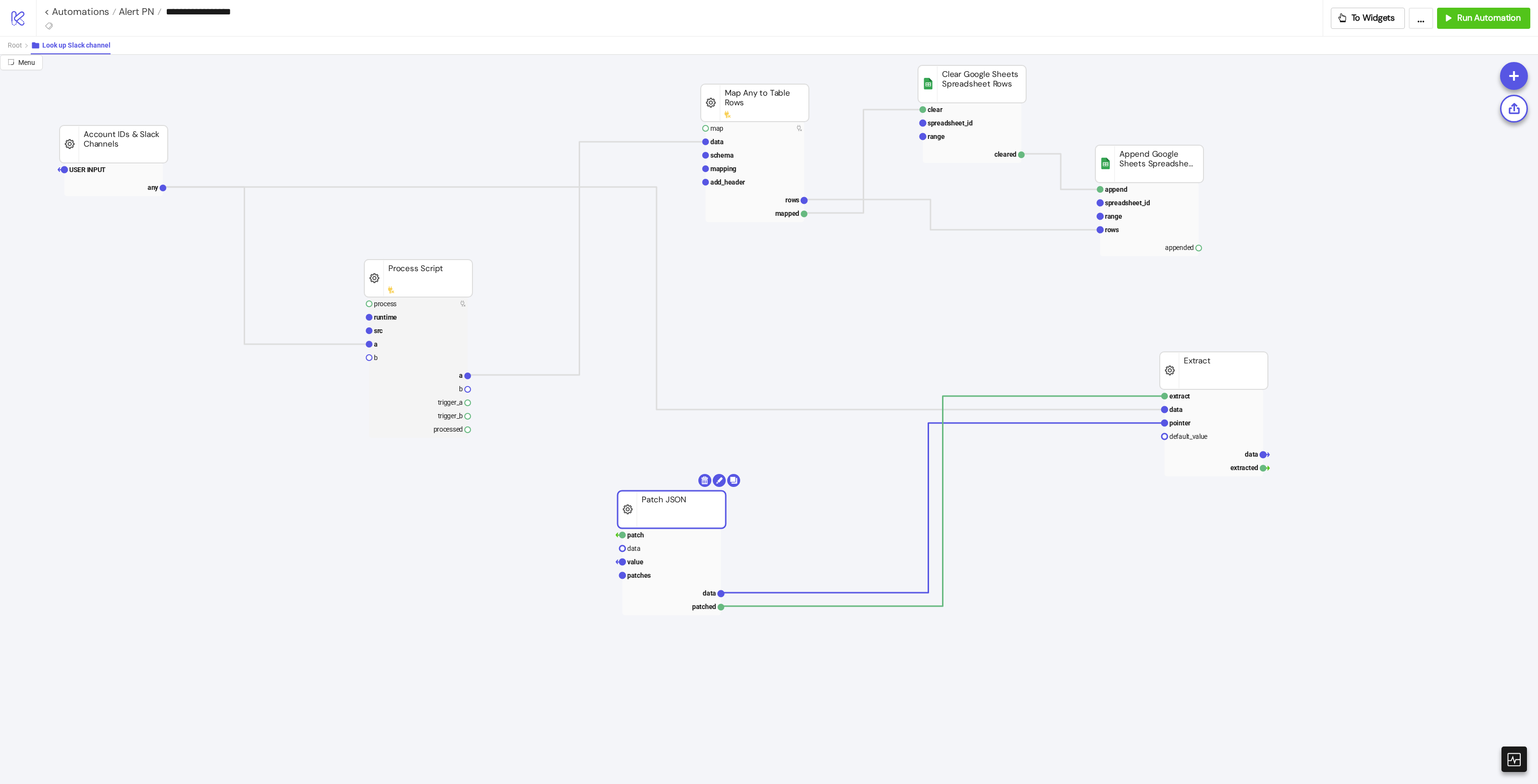
drag, startPoint x: 657, startPoint y: 474, endPoint x: 665, endPoint y: 515, distance: 41.8
click at [665, 515] on rect at bounding box center [671, 509] width 108 height 38
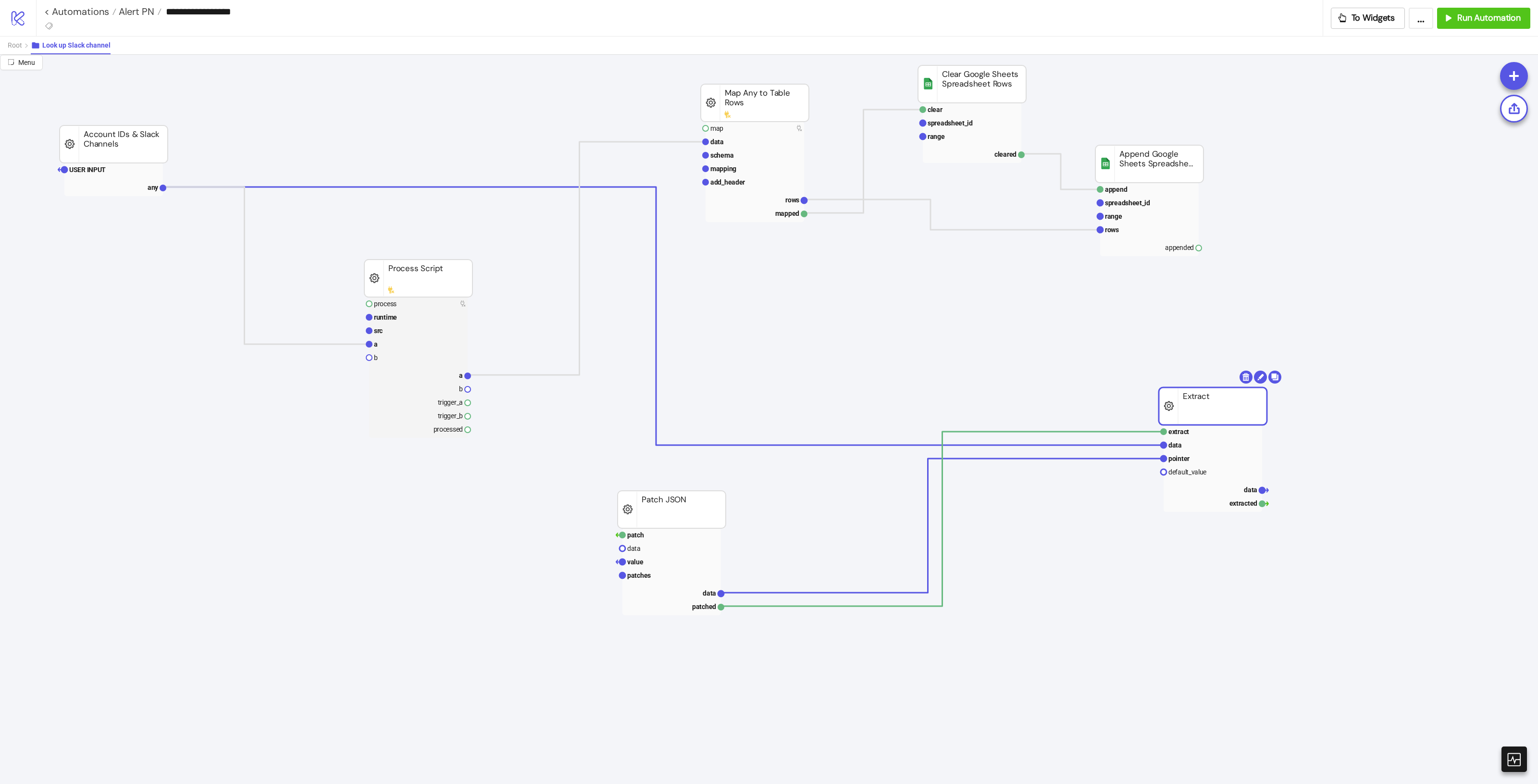
drag, startPoint x: 1246, startPoint y: 378, endPoint x: 1248, endPoint y: 446, distance: 68.0
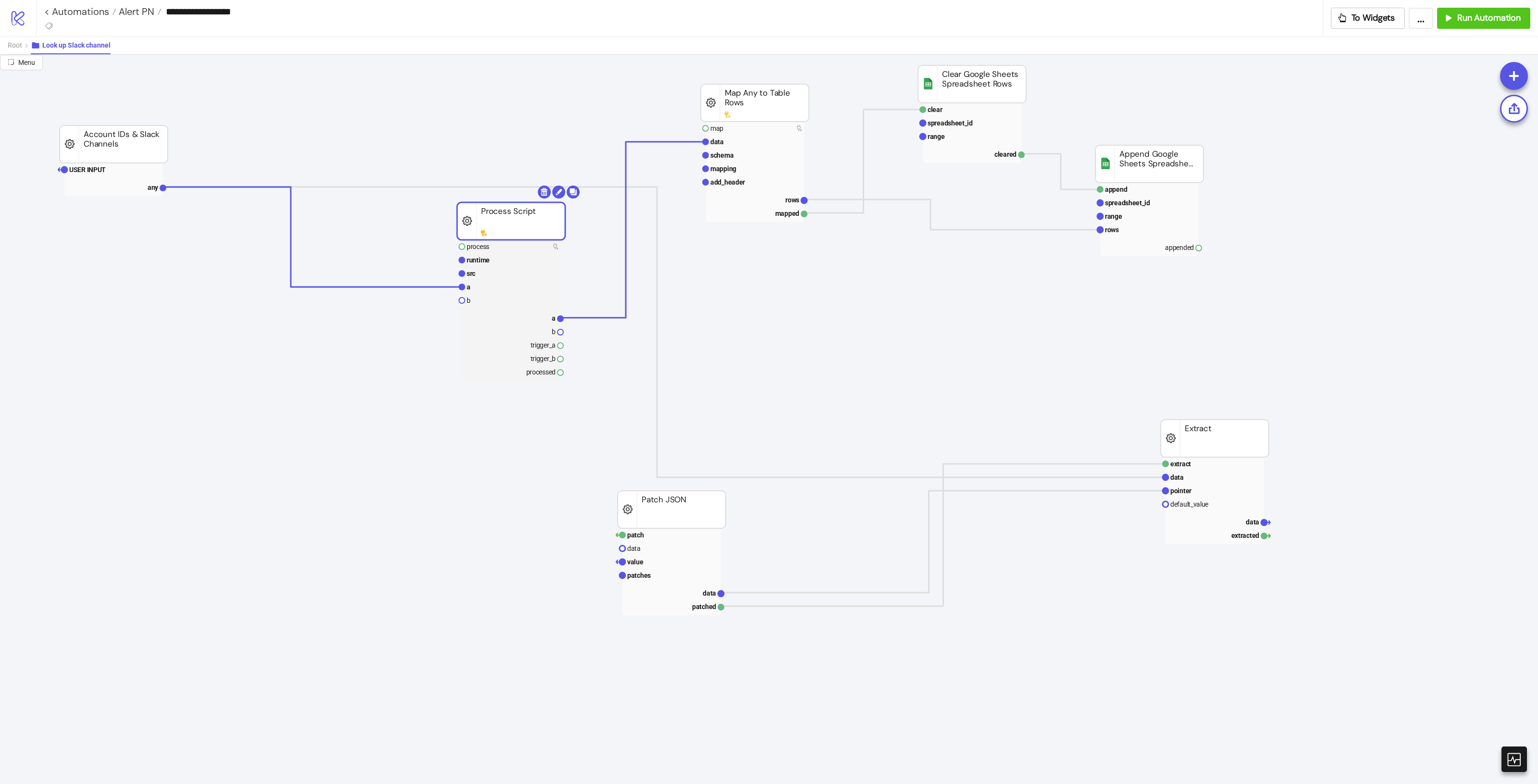
drag, startPoint x: 453, startPoint y: 301, endPoint x: 518, endPoint y: 237, distance: 91.2
click at [547, 318] on rect at bounding box center [511, 318] width 99 height 13
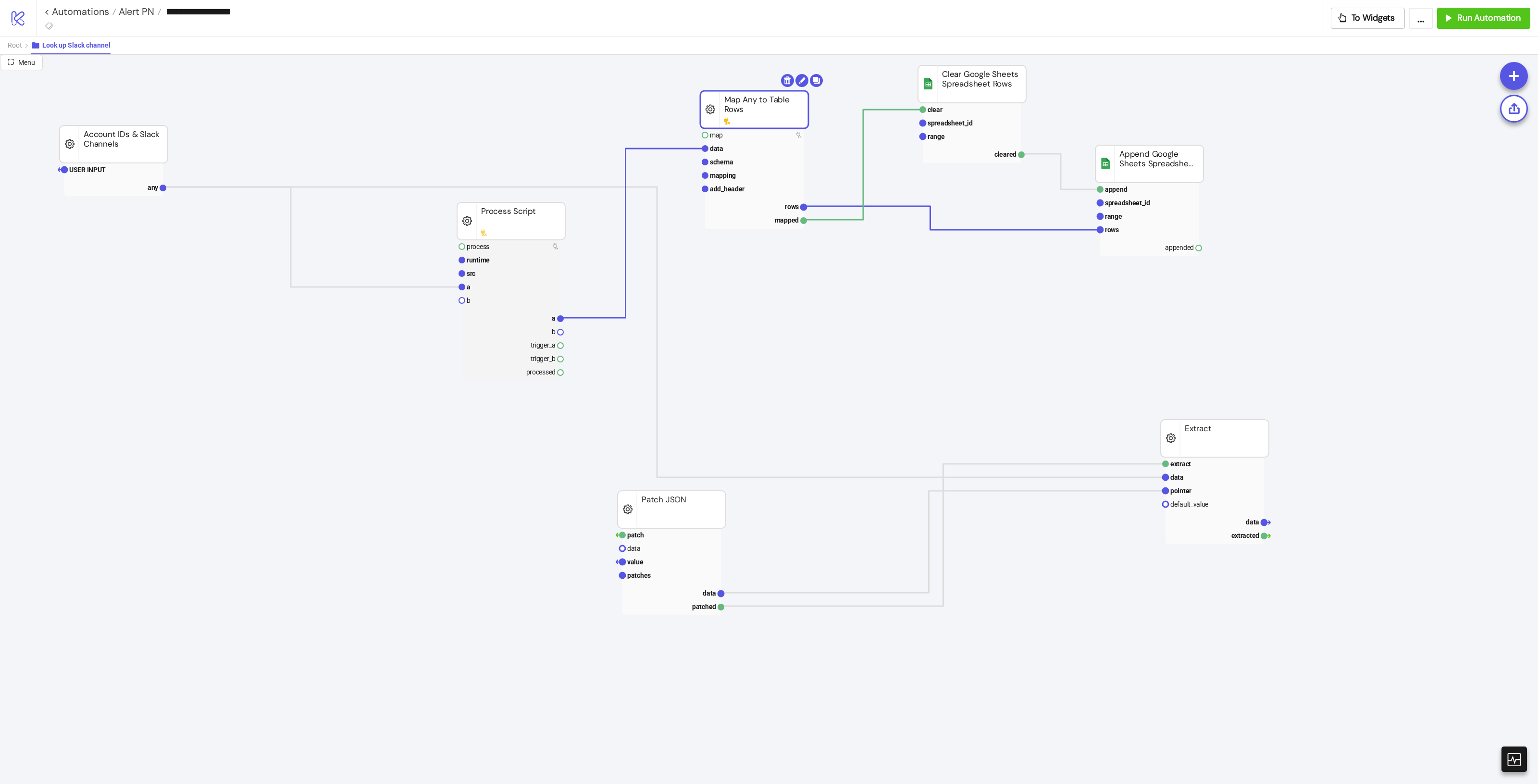
drag, startPoint x: 761, startPoint y: 92, endPoint x: 765, endPoint y: 131, distance: 39.2
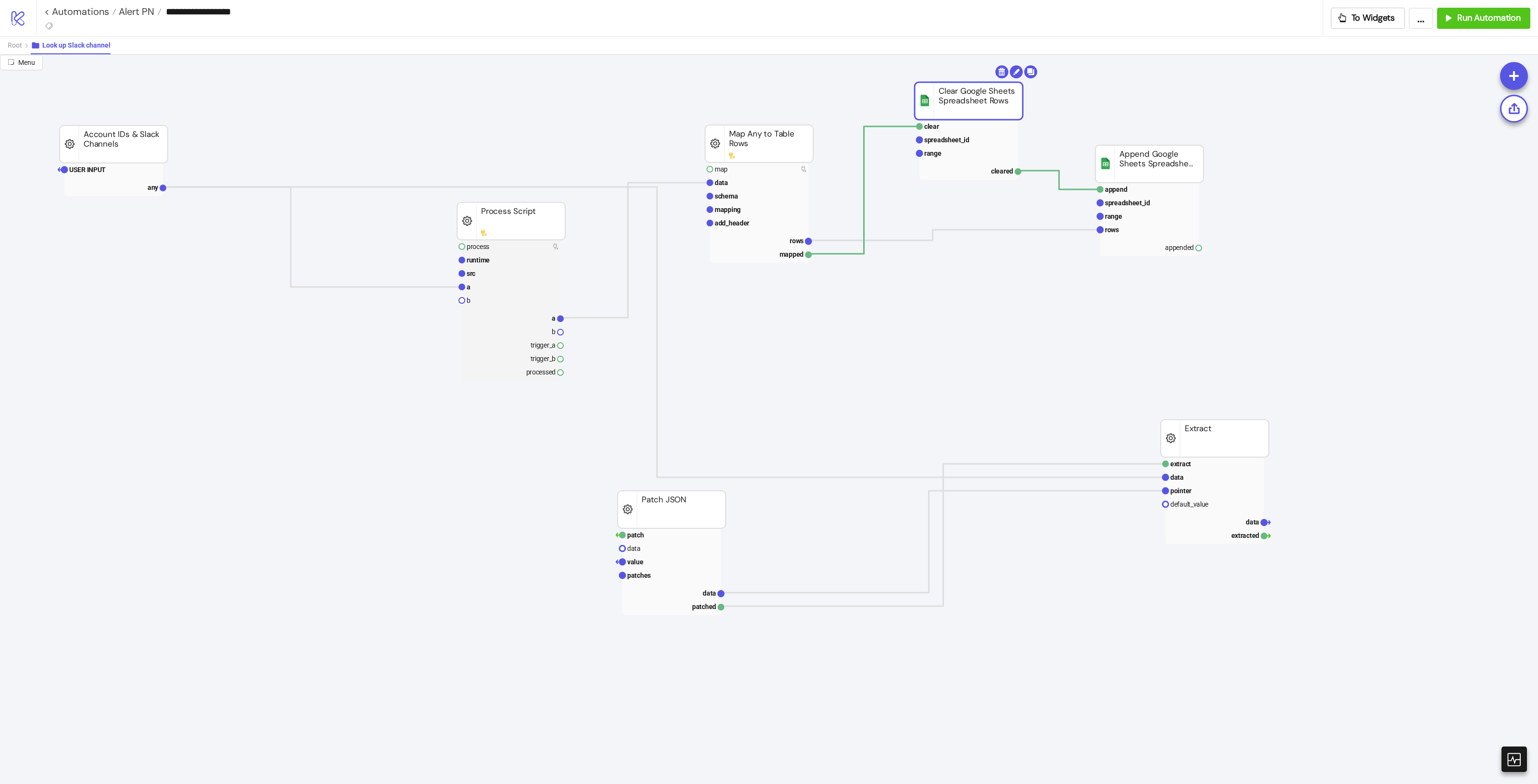
drag, startPoint x: 1008, startPoint y: 99, endPoint x: 1003, endPoint y: 135, distance: 36.3
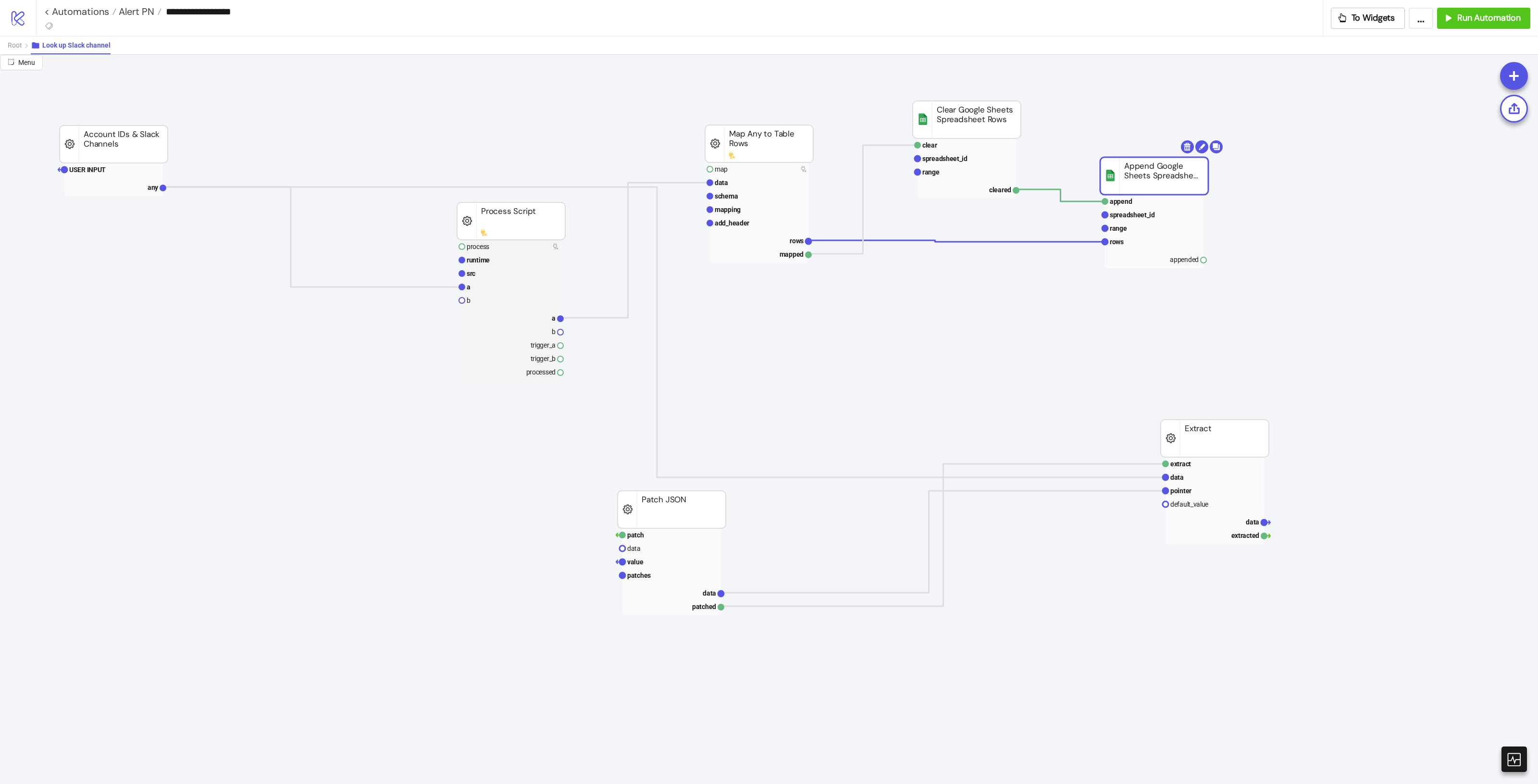
drag, startPoint x: 1175, startPoint y: 175, endPoint x: 1181, endPoint y: 187, distance: 13.4
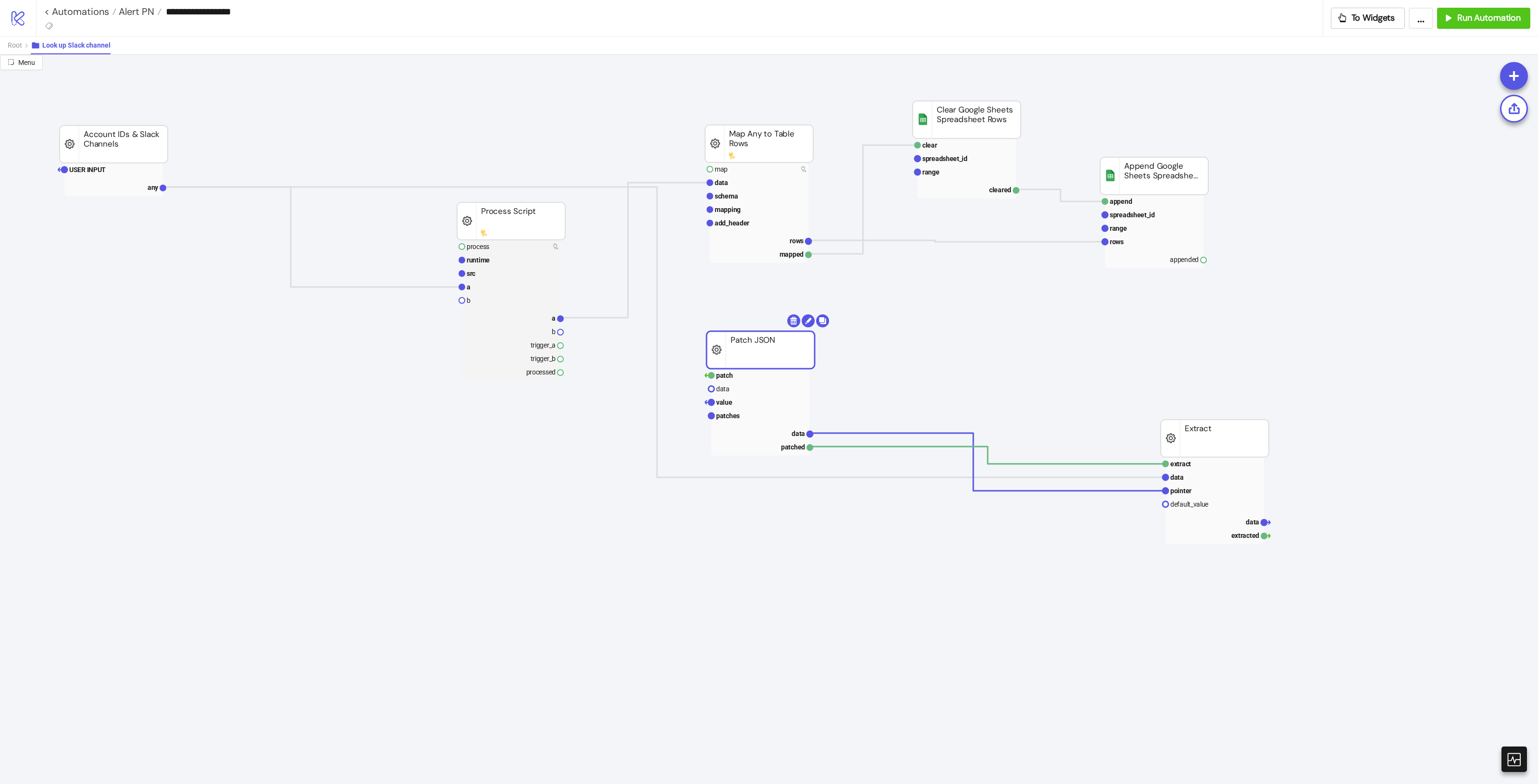
drag, startPoint x: 713, startPoint y: 501, endPoint x: 769, endPoint y: 348, distance: 162.9
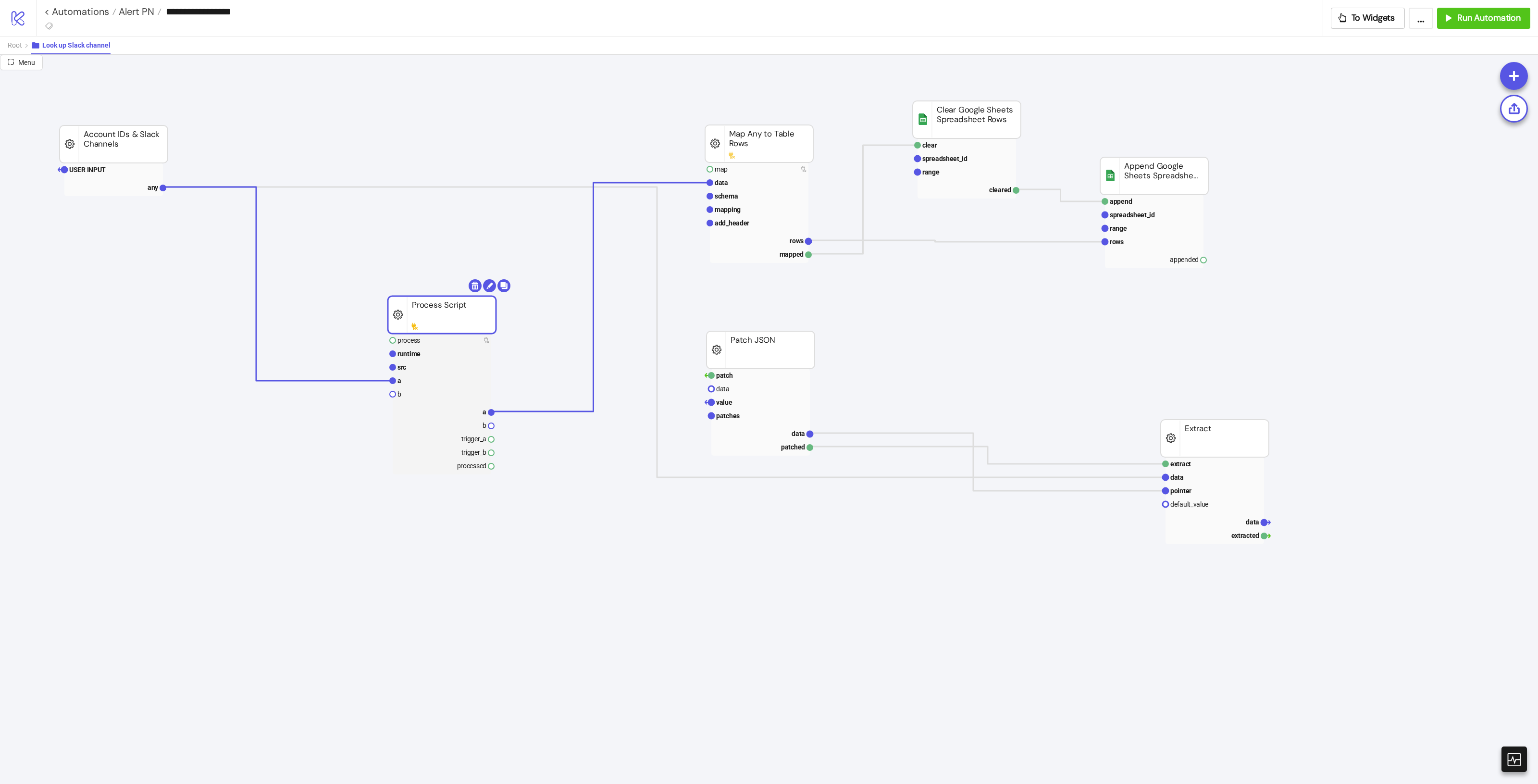
drag, startPoint x: 495, startPoint y: 242, endPoint x: 443, endPoint y: 324, distance: 97.1
click at [15, 44] on span "Root" at bounding box center [15, 45] width 15 height 7
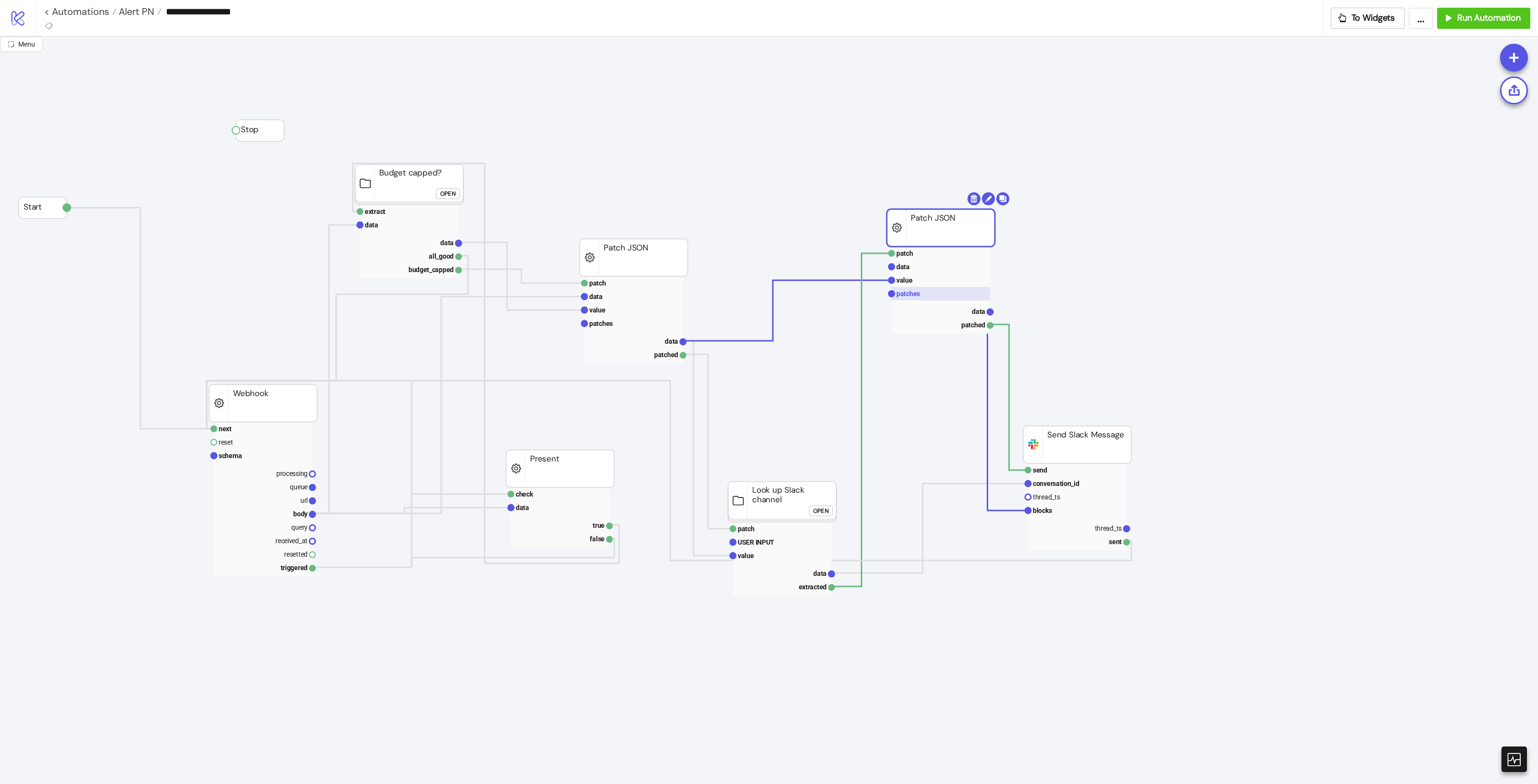
drag, startPoint x: 866, startPoint y: 291, endPoint x: 938, endPoint y: 294, distance: 72.1
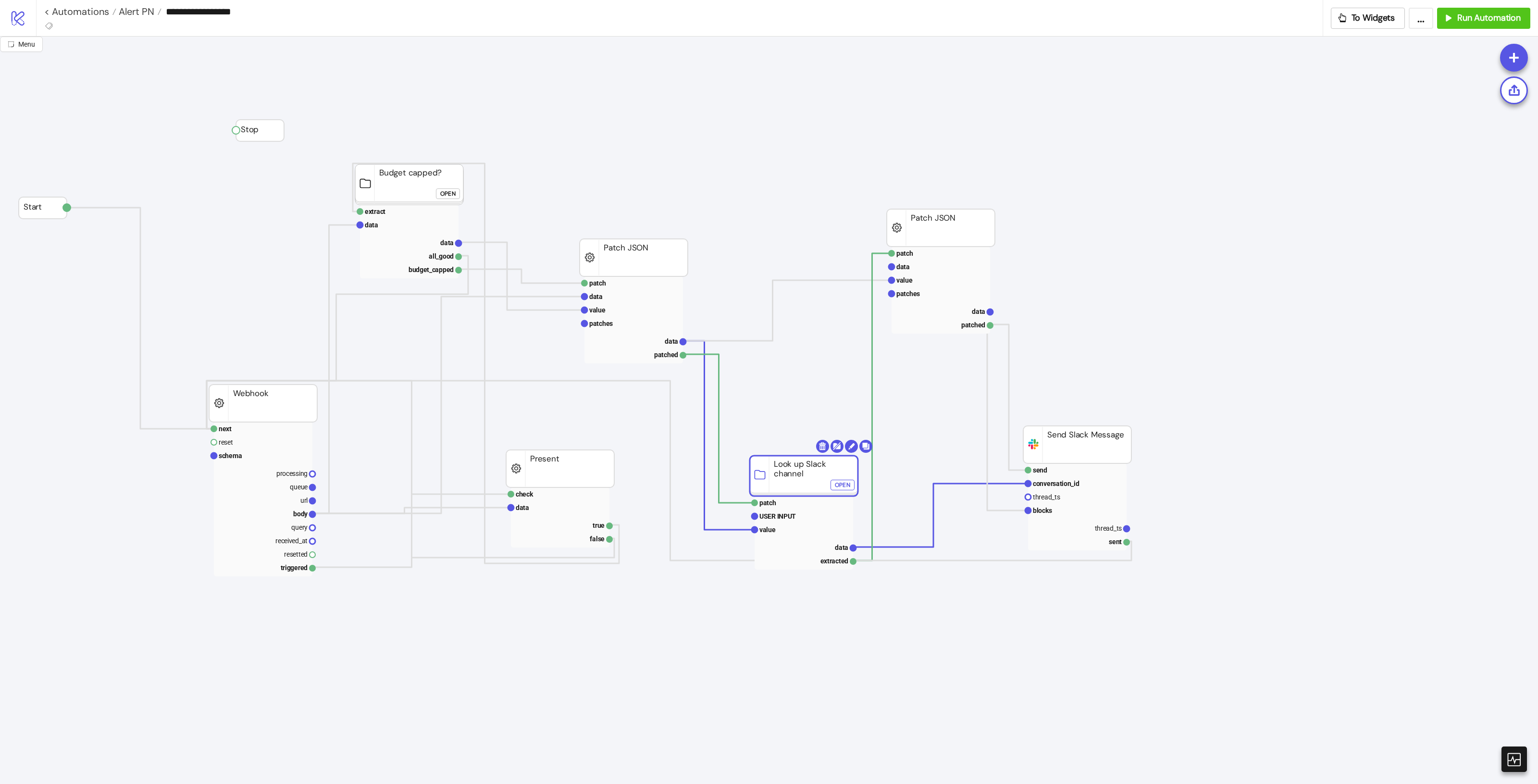
drag, startPoint x: 798, startPoint y: 489, endPoint x: 821, endPoint y: 446, distance: 48.8
drag, startPoint x: 1094, startPoint y: 438, endPoint x: 1116, endPoint y: 426, distance: 25.1
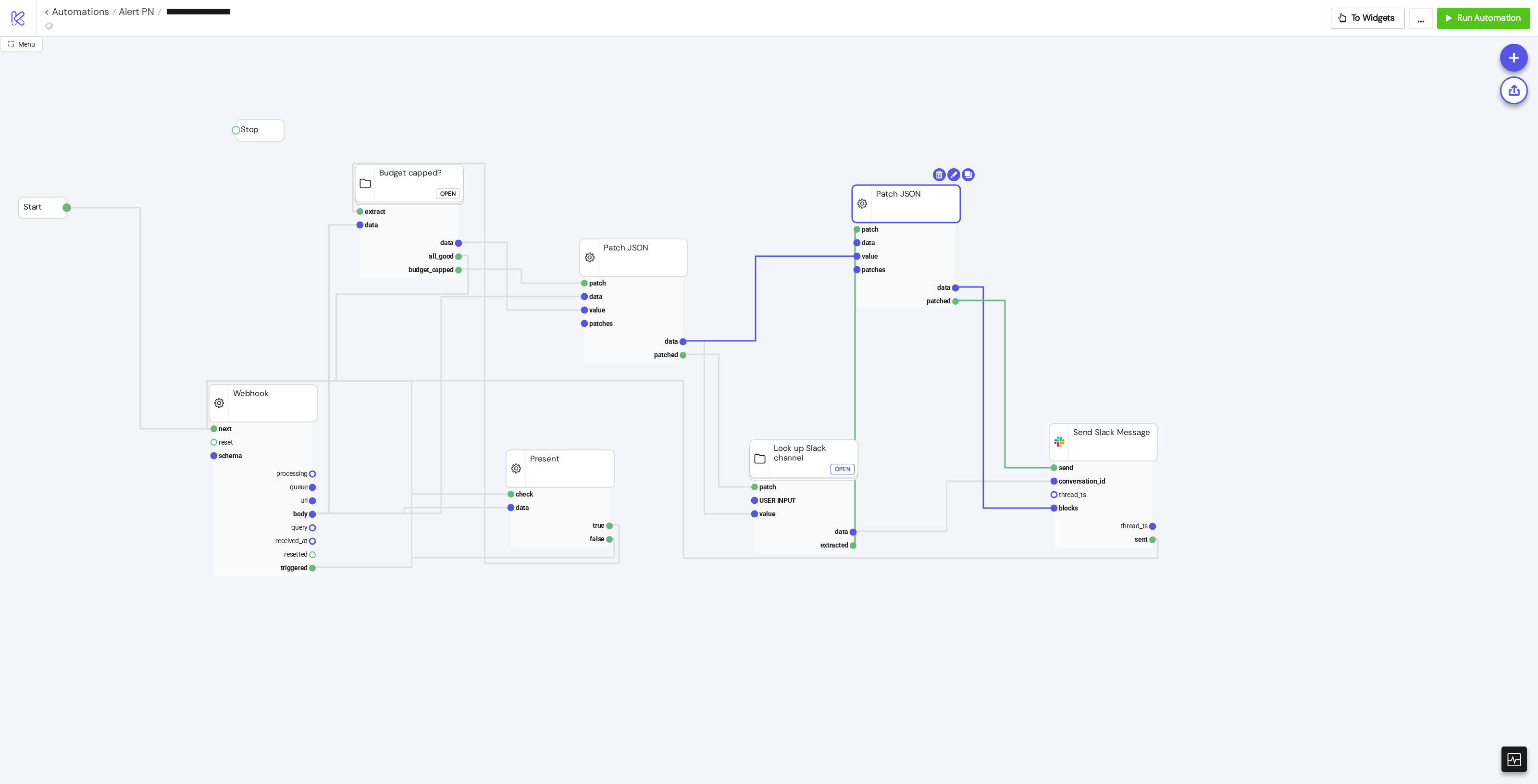
drag, startPoint x: 909, startPoint y: 231, endPoint x: 926, endPoint y: 222, distance: 19.2
click at [926, 222] on rect at bounding box center [906, 203] width 108 height 38
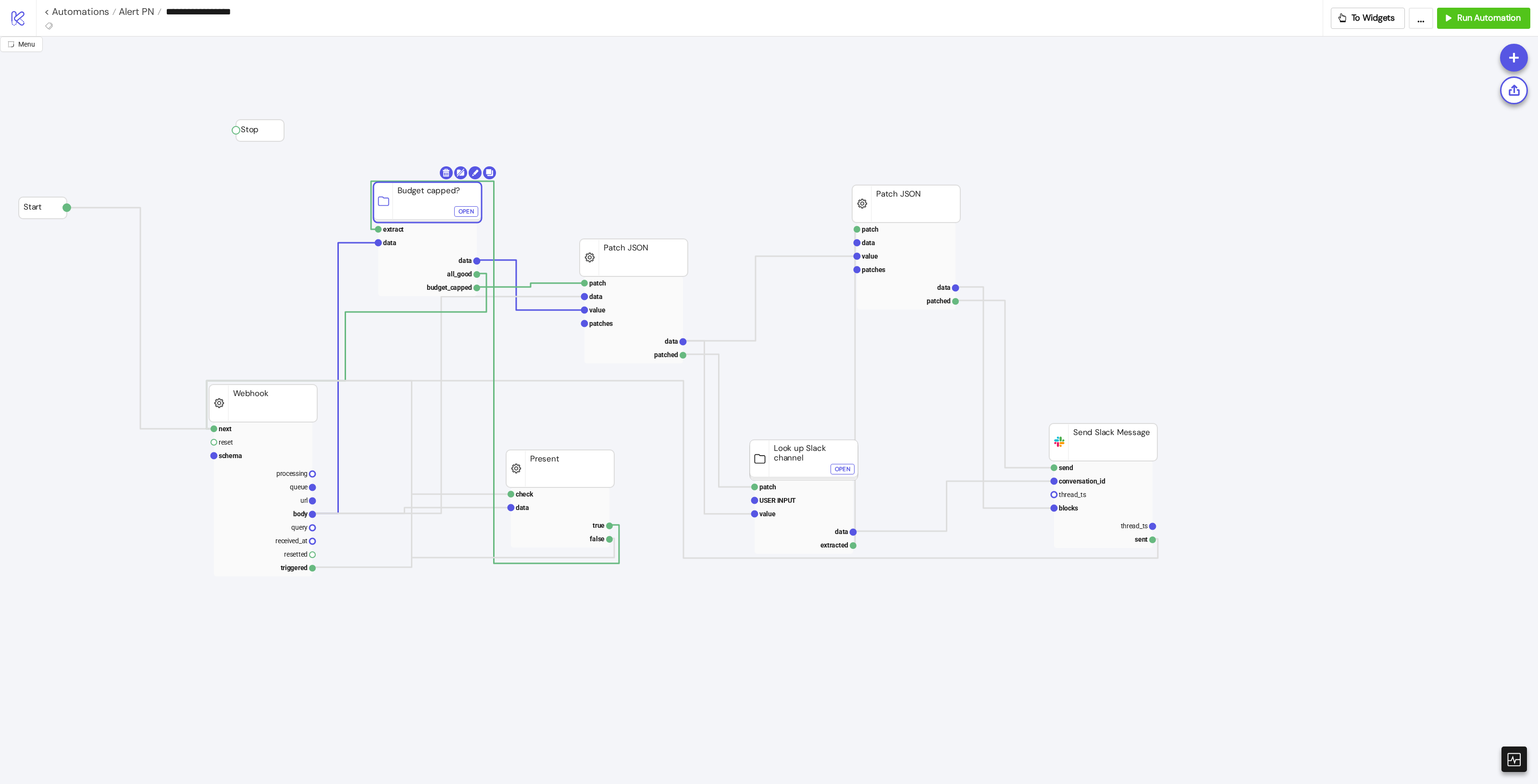
drag, startPoint x: 400, startPoint y: 183, endPoint x: 438, endPoint y: 200, distance: 41.6
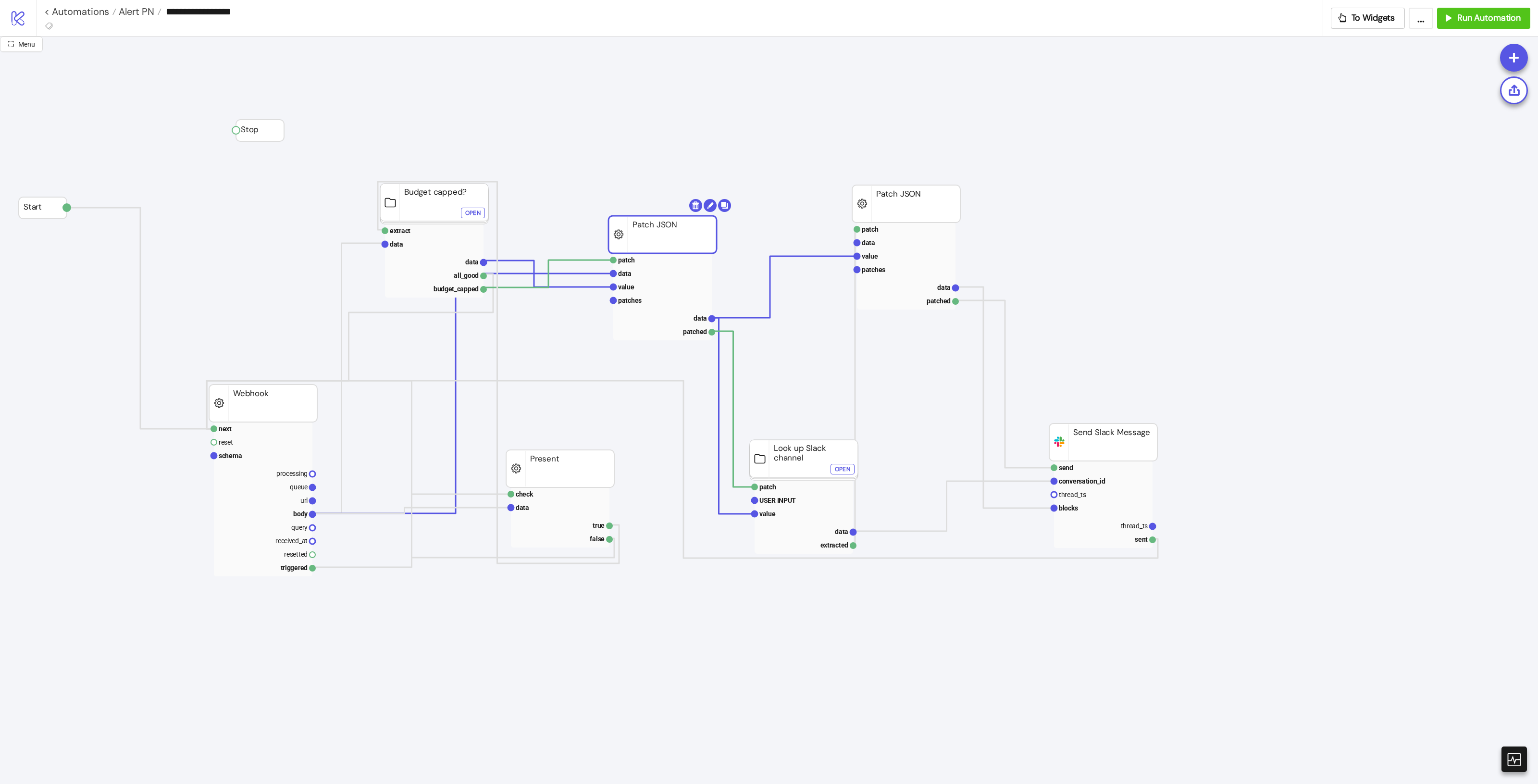
drag, startPoint x: 646, startPoint y: 246, endPoint x: 662, endPoint y: 232, distance: 21.3
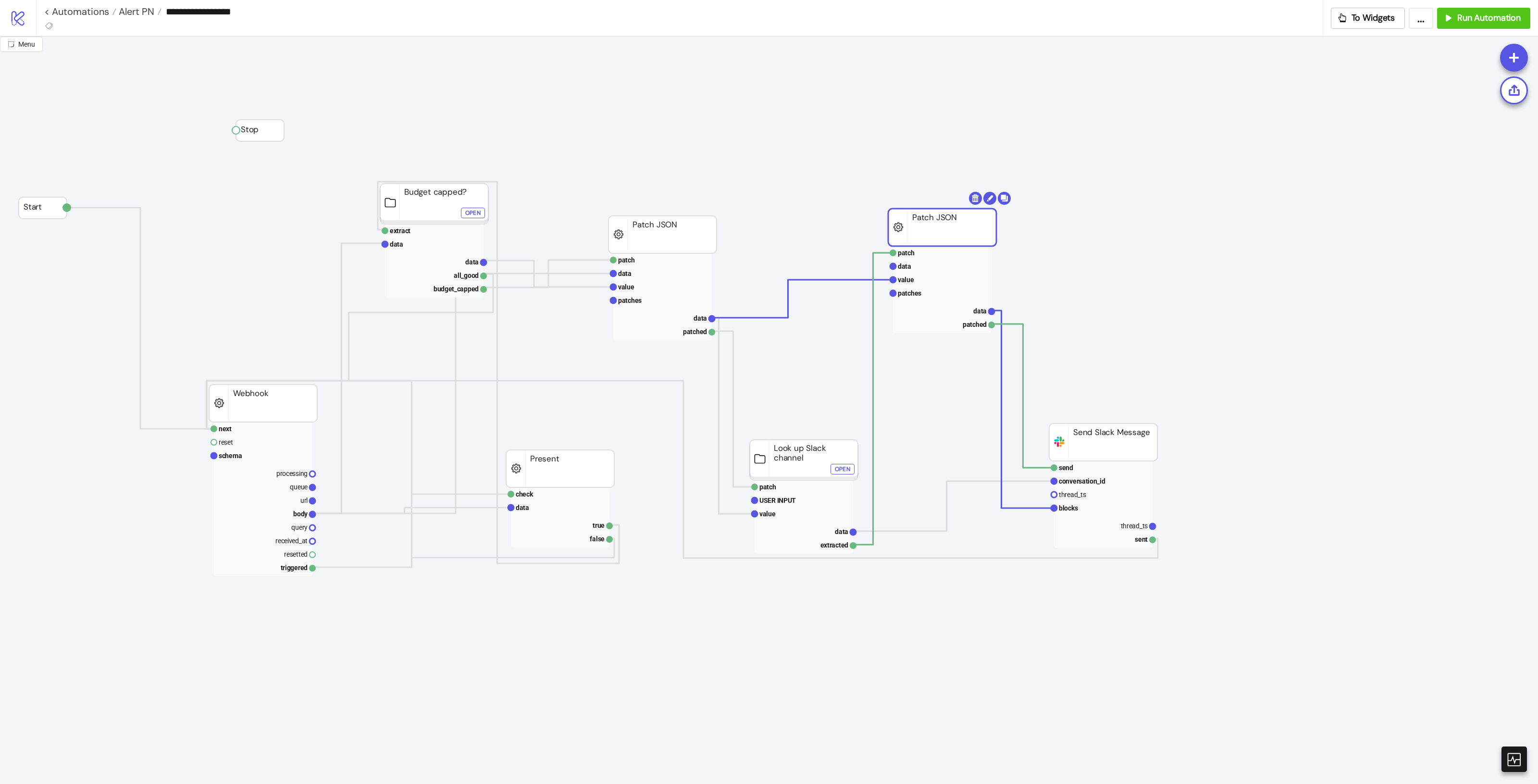
drag, startPoint x: 924, startPoint y: 203, endPoint x: 1072, endPoint y: 332, distance: 196.3
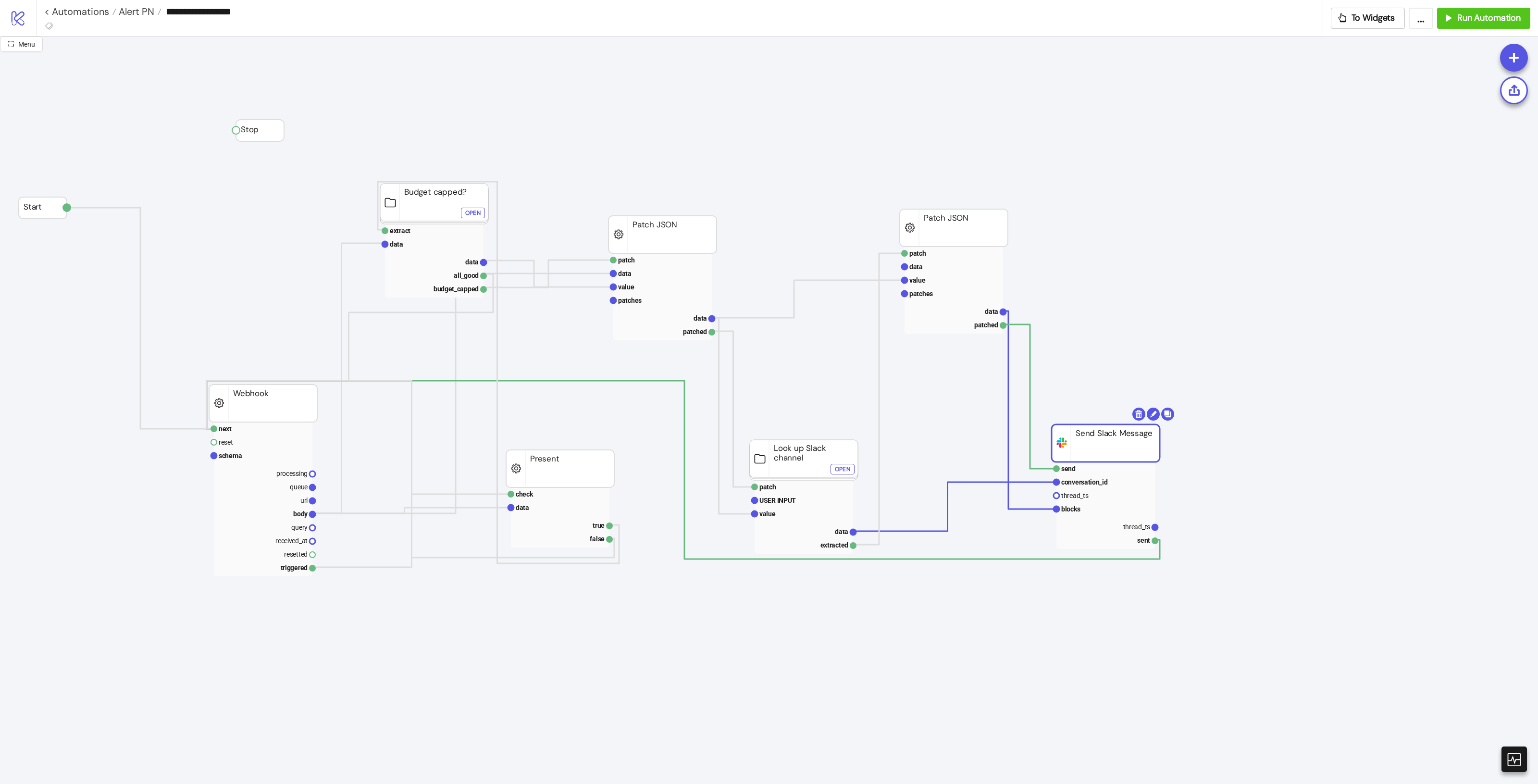
drag, startPoint x: 1102, startPoint y: 455, endPoint x: 1141, endPoint y: 480, distance: 46.3
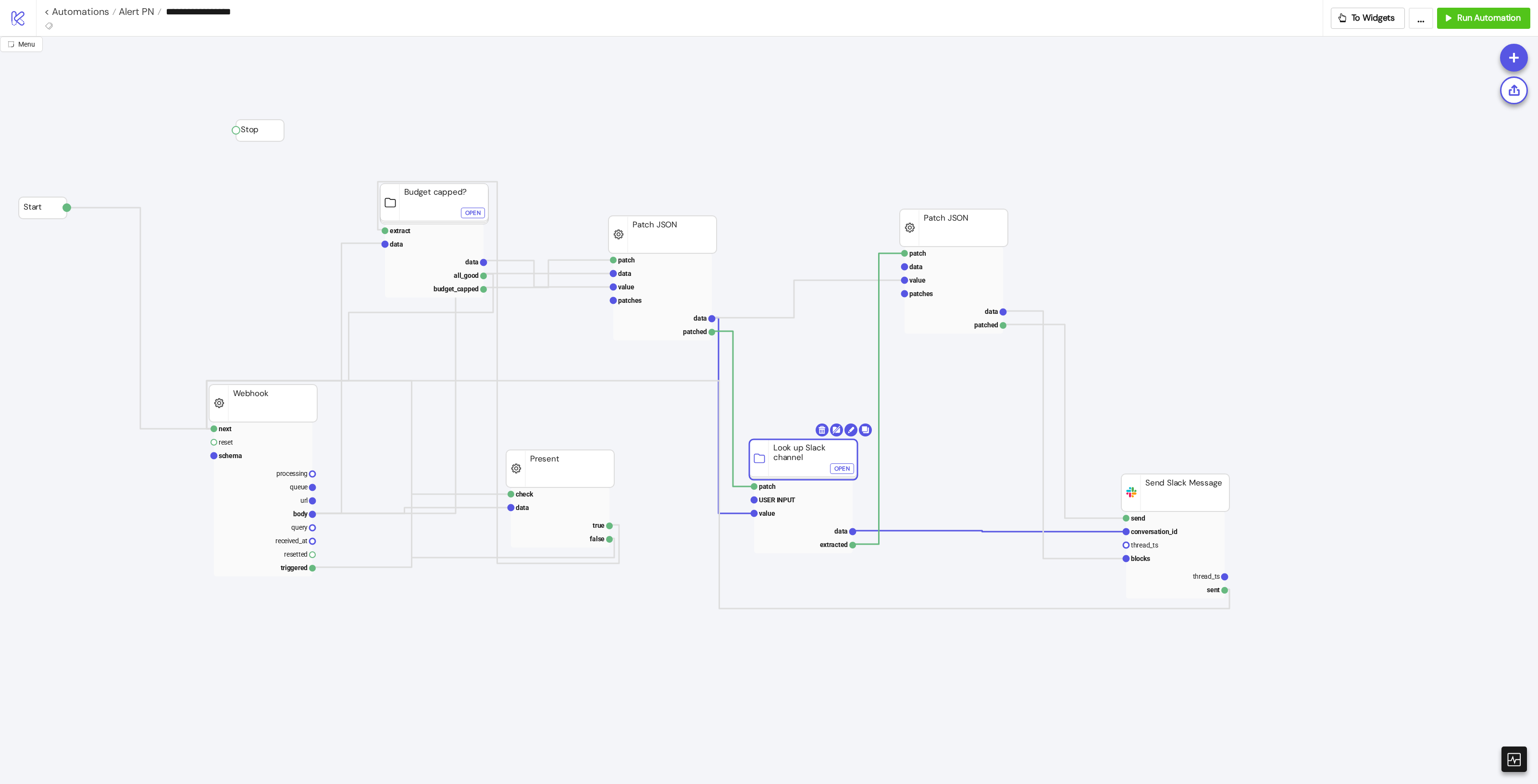
drag, startPoint x: 794, startPoint y: 461, endPoint x: 823, endPoint y: 448, distance: 31.8
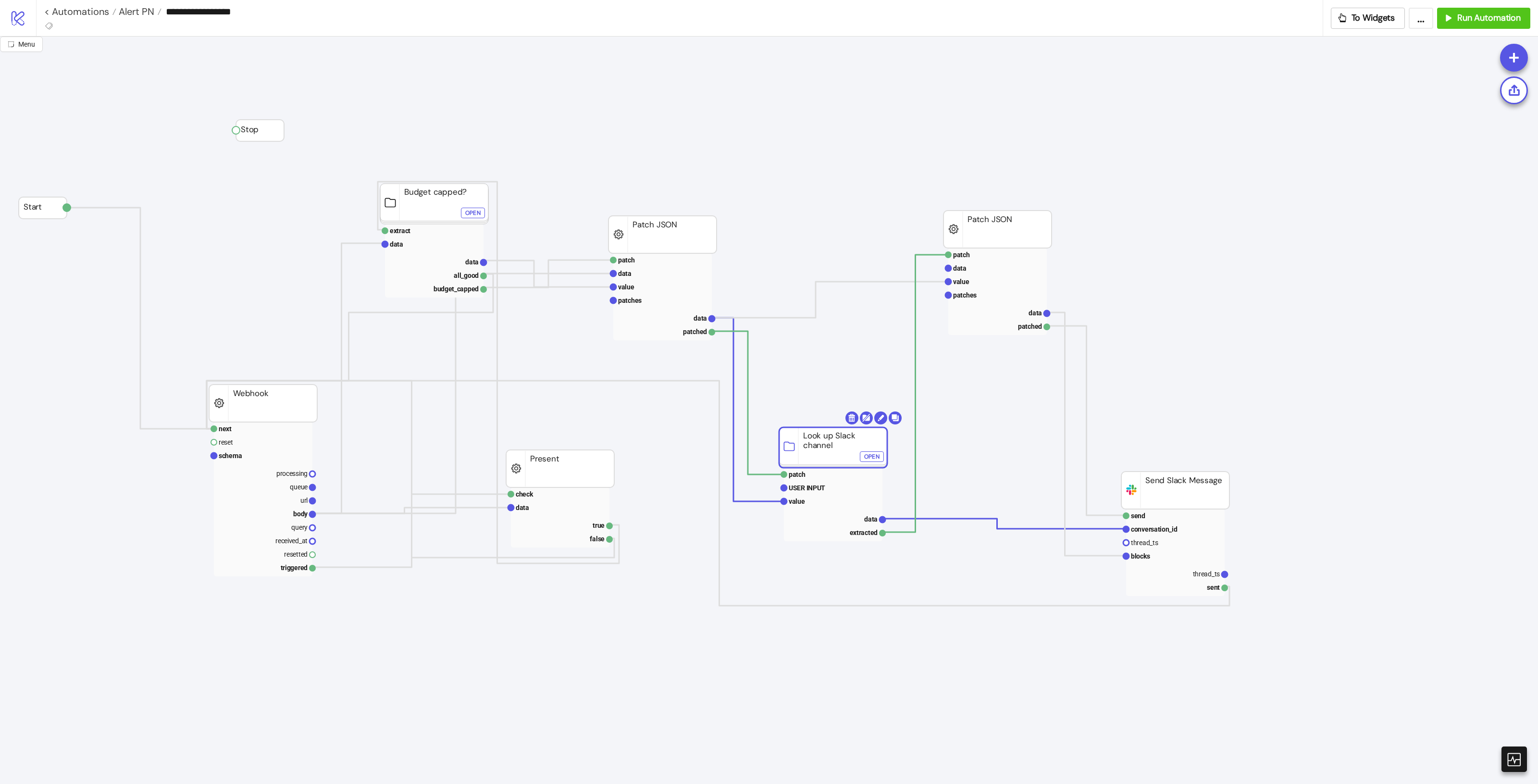
drag, startPoint x: 855, startPoint y: 447, endPoint x: 856, endPoint y: 438, distance: 9.1
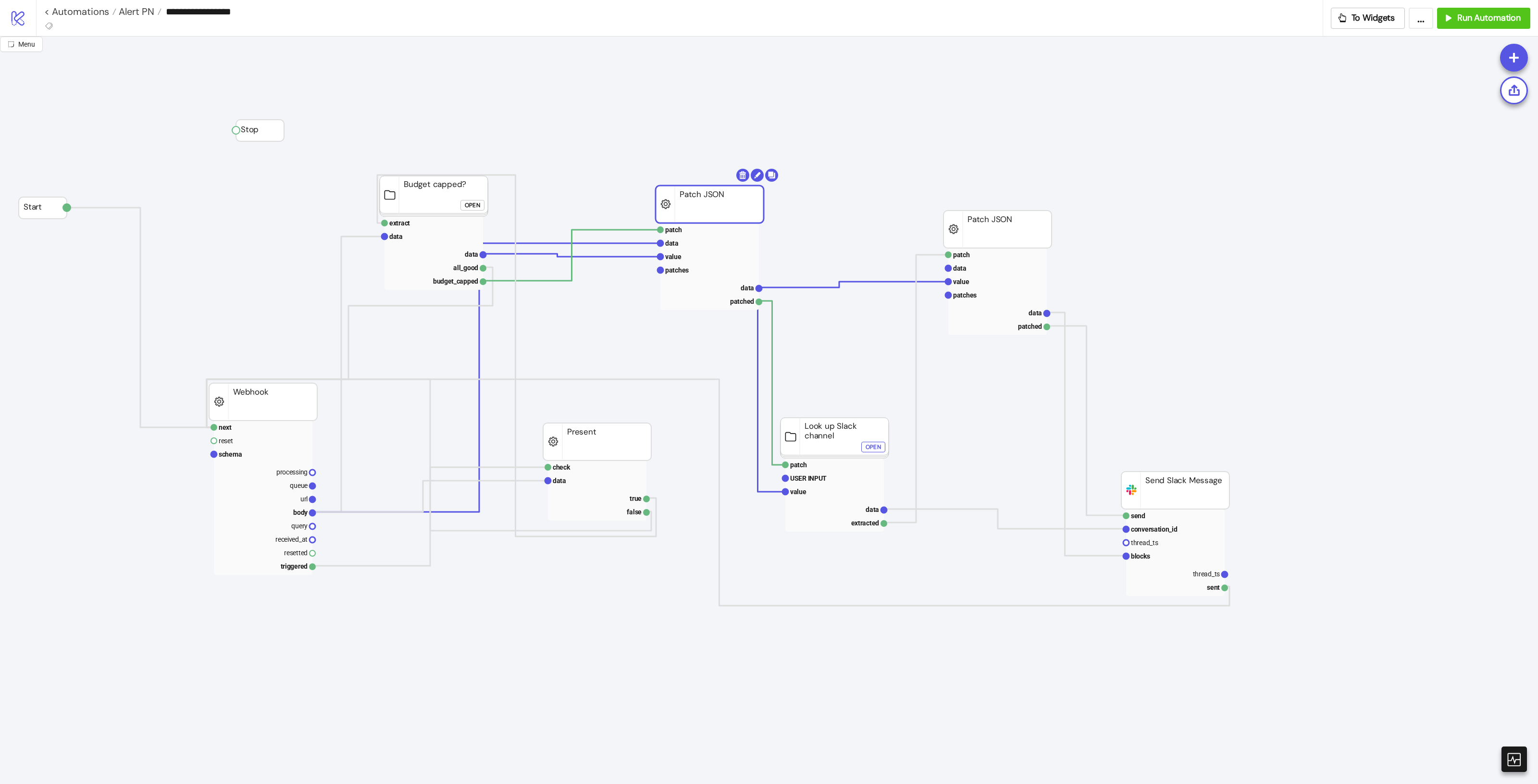
drag, startPoint x: 705, startPoint y: 200, endPoint x: 786, endPoint y: 205, distance: 81.2
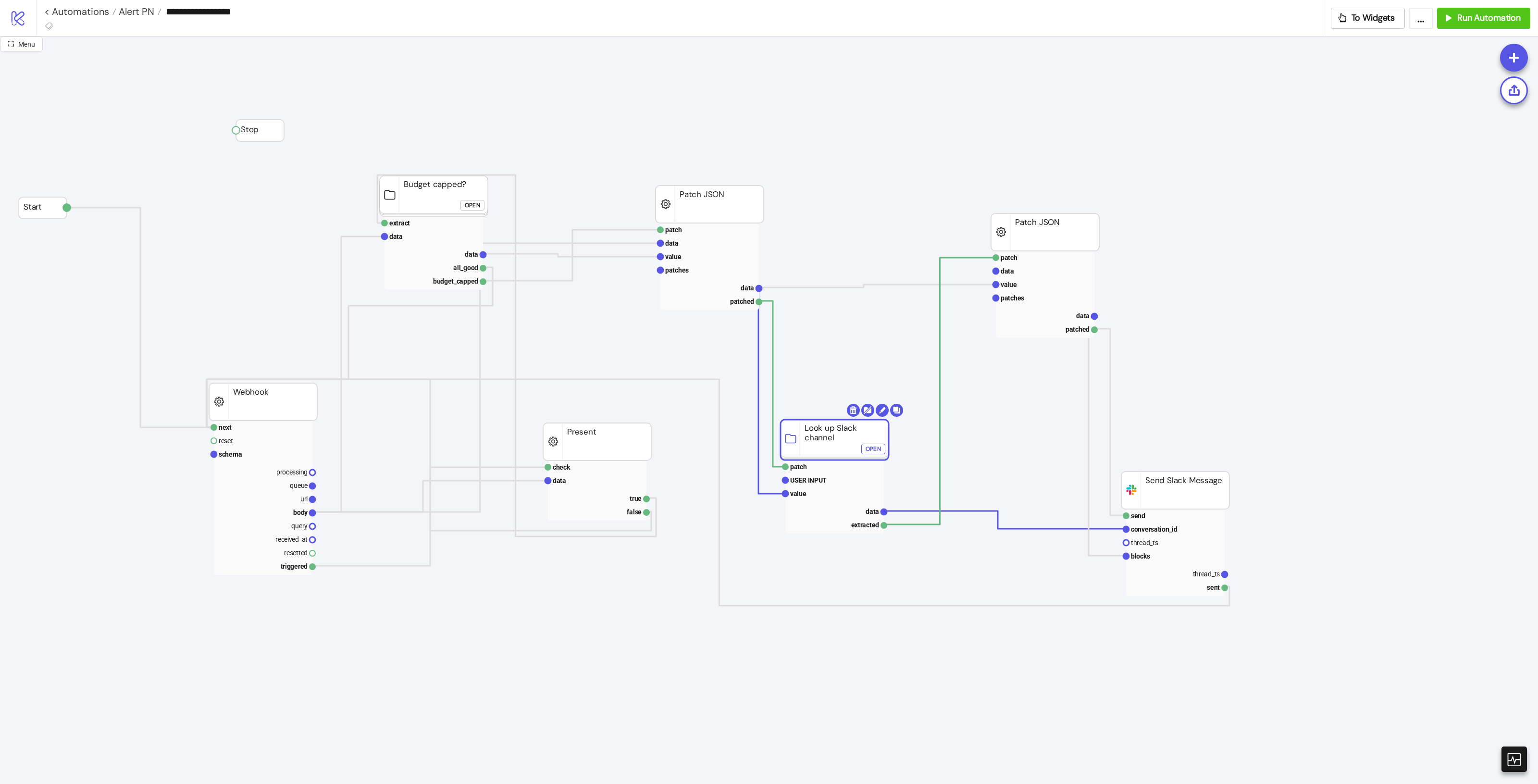
drag, startPoint x: 832, startPoint y: 435, endPoint x: 830, endPoint y: 414, distance: 21.1
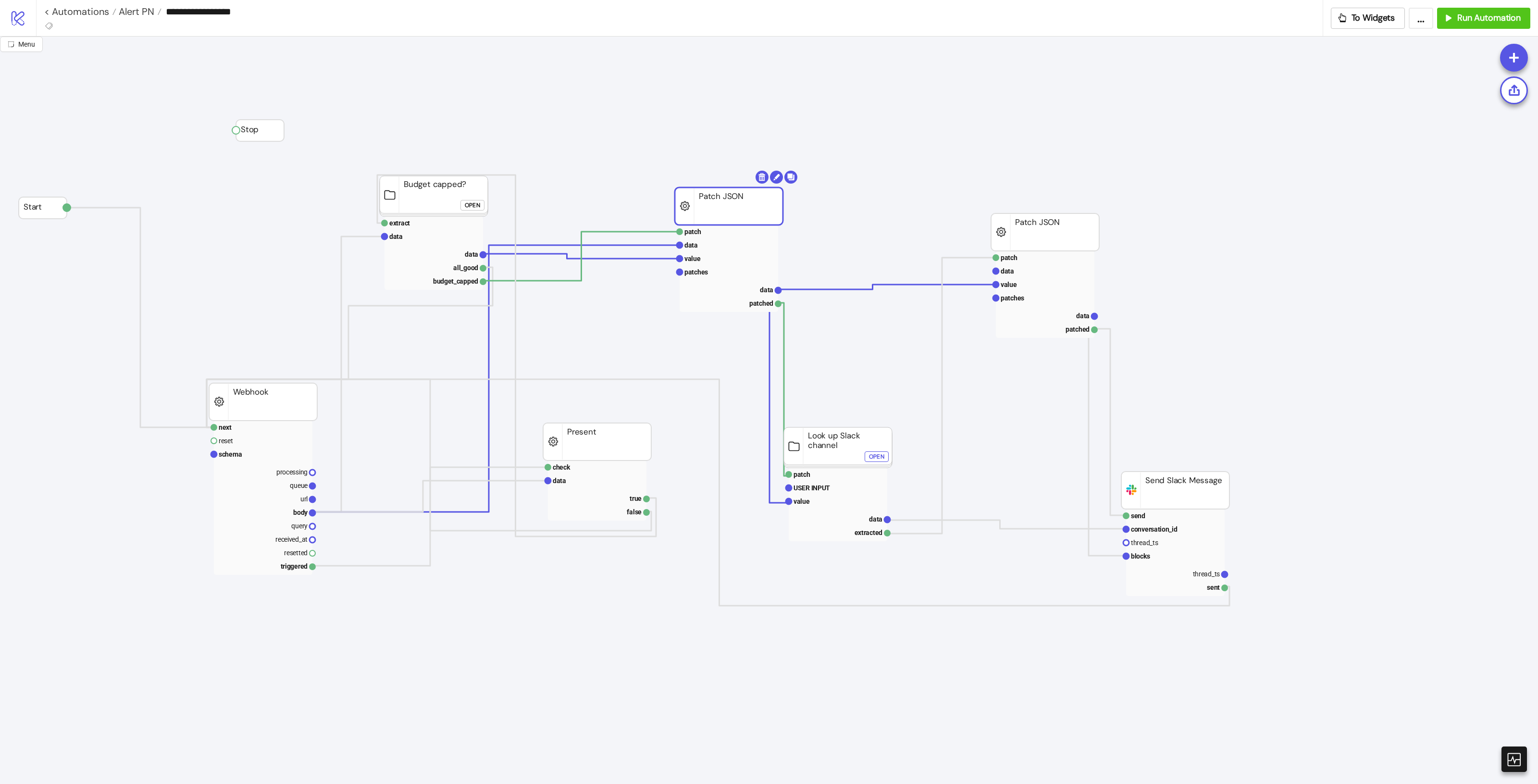
drag, startPoint x: 765, startPoint y: 209, endPoint x: 981, endPoint y: 246, distance: 219.1
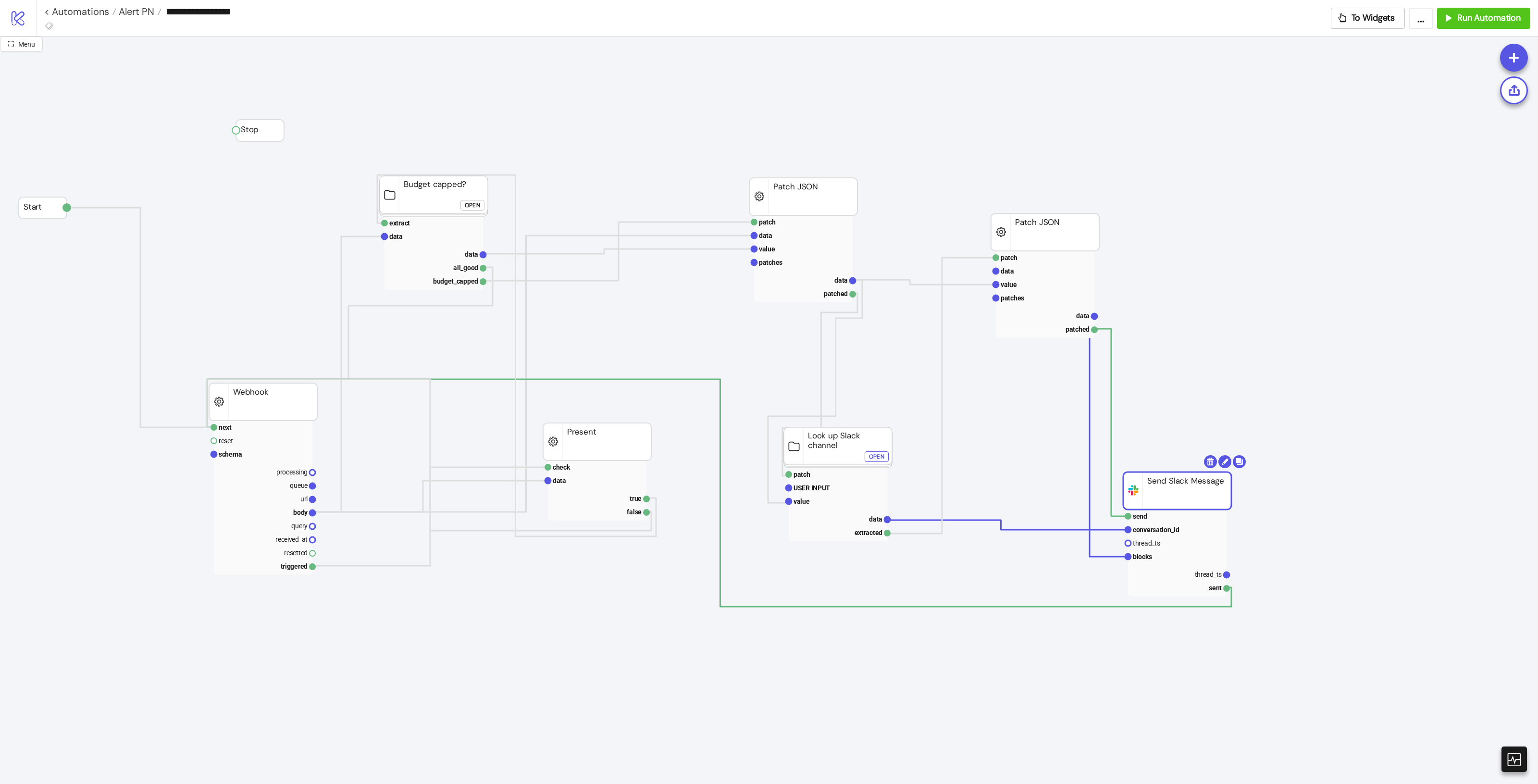
drag, startPoint x: 1166, startPoint y: 503, endPoint x: 1173, endPoint y: 516, distance: 14.8
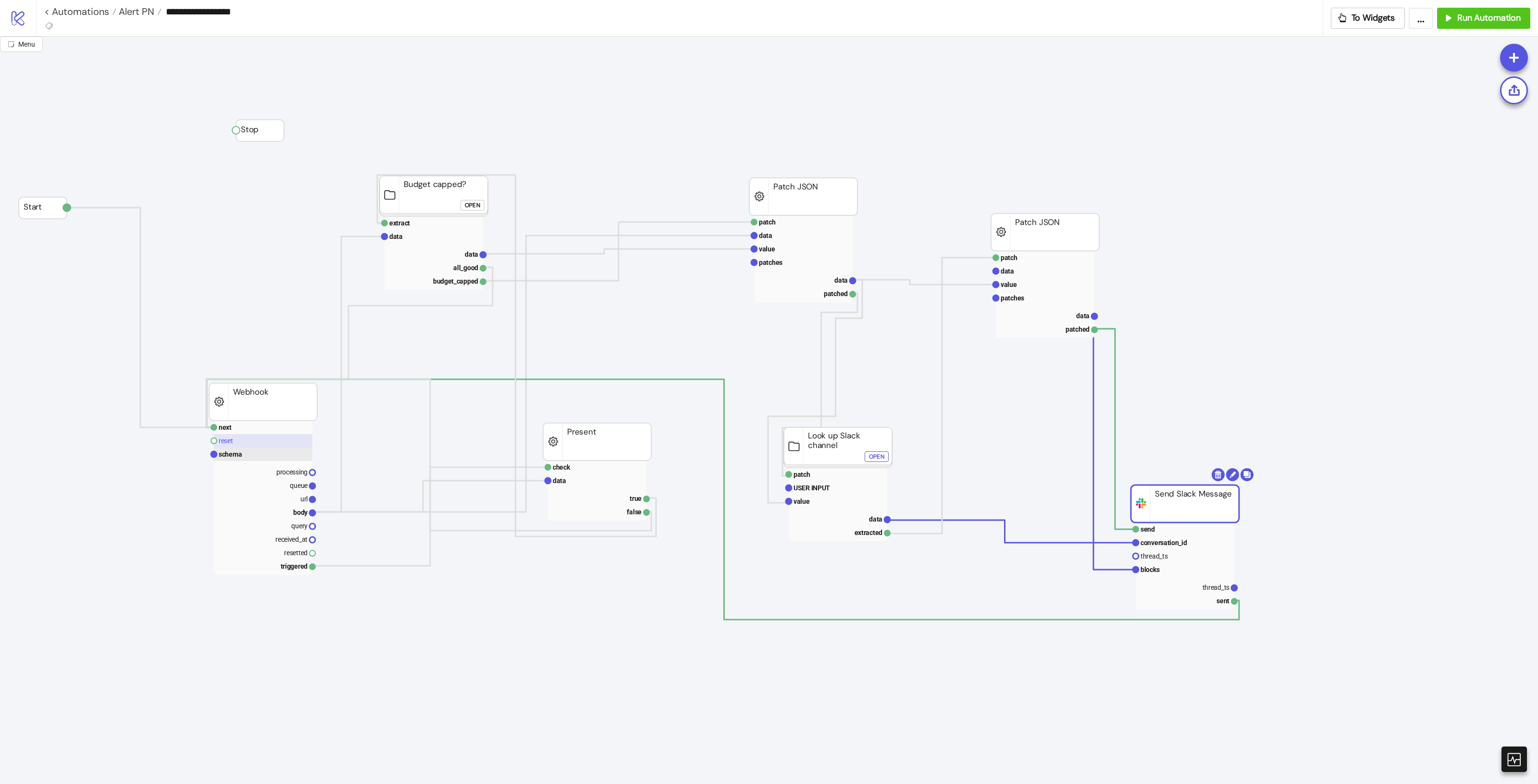
click at [234, 446] on rect at bounding box center [263, 441] width 99 height 13
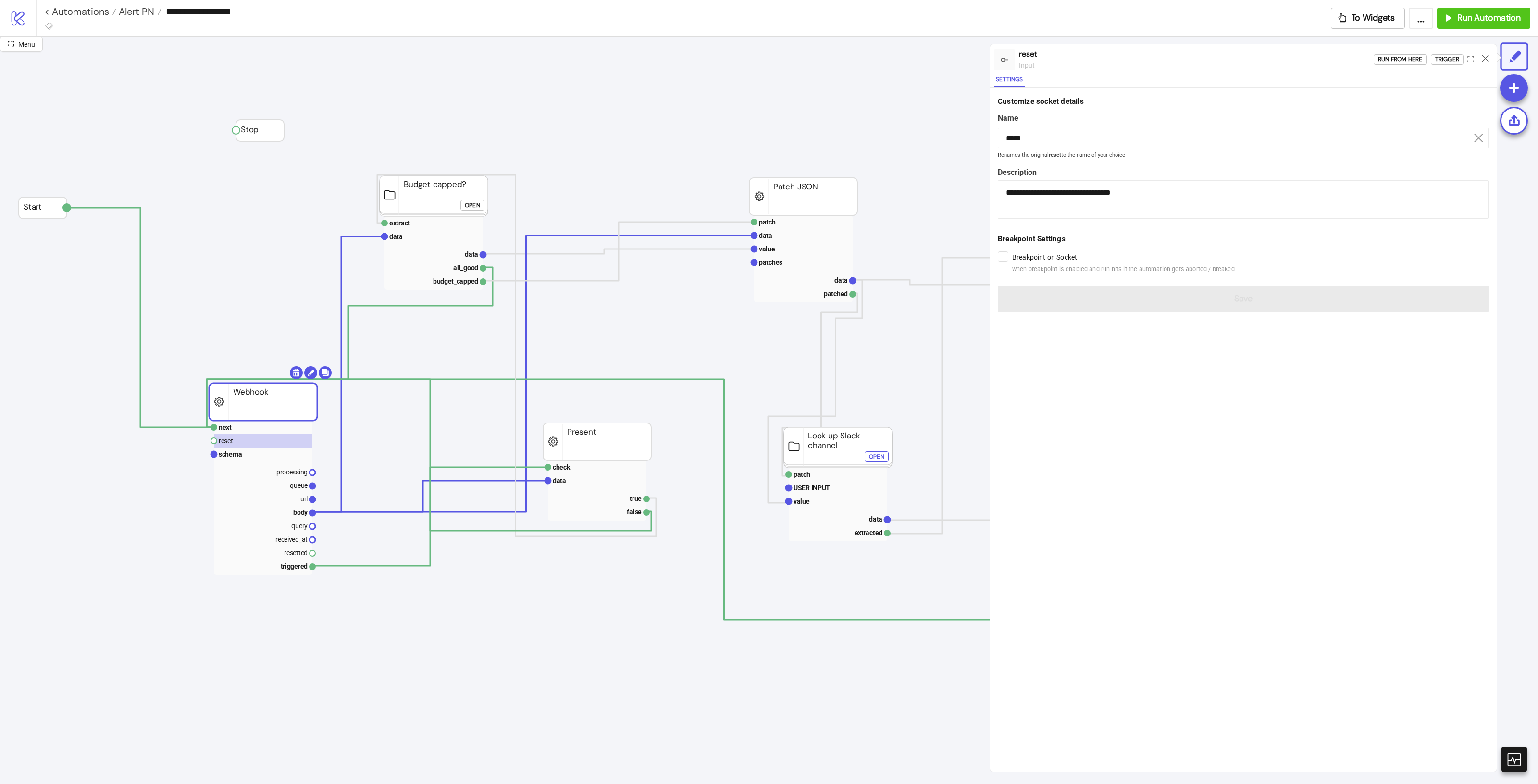
drag, startPoint x: 251, startPoint y: 402, endPoint x: 242, endPoint y: 404, distance: 9.2
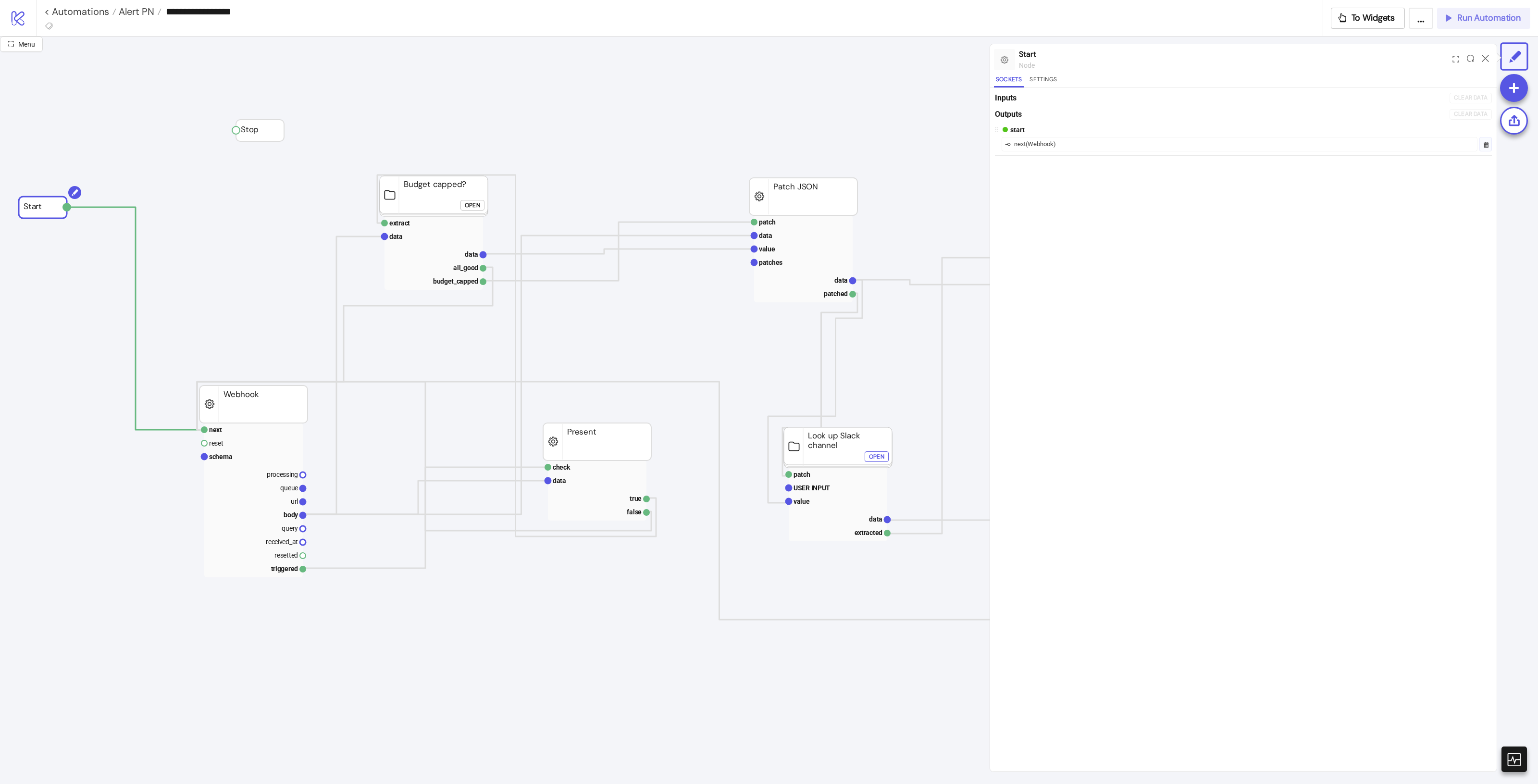
click at [1469, 27] on button "Run Automation" at bounding box center [1483, 18] width 94 height 21
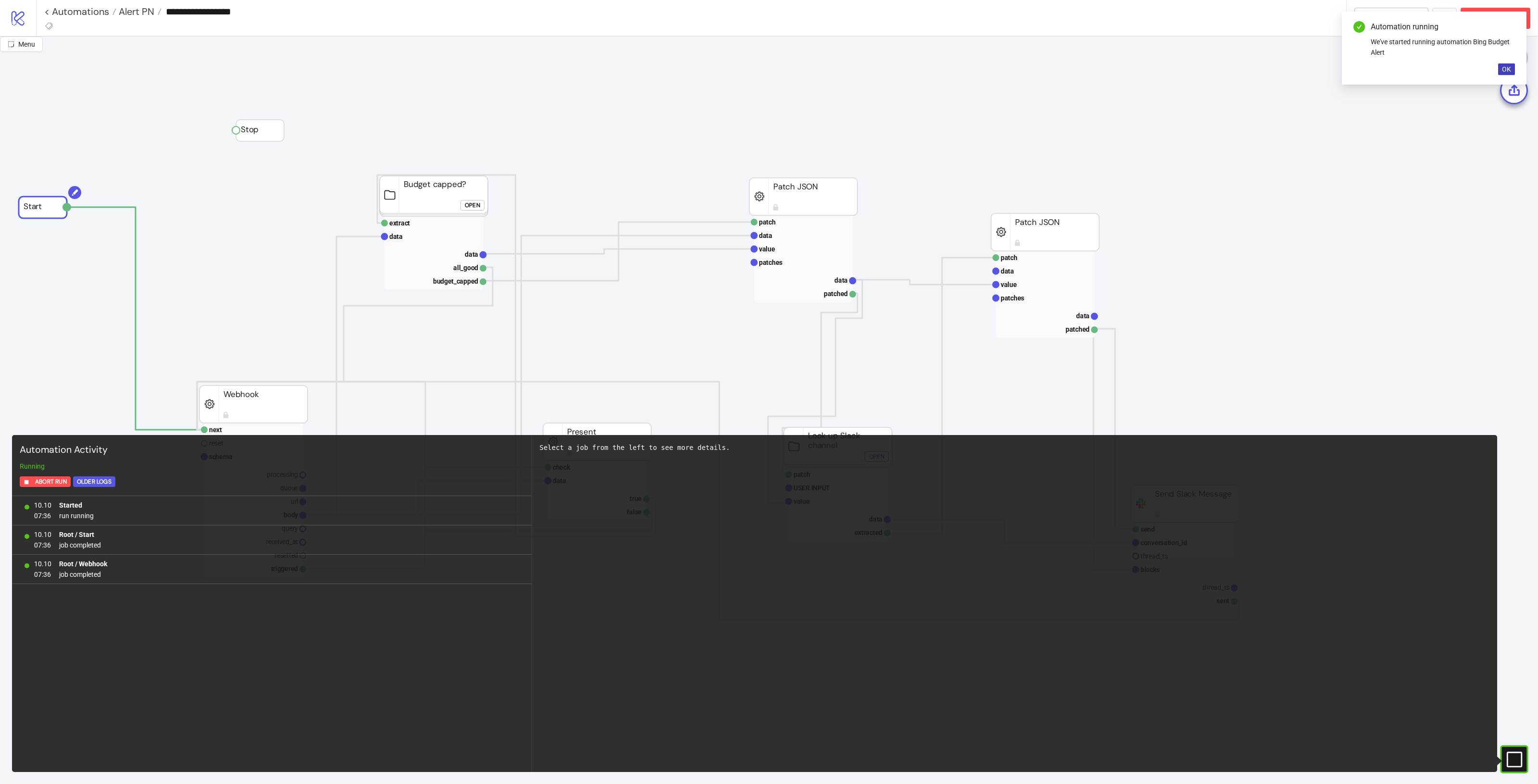
click at [1512, 749] on div "#e9k1n36qviq57_to { animation: e9k1n36qviq57_to__to 2000ms linear infinite norm…" at bounding box center [1514, 759] width 28 height 28
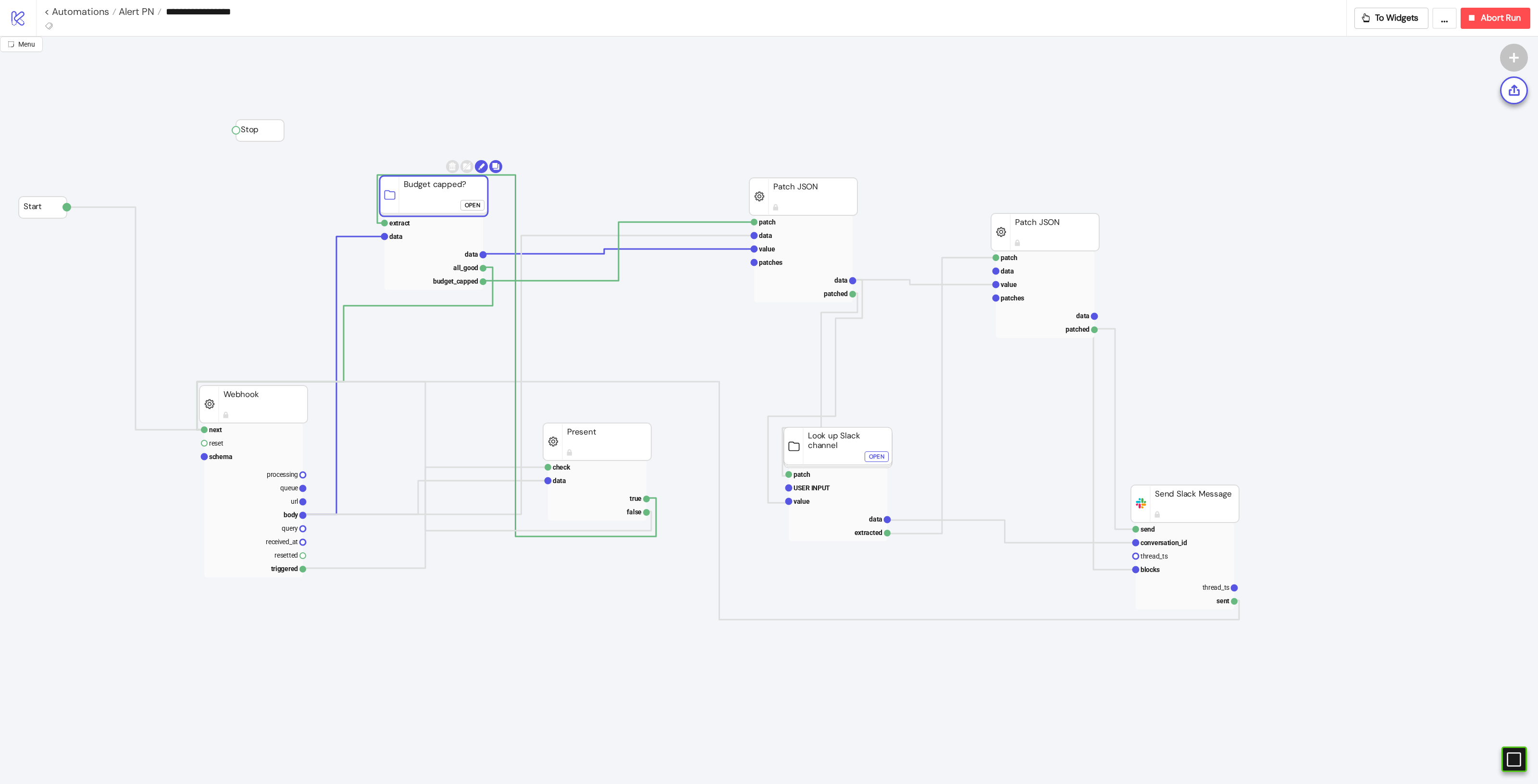
drag, startPoint x: 410, startPoint y: 195, endPoint x: 410, endPoint y: 203, distance: 8.0
click at [410, 203] on rect at bounding box center [433, 196] width 108 height 41
click div "Open"
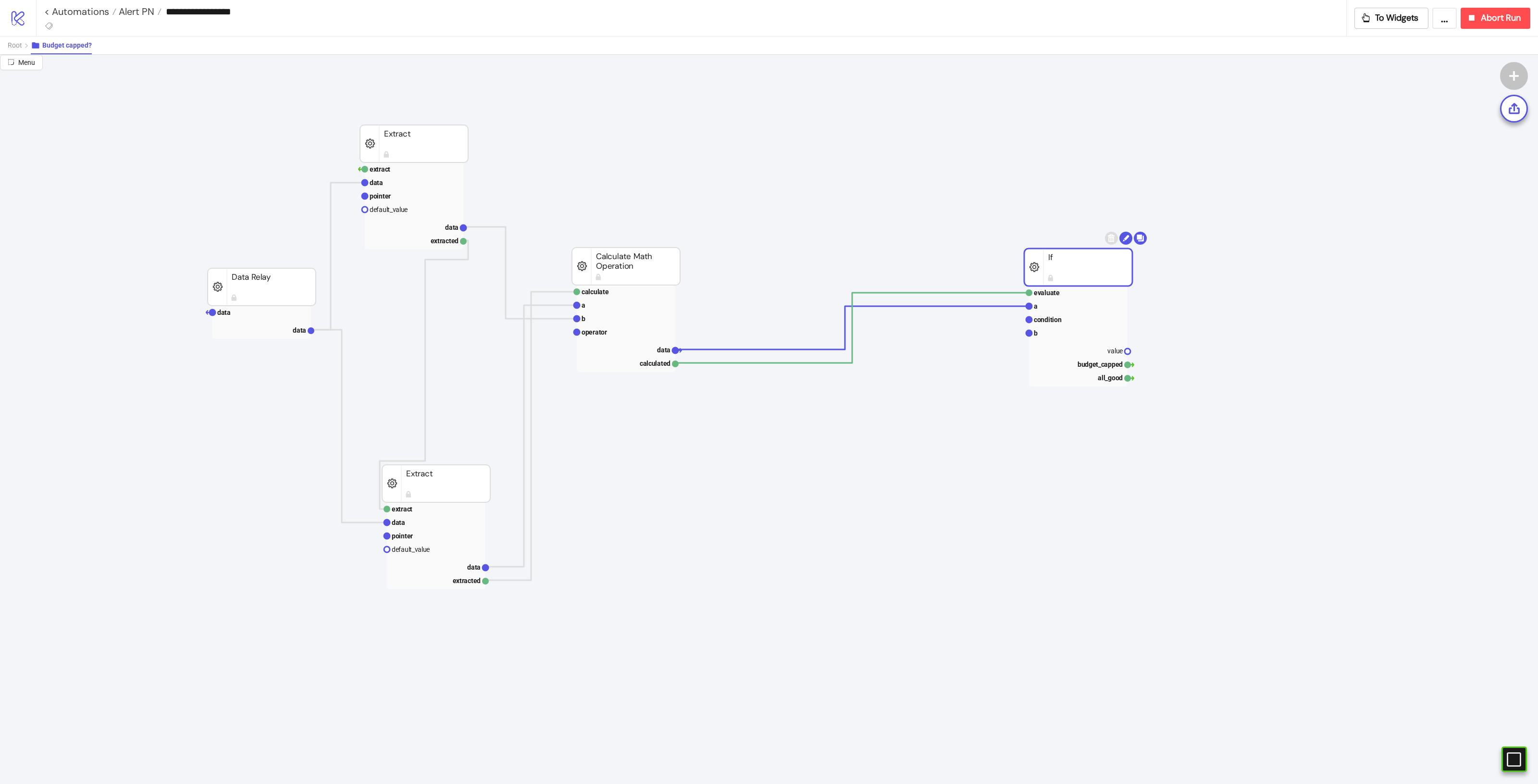
drag, startPoint x: 993, startPoint y: 301, endPoint x: 678, endPoint y: 414, distance: 334.7
click at [16, 49] on span "Root" at bounding box center [15, 45] width 15 height 7
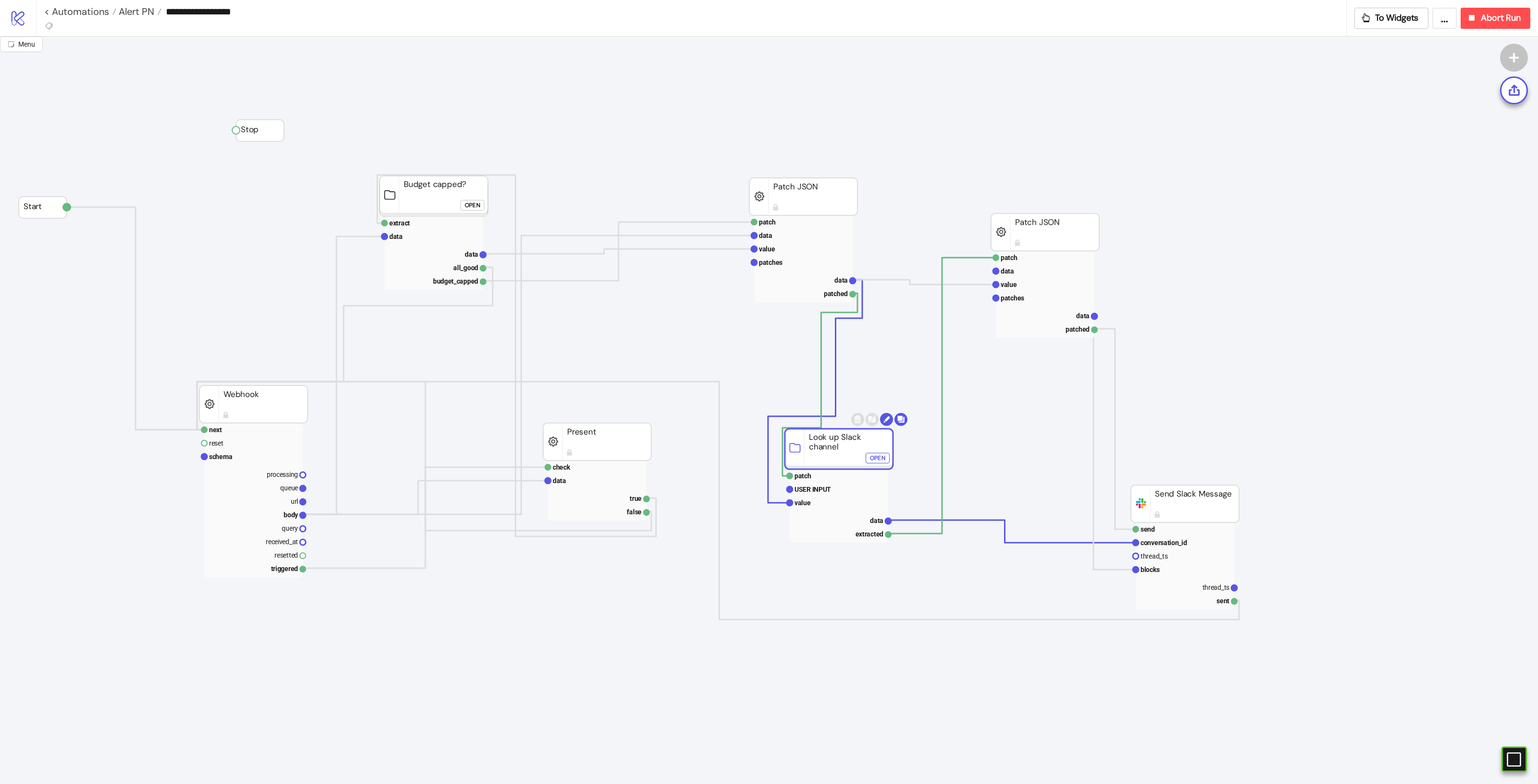
drag, startPoint x: 806, startPoint y: 450, endPoint x: 870, endPoint y: 475, distance: 68.7
click at [839, 454] on rect at bounding box center [839, 449] width 108 height 41
click at [595, 449] on rect at bounding box center [597, 441] width 108 height 38
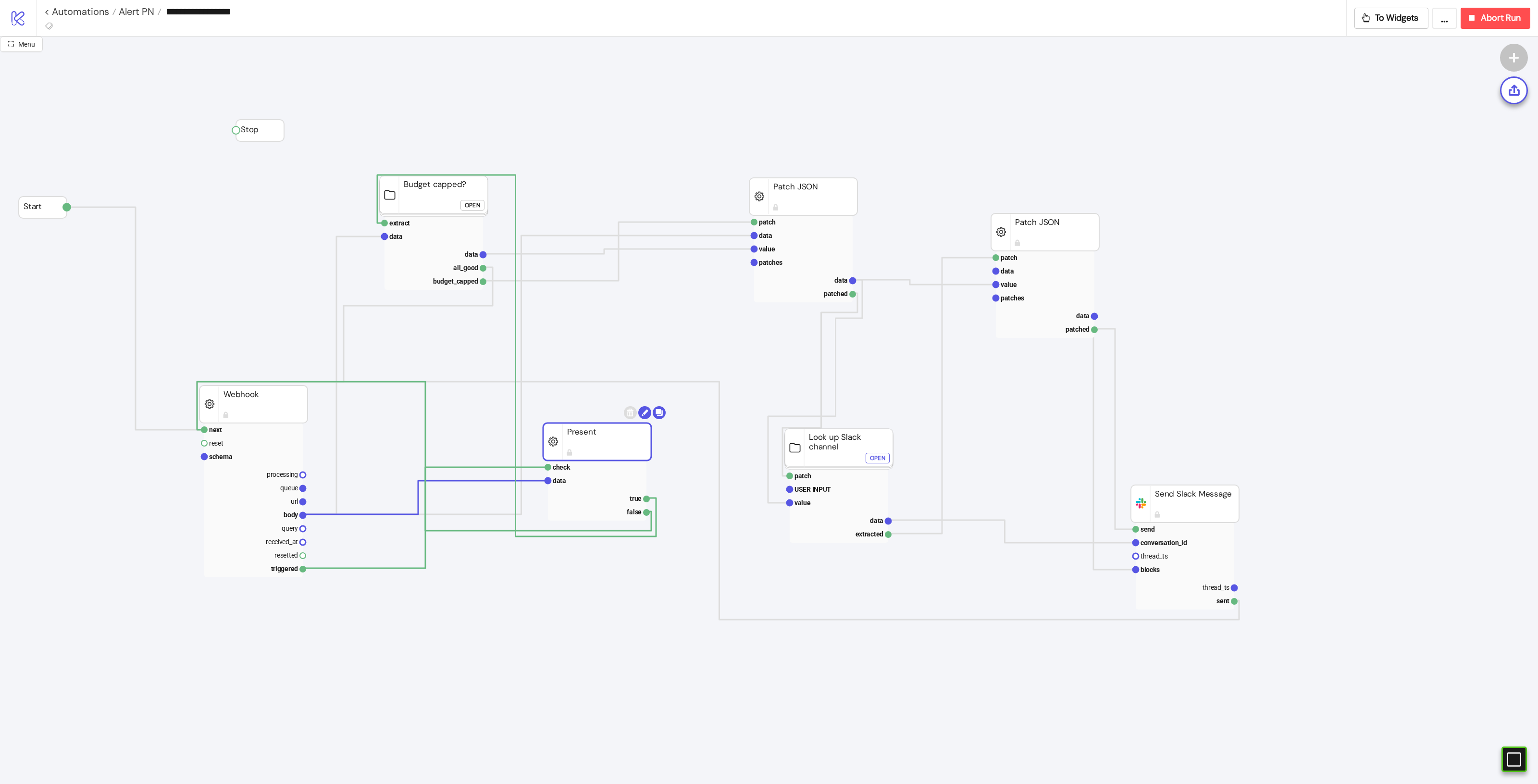
click at [248, 409] on rect at bounding box center [254, 404] width 108 height 38
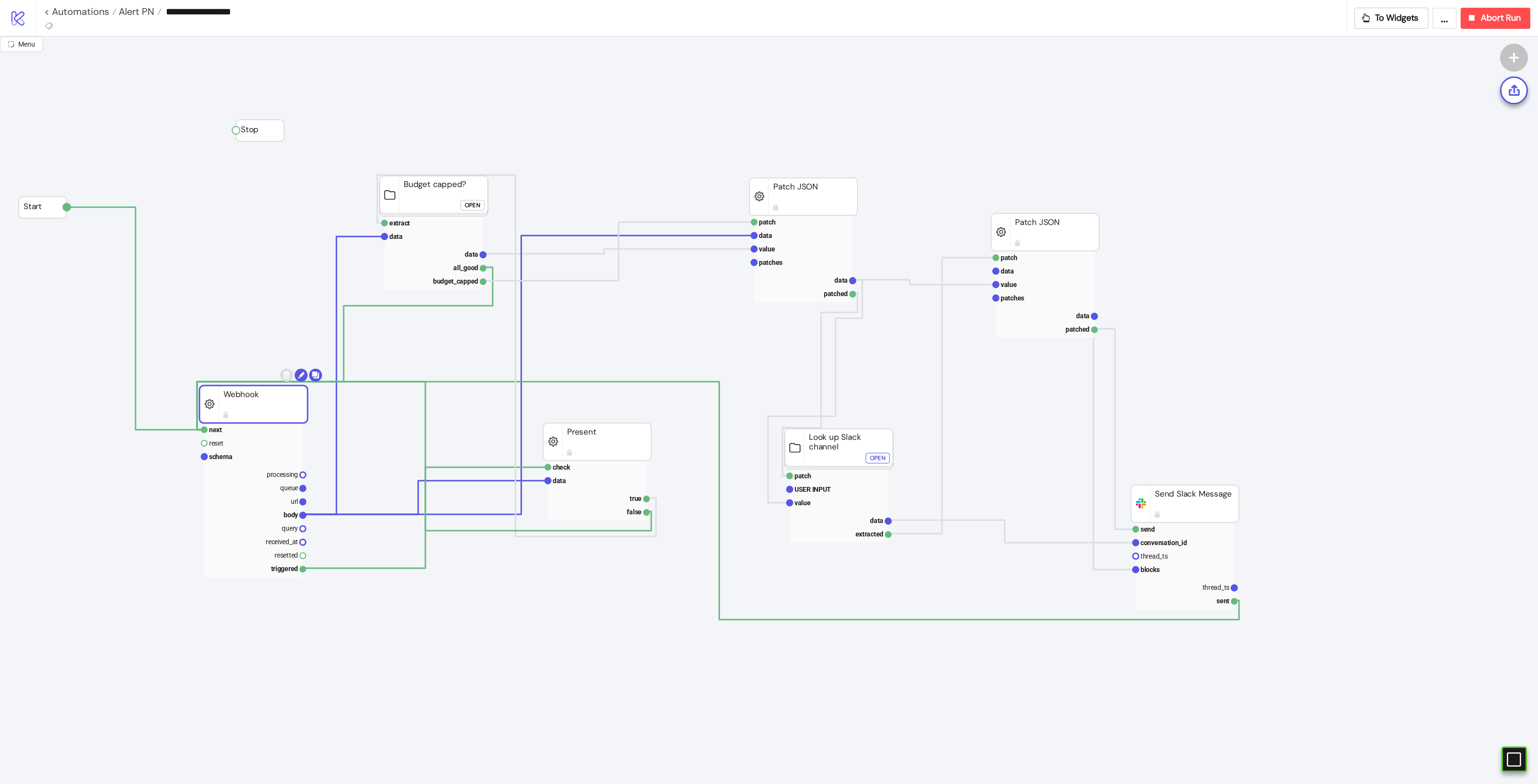
click at [417, 212] on rect at bounding box center [433, 196] width 108 height 41
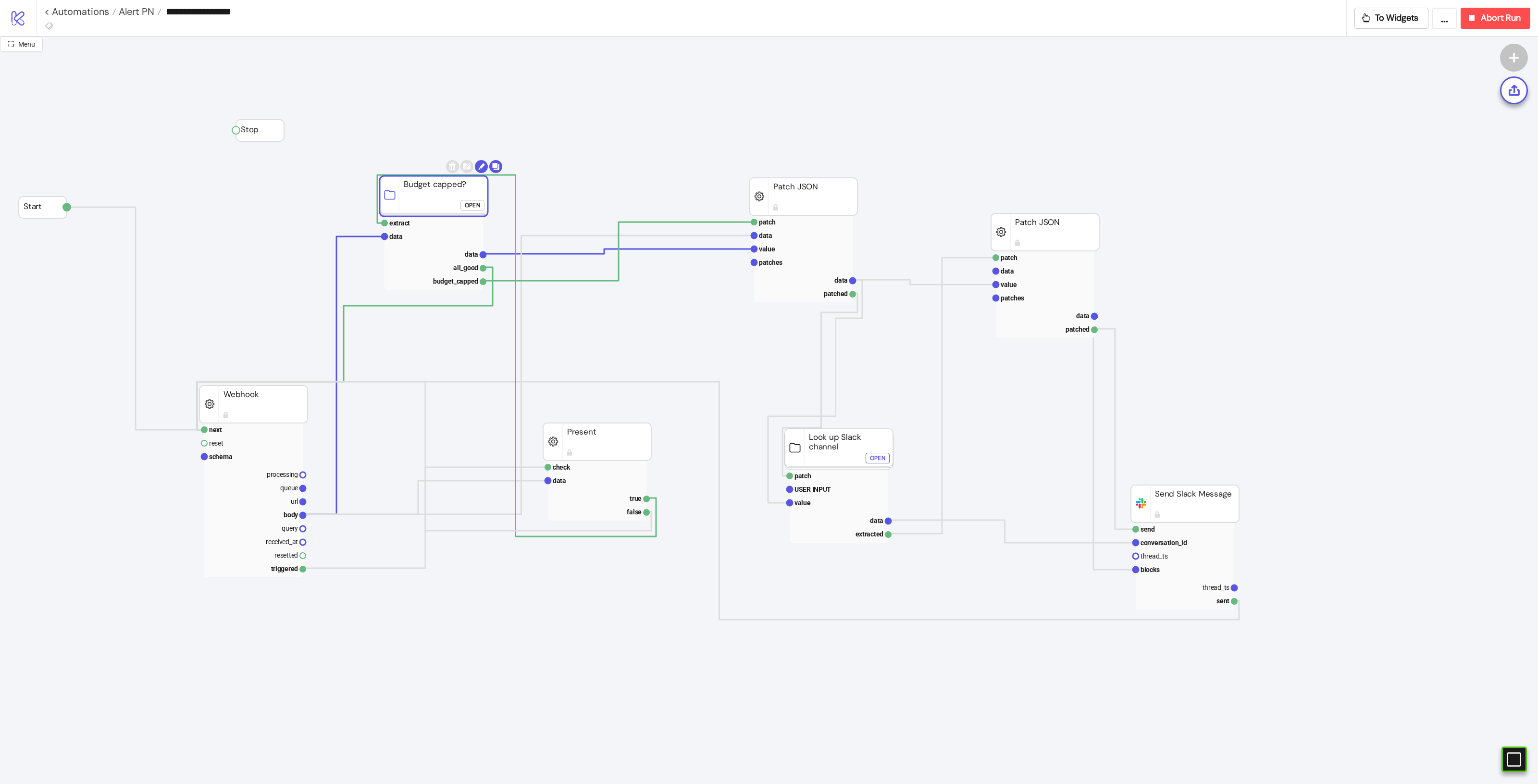
click at [797, 197] on rect at bounding box center [803, 196] width 108 height 38
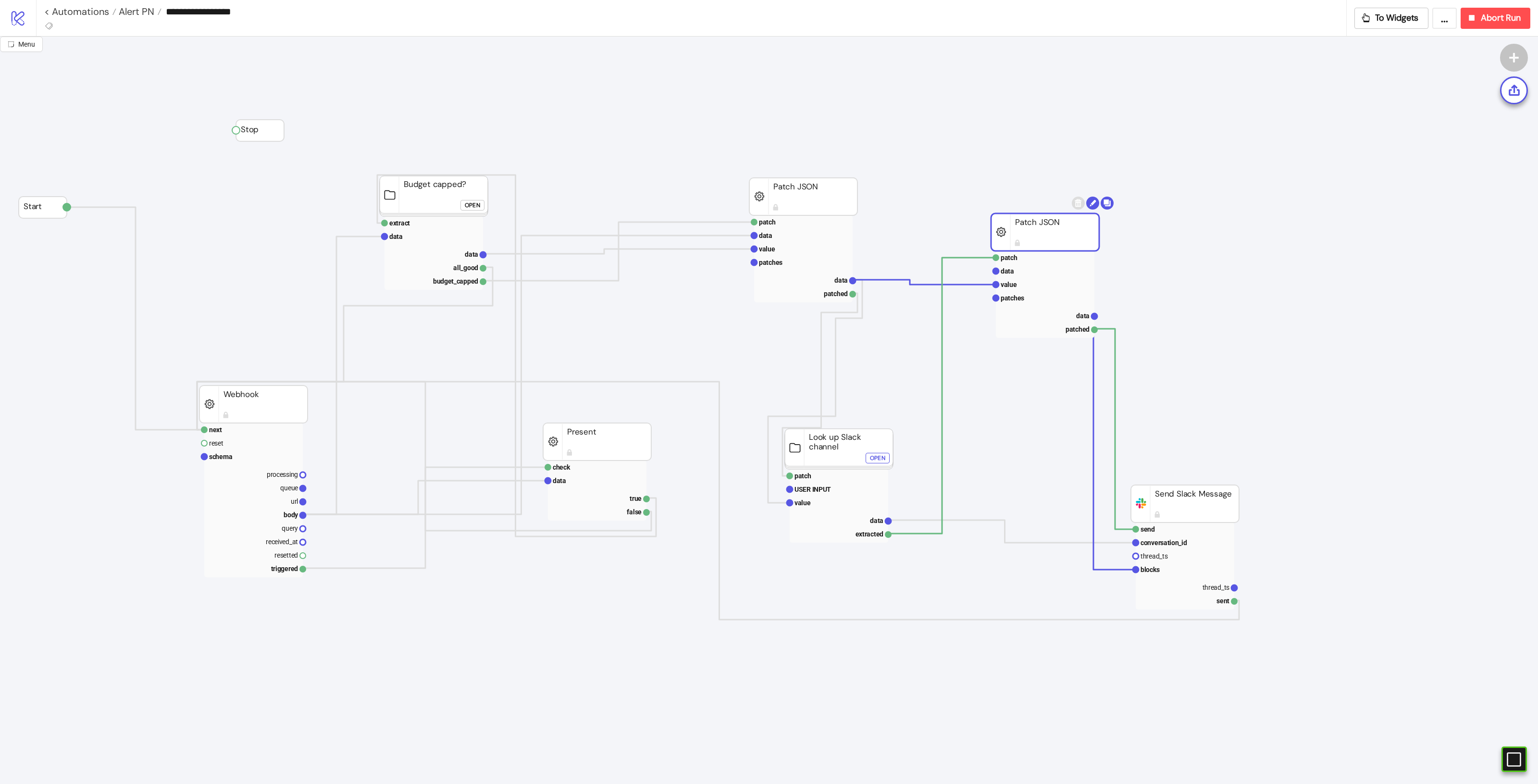
click at [1055, 237] on rect at bounding box center [1045, 232] width 108 height 38
click at [1200, 517] on rect at bounding box center [1185, 503] width 108 height 38
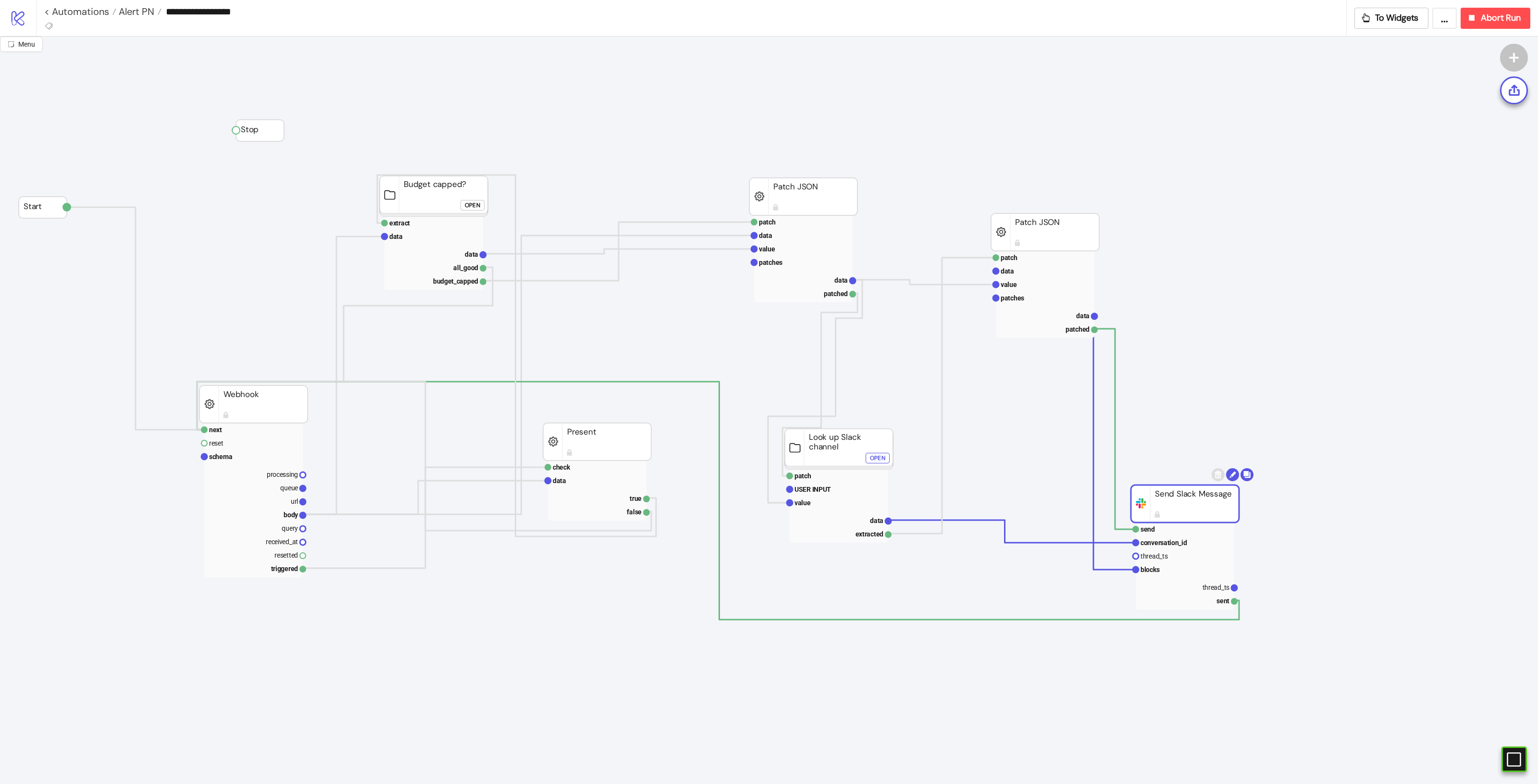
click at [857, 436] on rect at bounding box center [839, 449] width 108 height 41
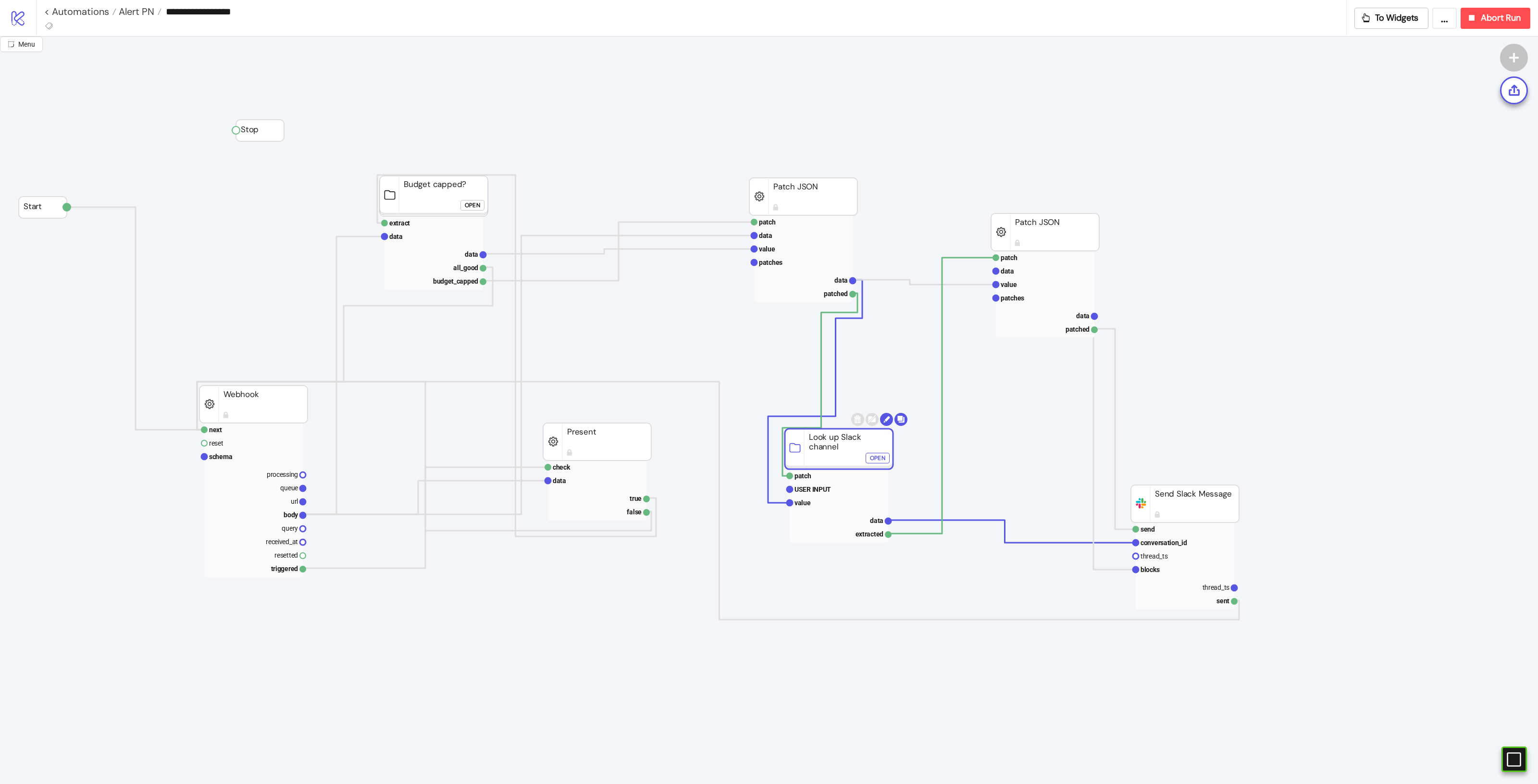
drag, startPoint x: 828, startPoint y: 443, endPoint x: 1347, endPoint y: 635, distance: 553.4
click at [891, 450] on rect at bounding box center [839, 449] width 108 height 41
click at [594, 455] on rect at bounding box center [597, 441] width 108 height 38
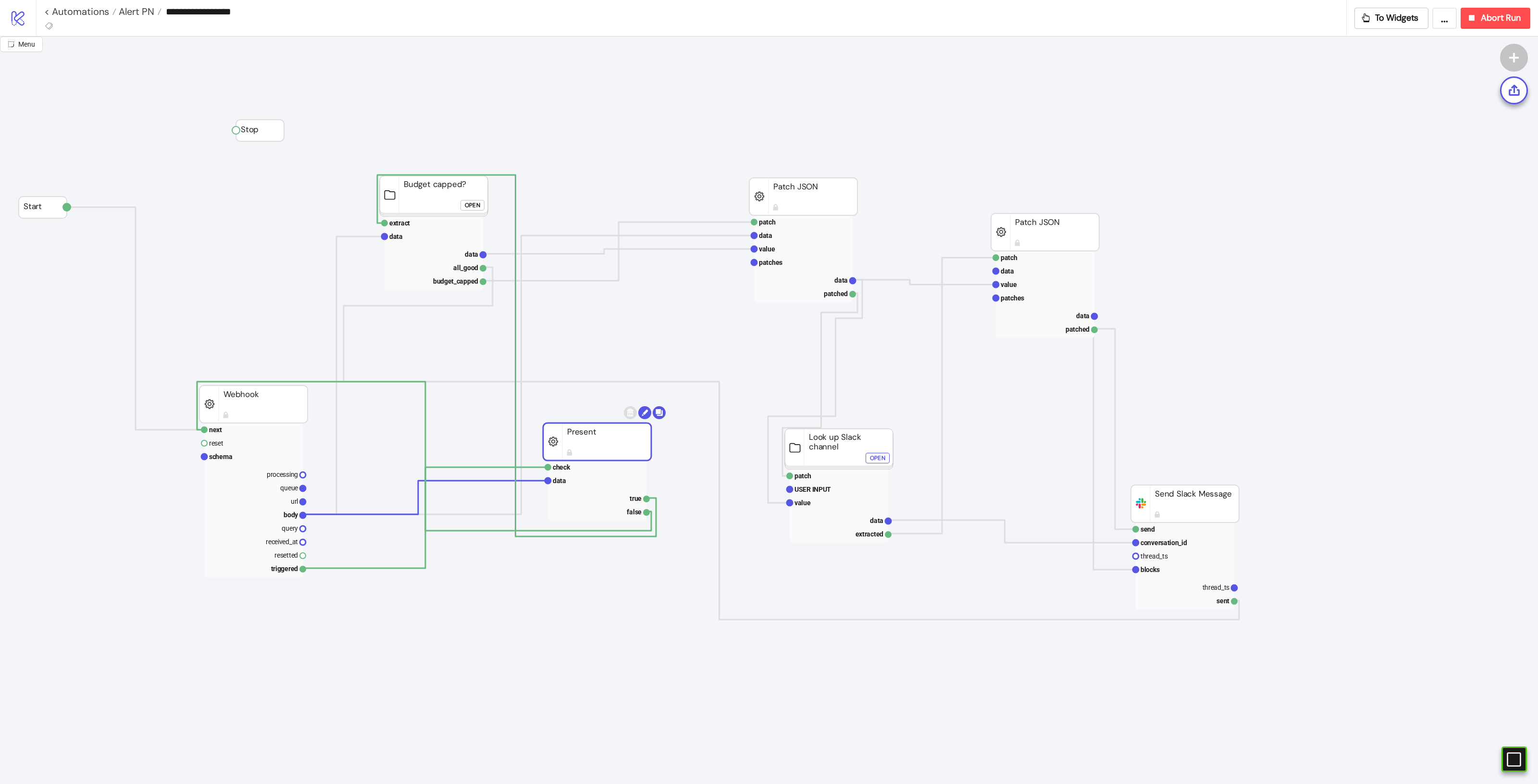
click at [286, 411] on rect at bounding box center [254, 404] width 108 height 38
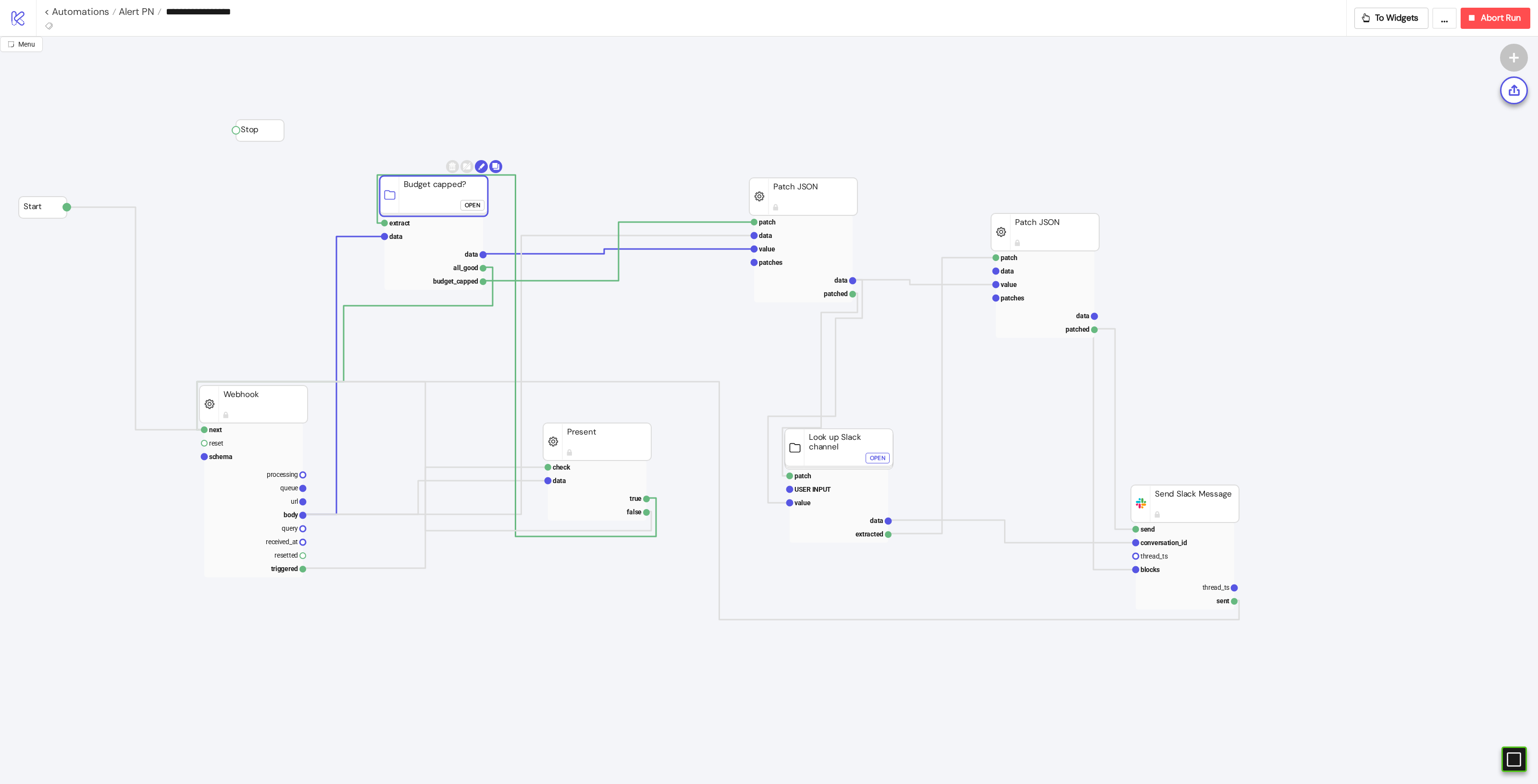
click at [452, 201] on rect at bounding box center [433, 196] width 108 height 41
click at [1040, 239] on rect at bounding box center [1045, 232] width 108 height 38
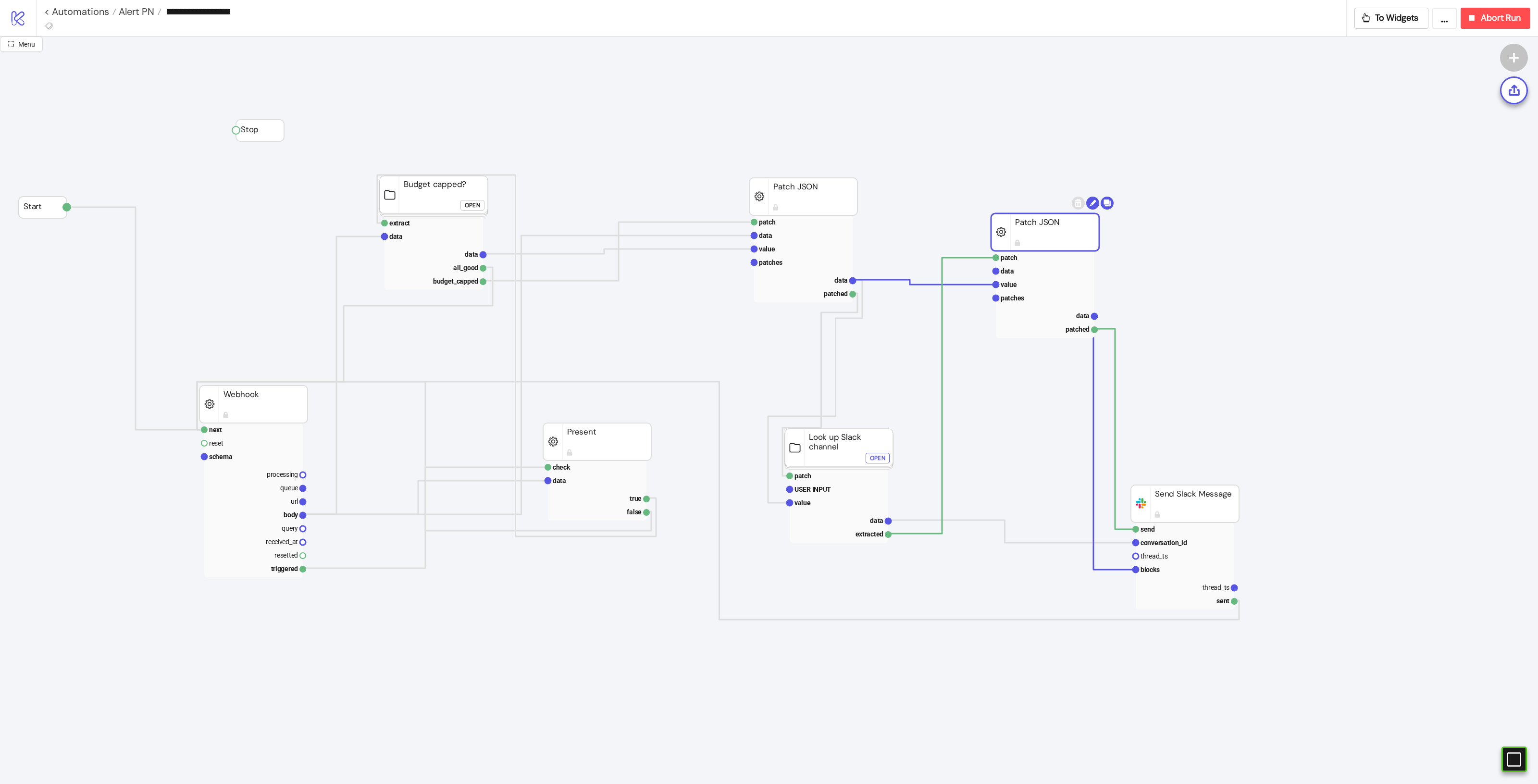
click at [815, 198] on rect at bounding box center [803, 196] width 108 height 38
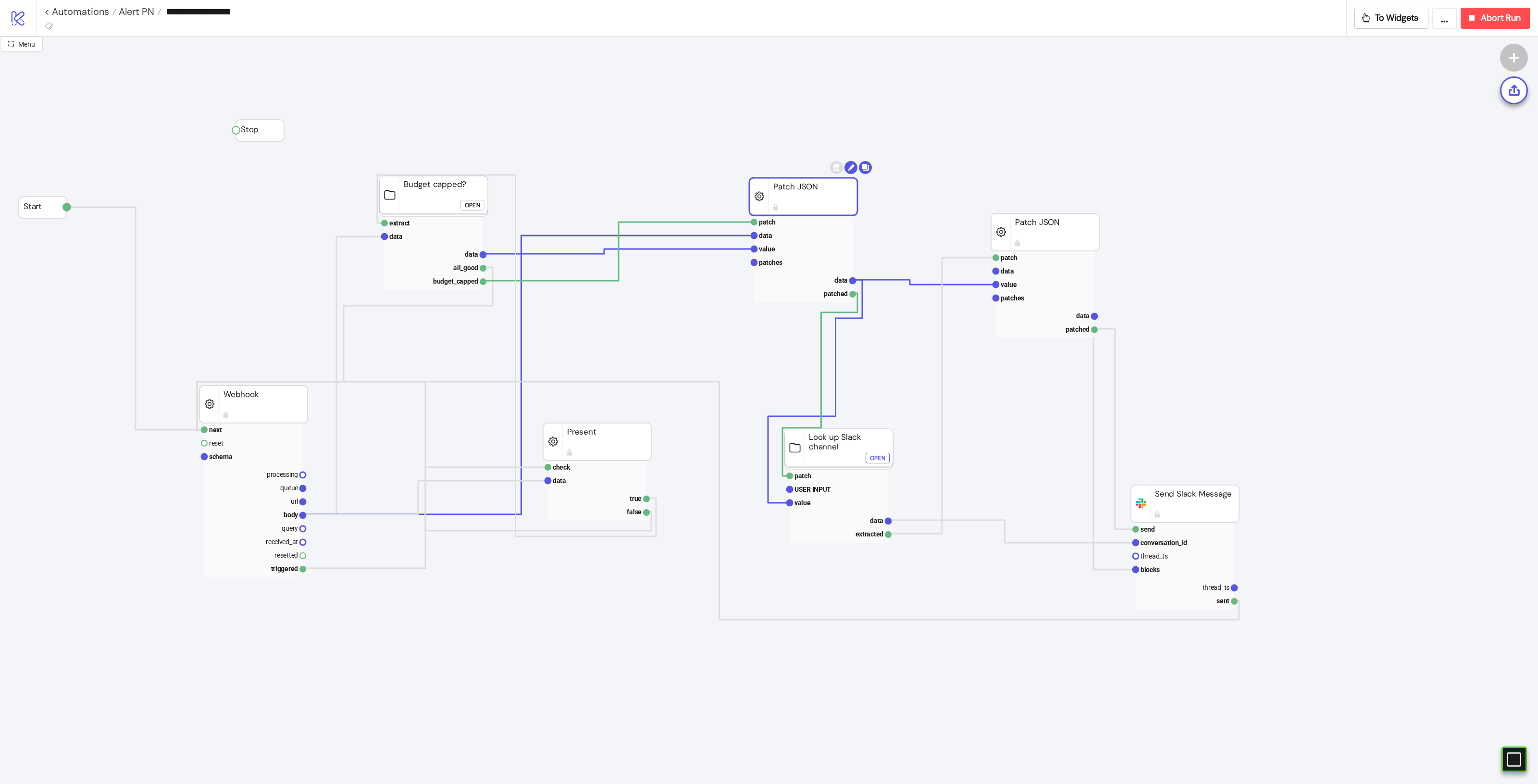
click at [844, 452] on rect at bounding box center [839, 449] width 108 height 41
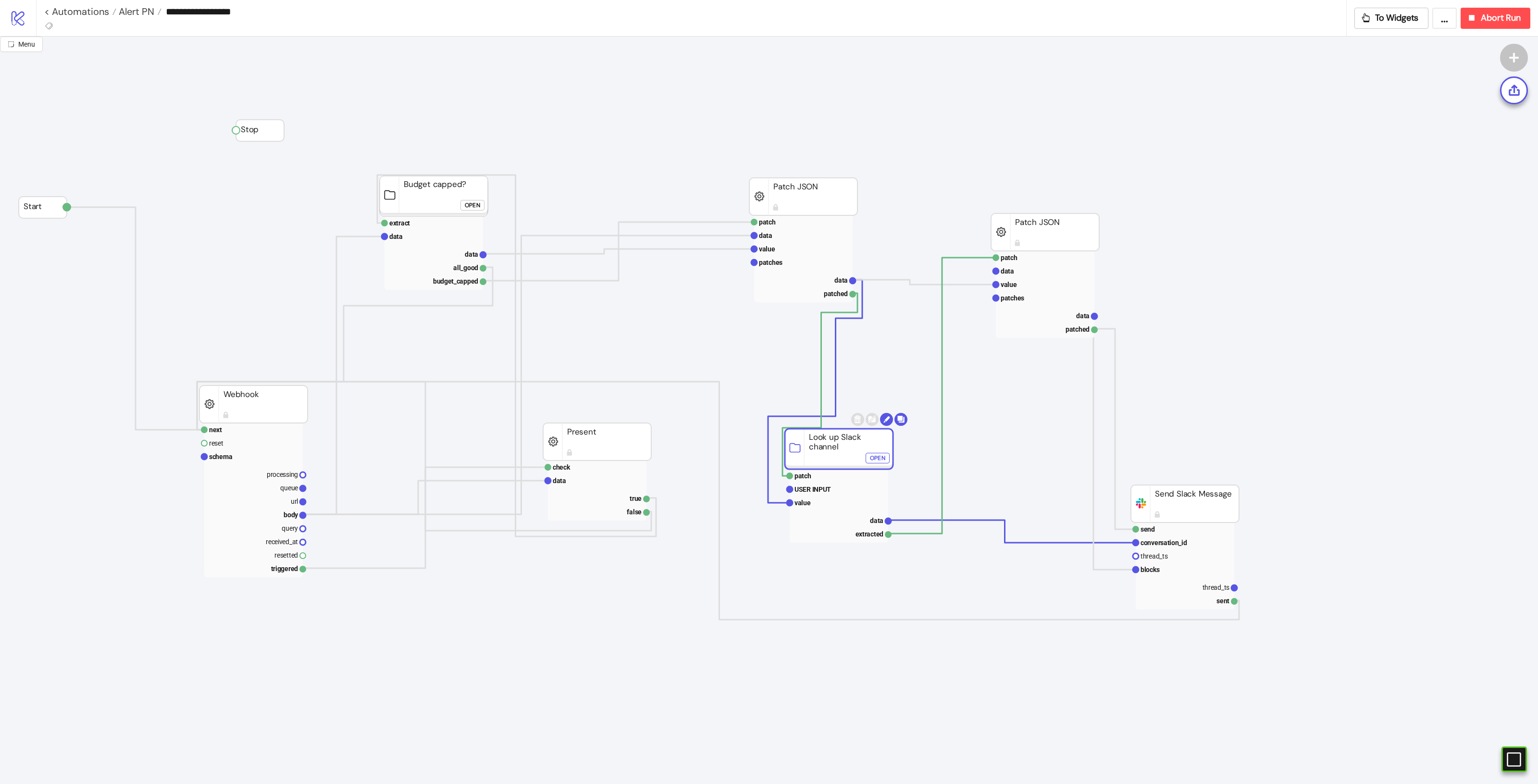
click at [1180, 504] on rect at bounding box center [1185, 503] width 108 height 38
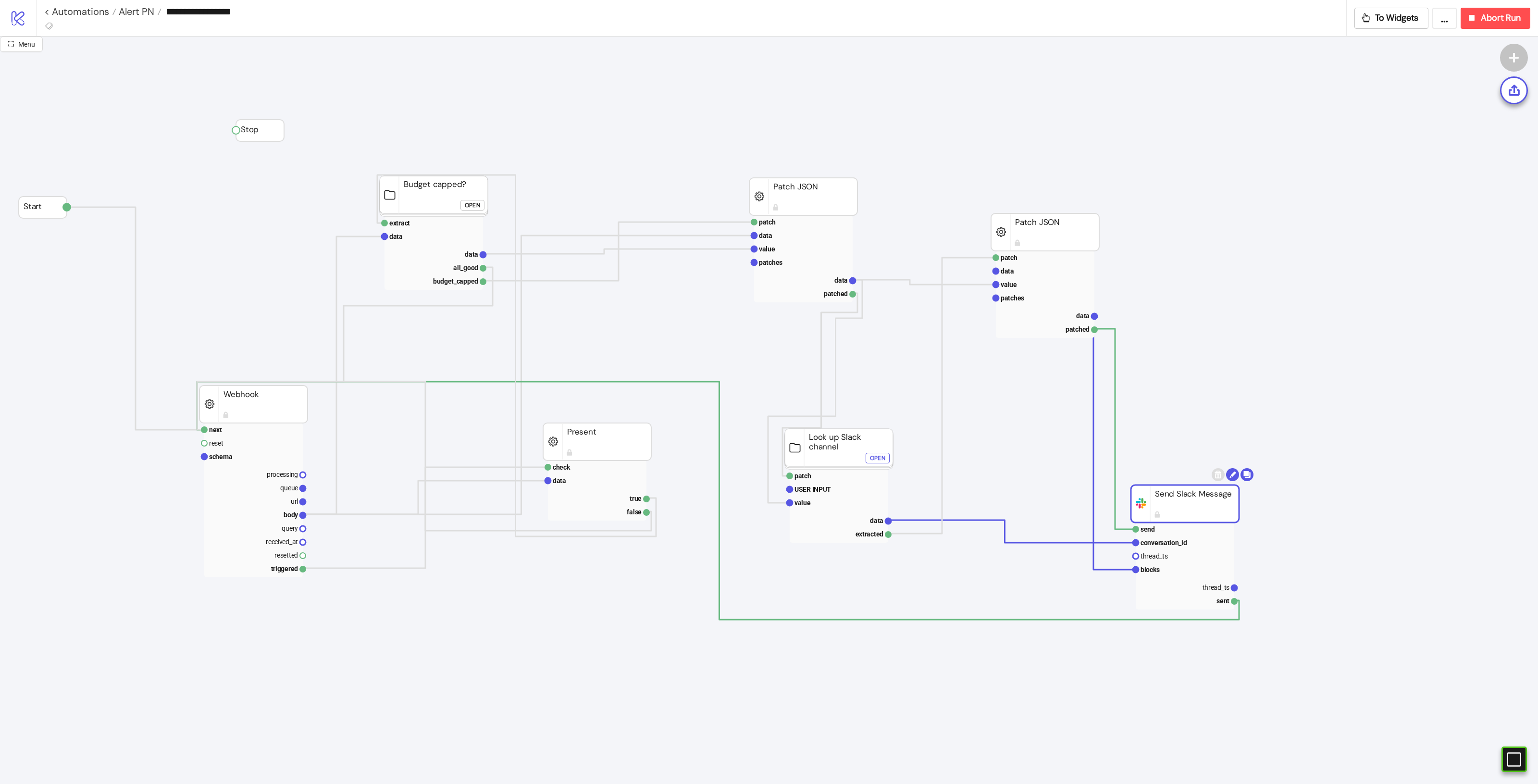
click at [612, 440] on rect at bounding box center [597, 441] width 108 height 38
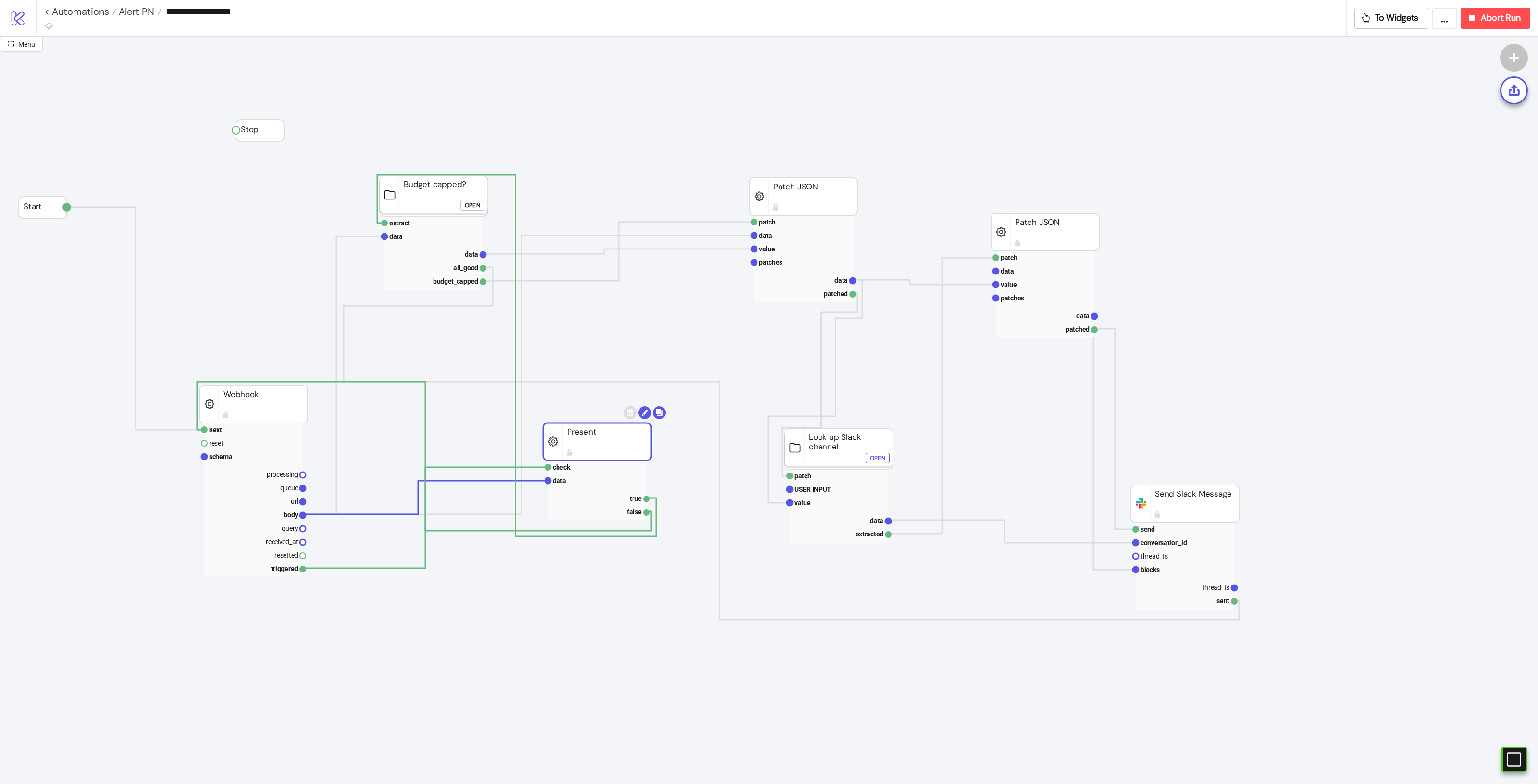
drag, startPoint x: 644, startPoint y: 110, endPoint x: 649, endPoint y: 116, distance: 7.8
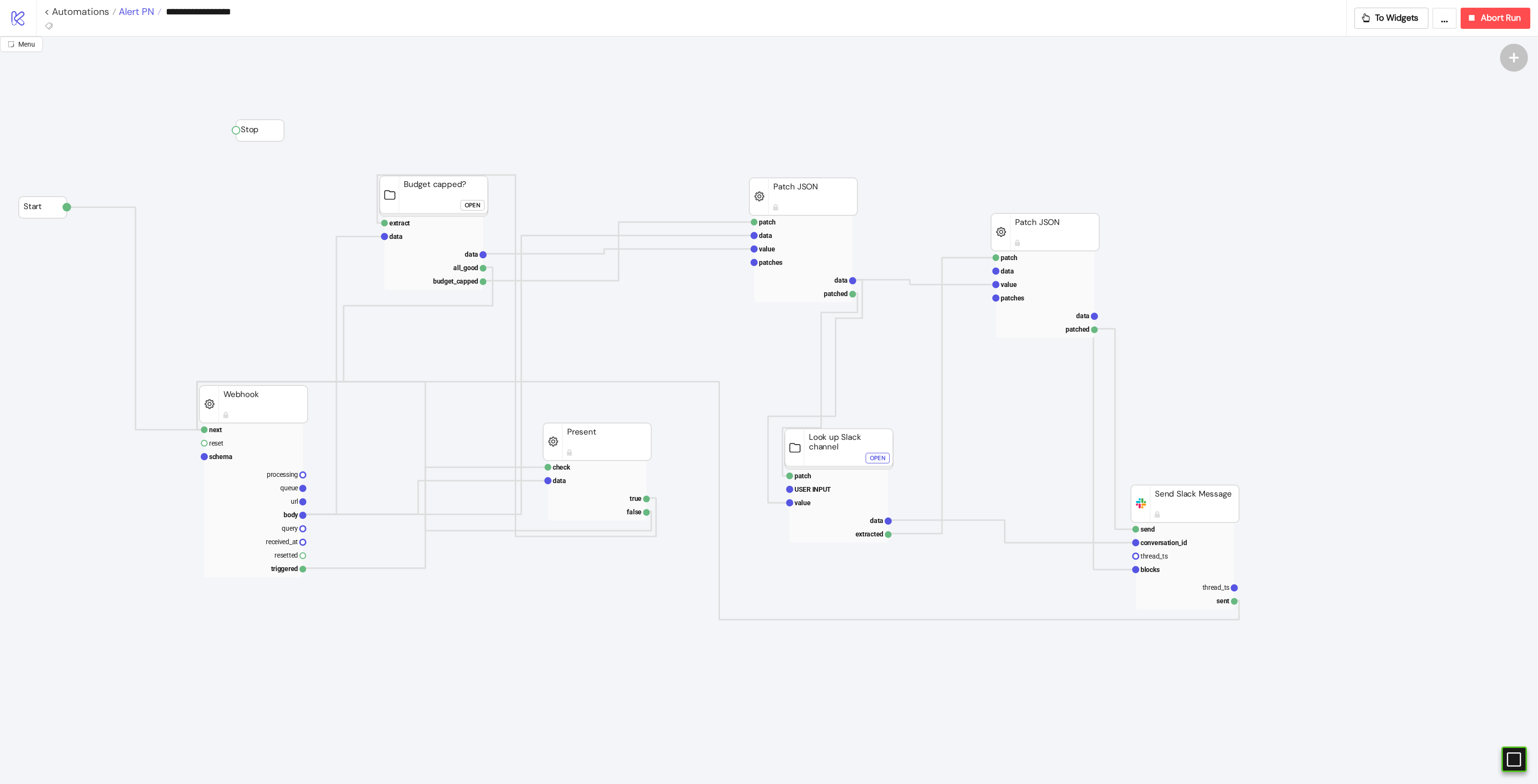
click at [133, 13] on span "Alert PN" at bounding box center [136, 11] width 38 height 13
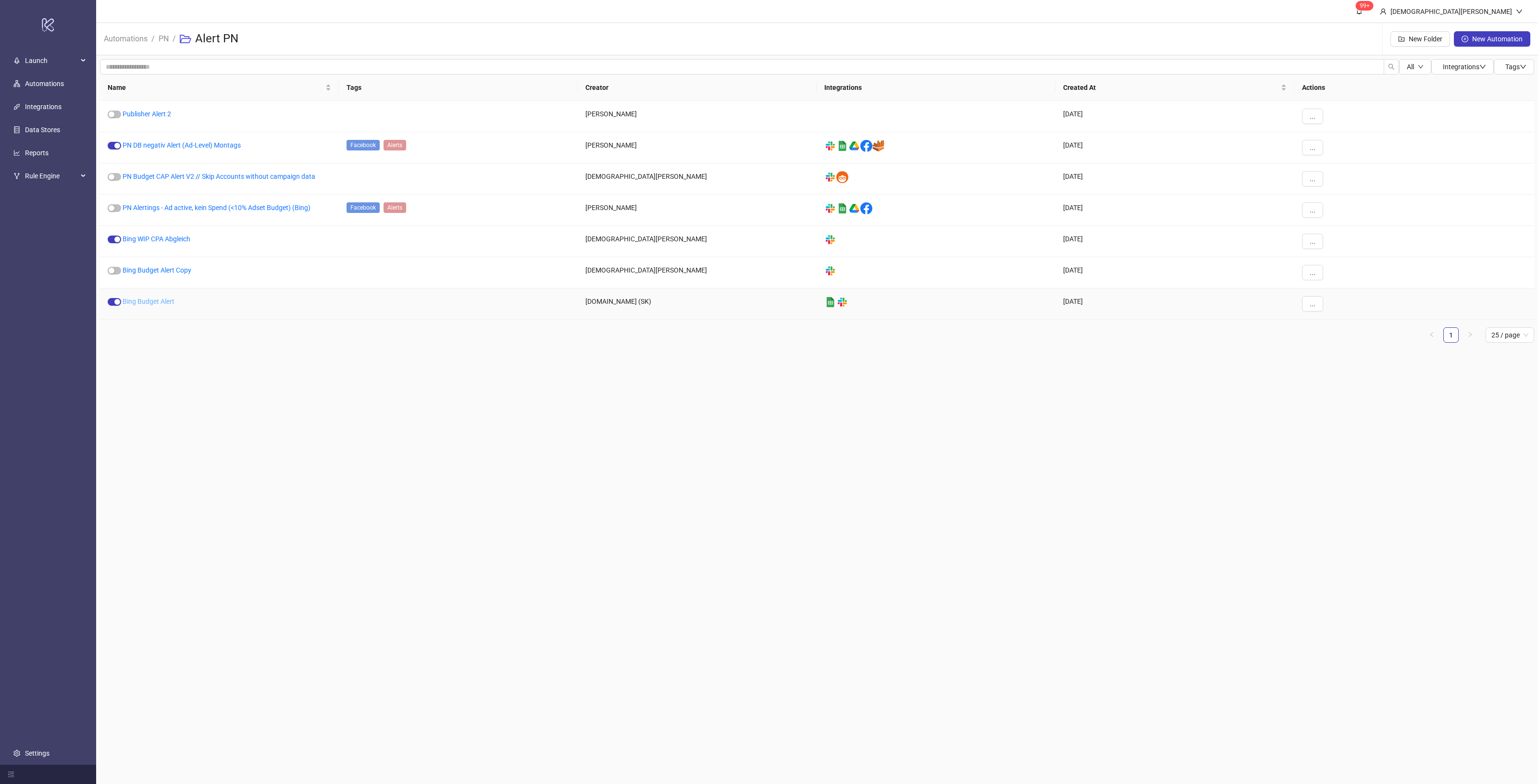
click at [154, 304] on link "Bing Budget Alert" at bounding box center [148, 301] width 52 height 7
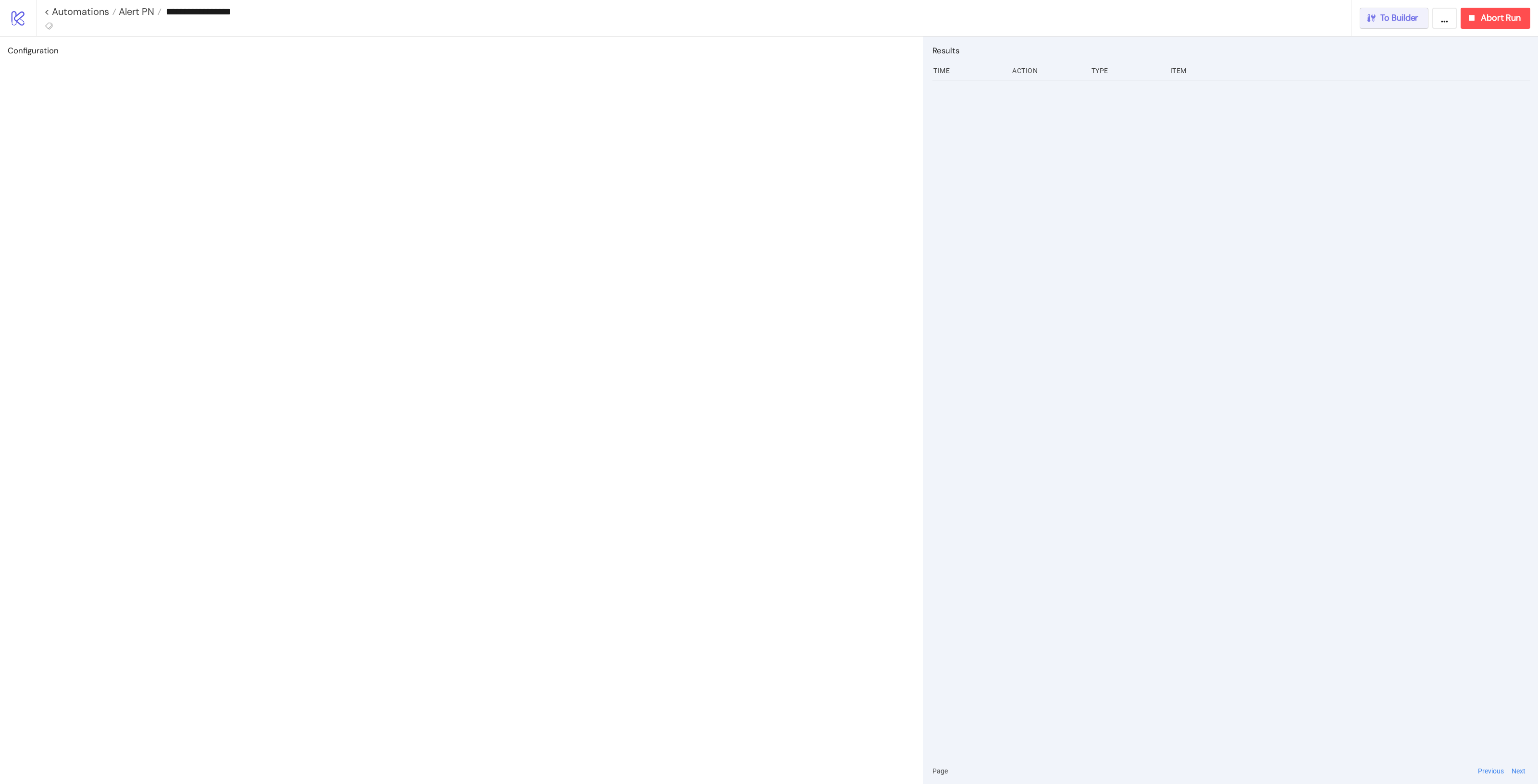
click at [1388, 10] on button "To Builder" at bounding box center [1394, 18] width 69 height 21
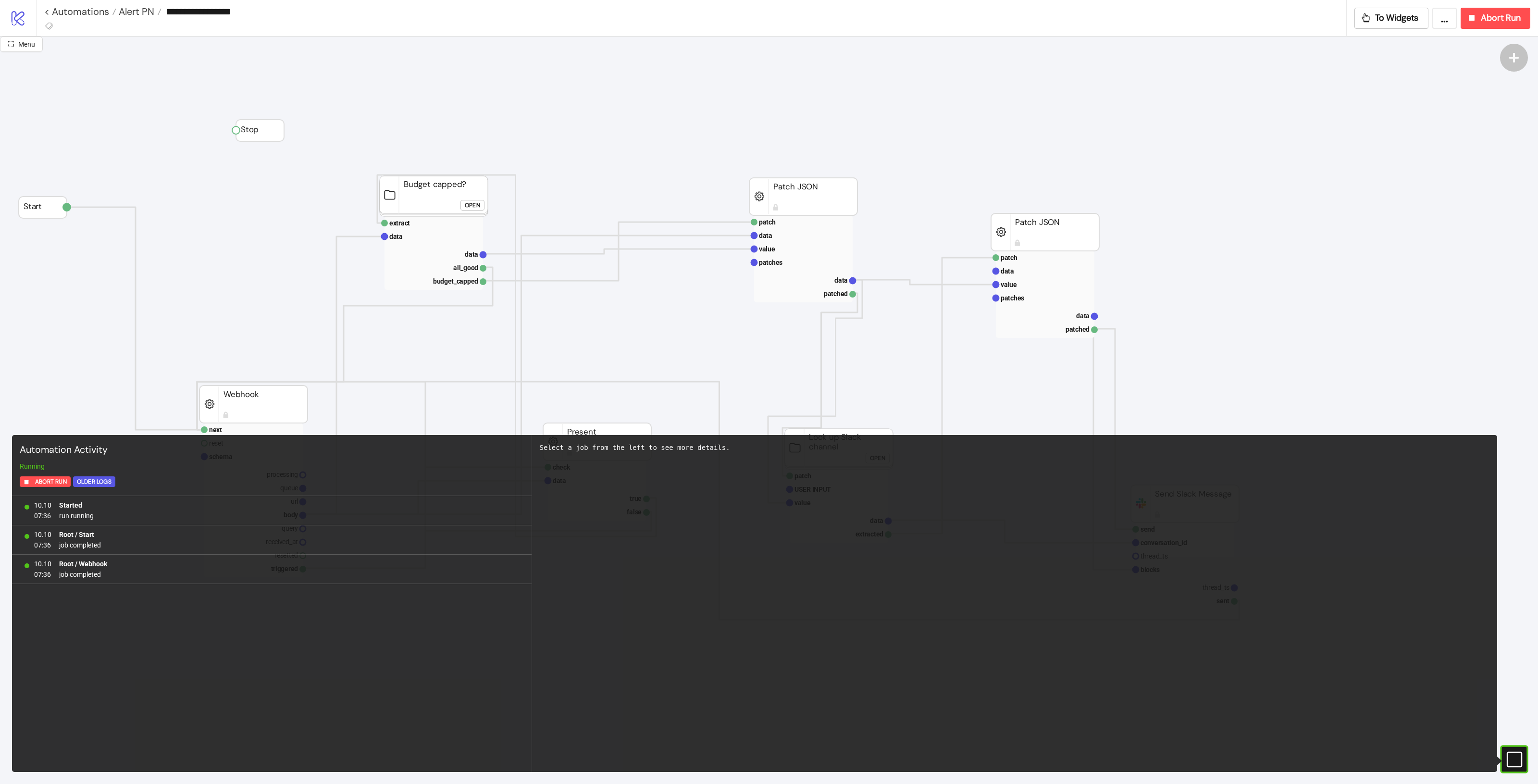
drag, startPoint x: 1178, startPoint y: 396, endPoint x: 1382, endPoint y: 612, distance: 297.1
click at [1368, 605] on div "Menu Automation [MEDICAL_DATA] Abort Run Older Logs 10.10 07:36 Started run run…" at bounding box center [769, 410] width 1538 height 747
click at [1510, 760] on icon "#e9k1n36qviq57_to { animation: e9k1n36qviq57_to__to 2000ms linear infinite norm…" at bounding box center [1514, 759] width 17 height 17
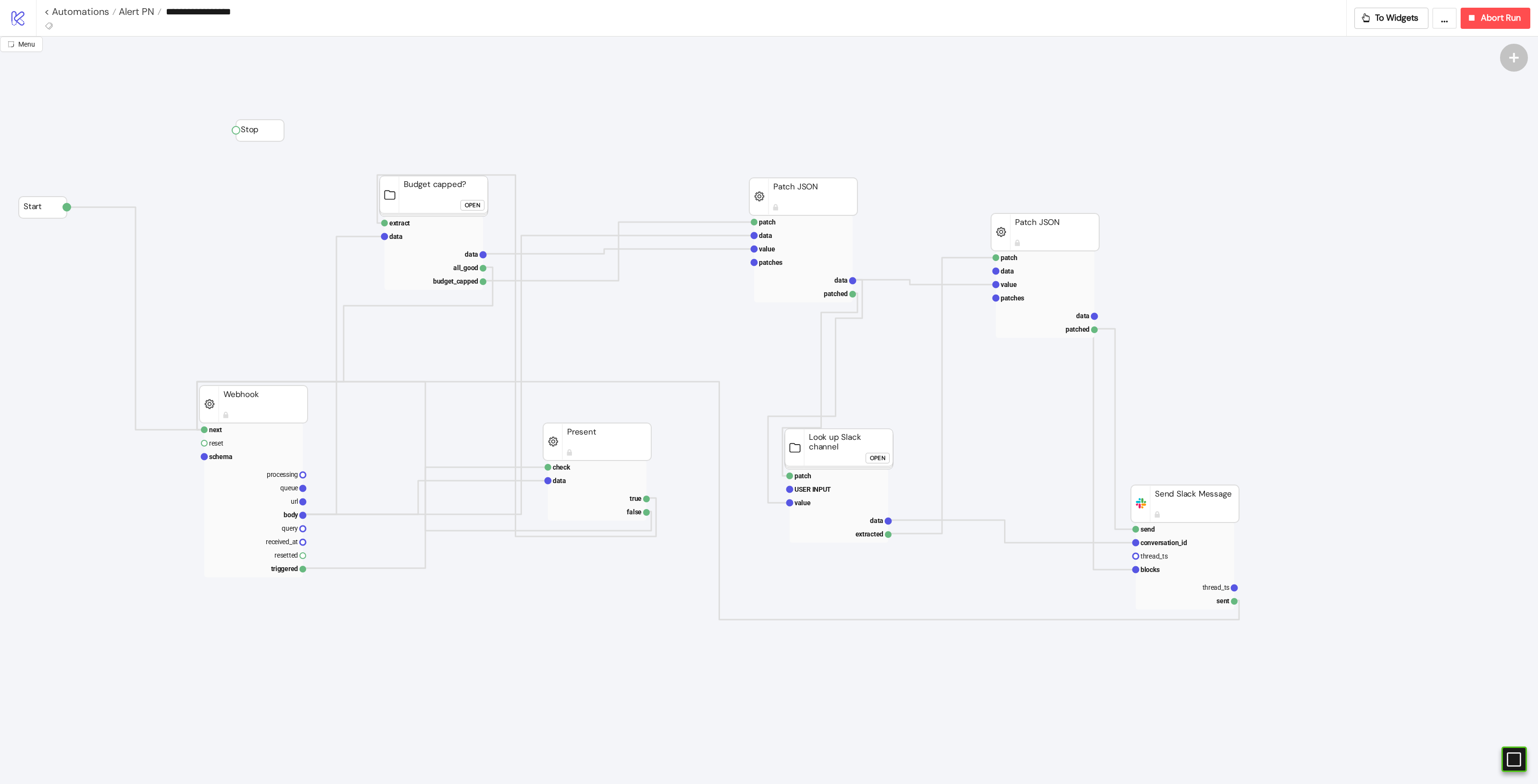
click at [854, 443] on rect at bounding box center [839, 449] width 108 height 41
click at [1202, 500] on rect at bounding box center [1185, 503] width 108 height 38
